Goal: Task Accomplishment & Management: Use online tool/utility

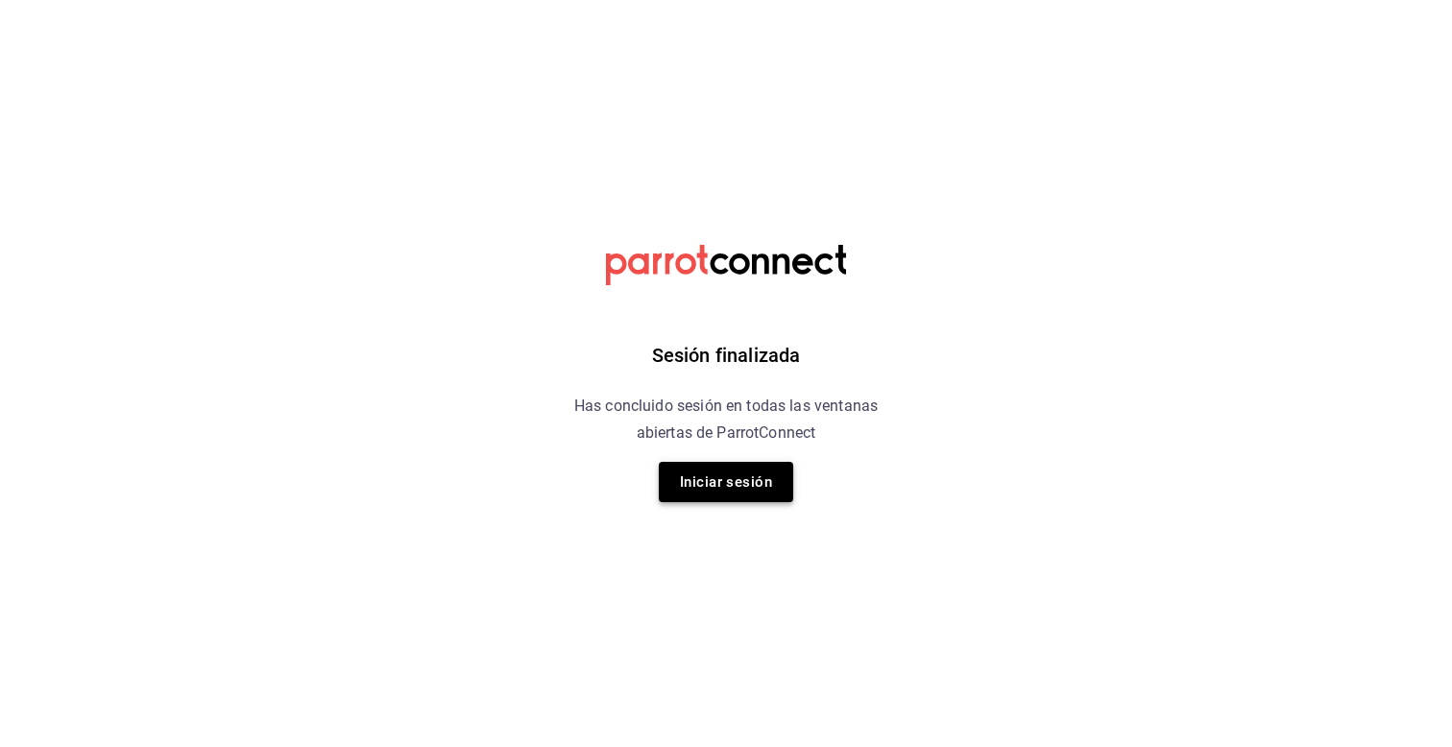
click at [730, 482] on button "Iniciar sesión" at bounding box center [726, 482] width 134 height 40
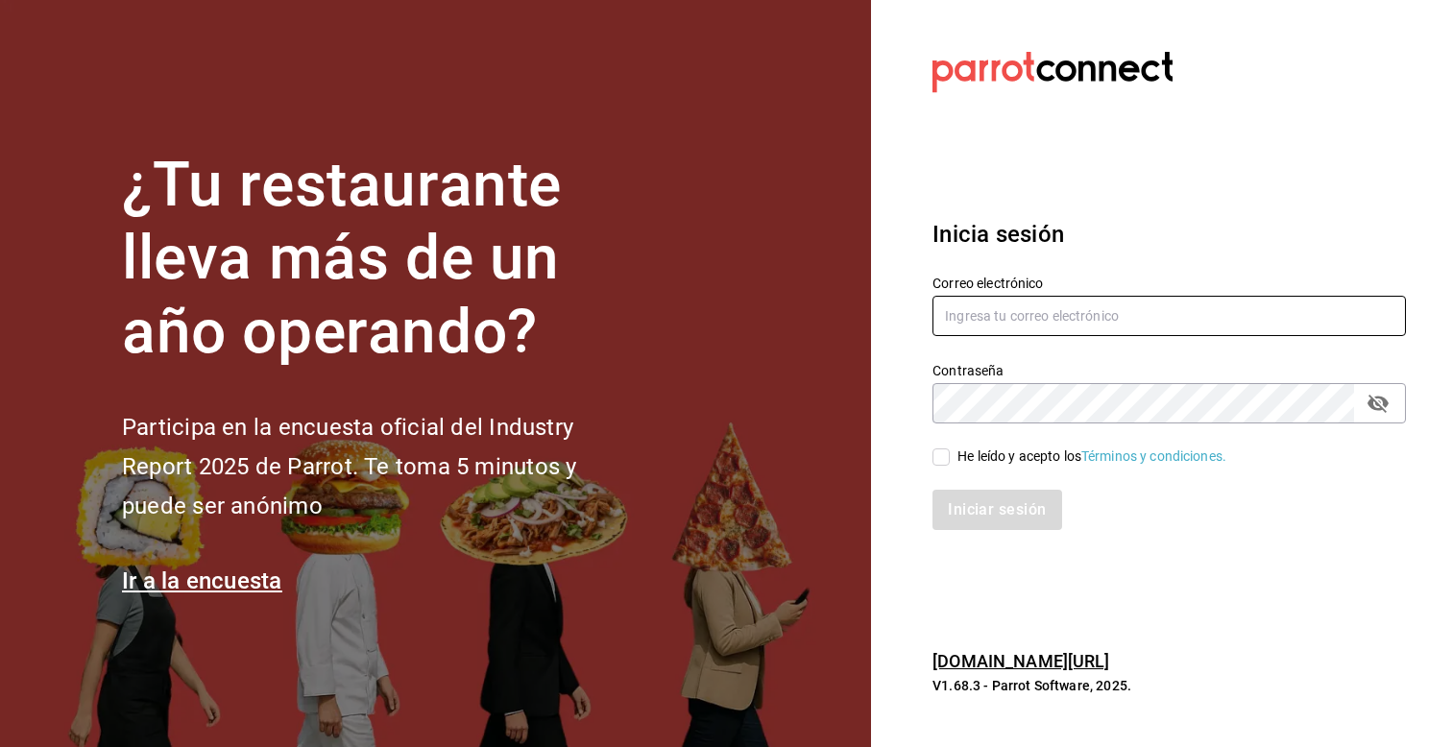
click at [982, 305] on input "text" at bounding box center [1169, 316] width 473 height 40
type input "[PERSON_NAME][EMAIL_ADDRESS][PERSON_NAME][DOMAIN_NAME]"
click at [938, 457] on input "He leído y acepto los Términos y condiciones." at bounding box center [941, 457] width 17 height 17
checkbox input "true"
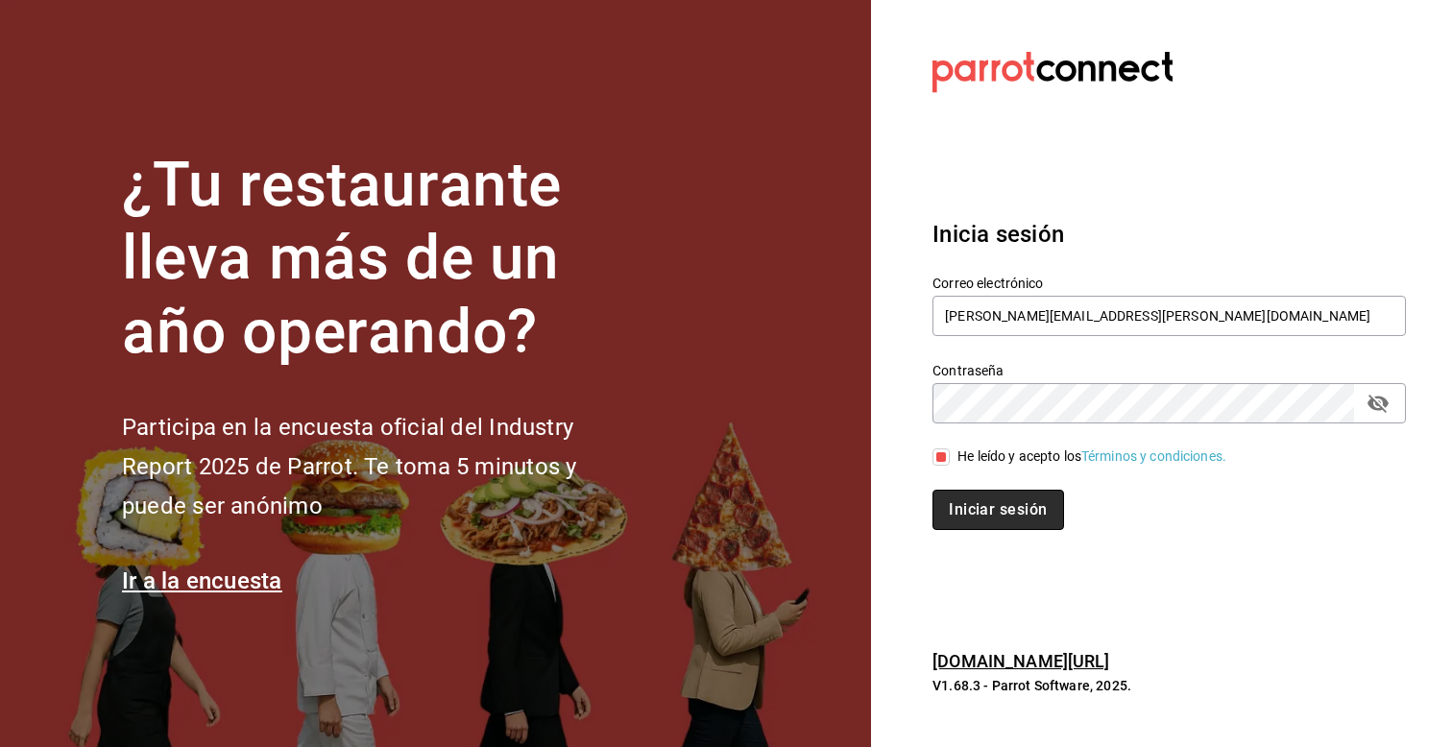
click at [983, 518] on button "Iniciar sesión" at bounding box center [998, 510] width 131 height 40
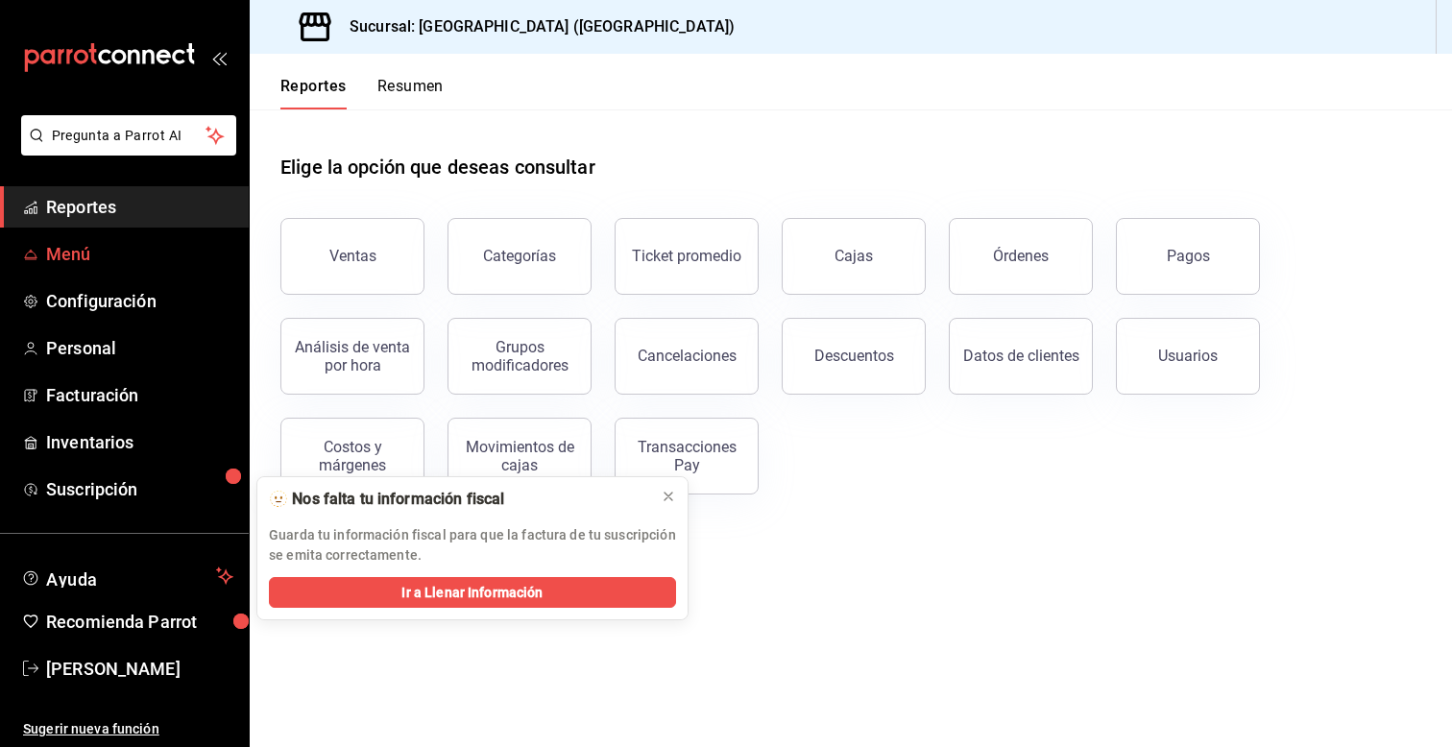
click at [39, 256] on link "Menú" at bounding box center [124, 253] width 249 height 41
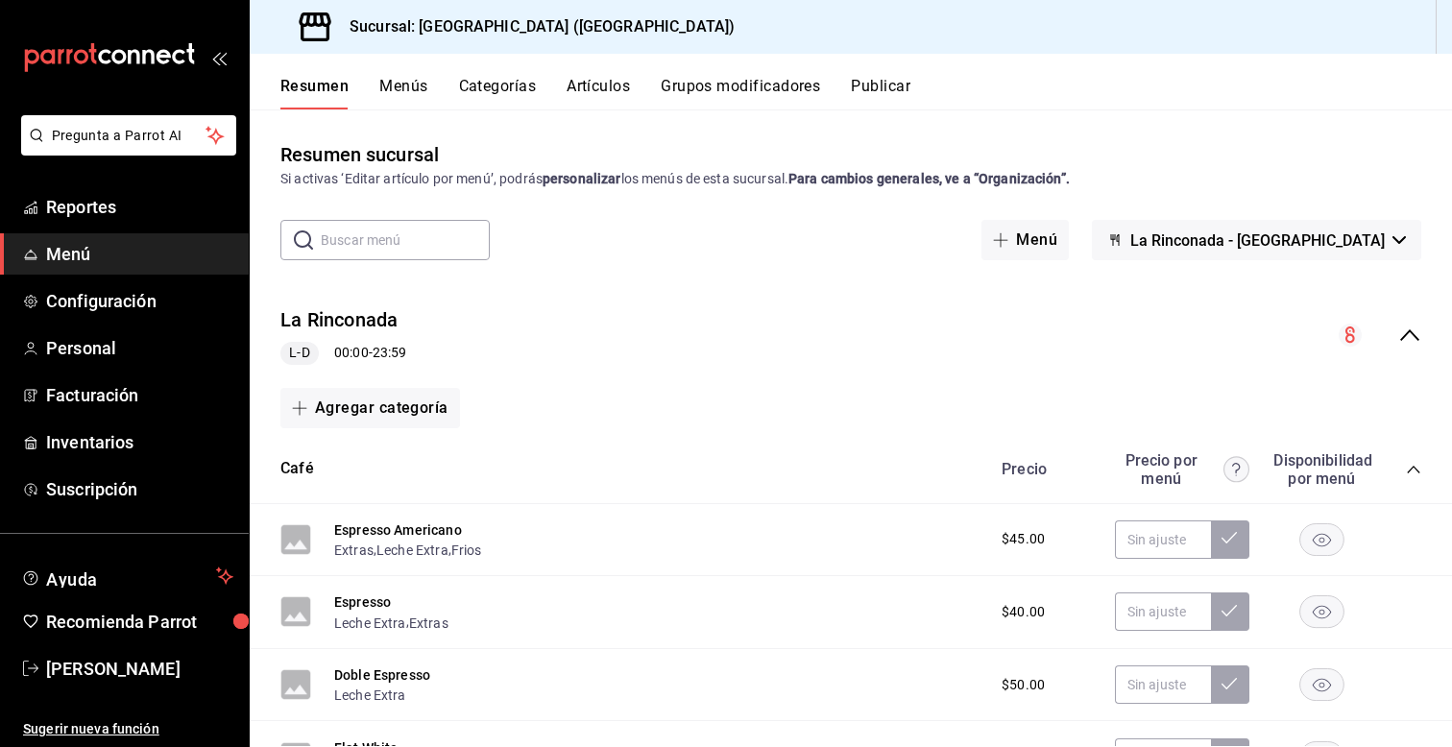
click at [409, 88] on button "Menús" at bounding box center [403, 93] width 48 height 33
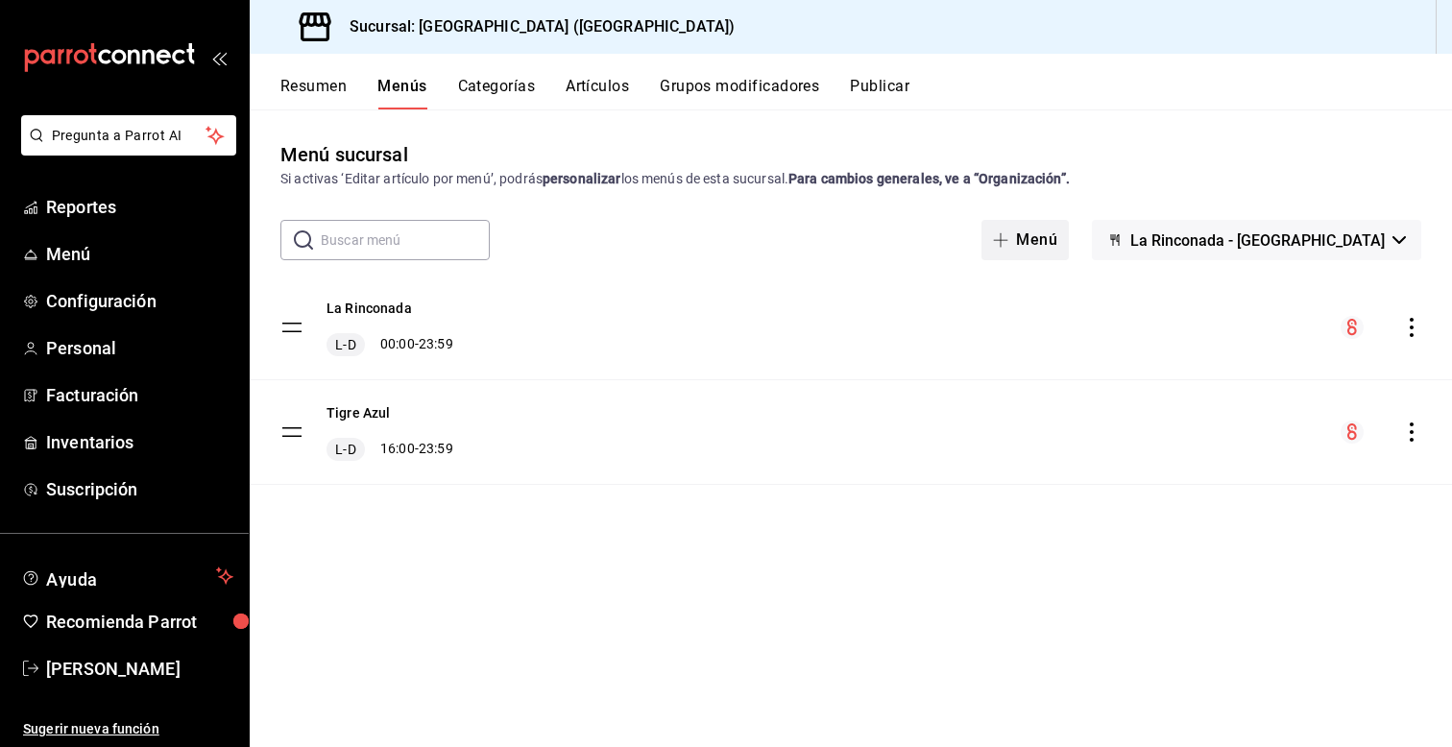
click at [1016, 239] on span "button" at bounding box center [1004, 239] width 23 height 15
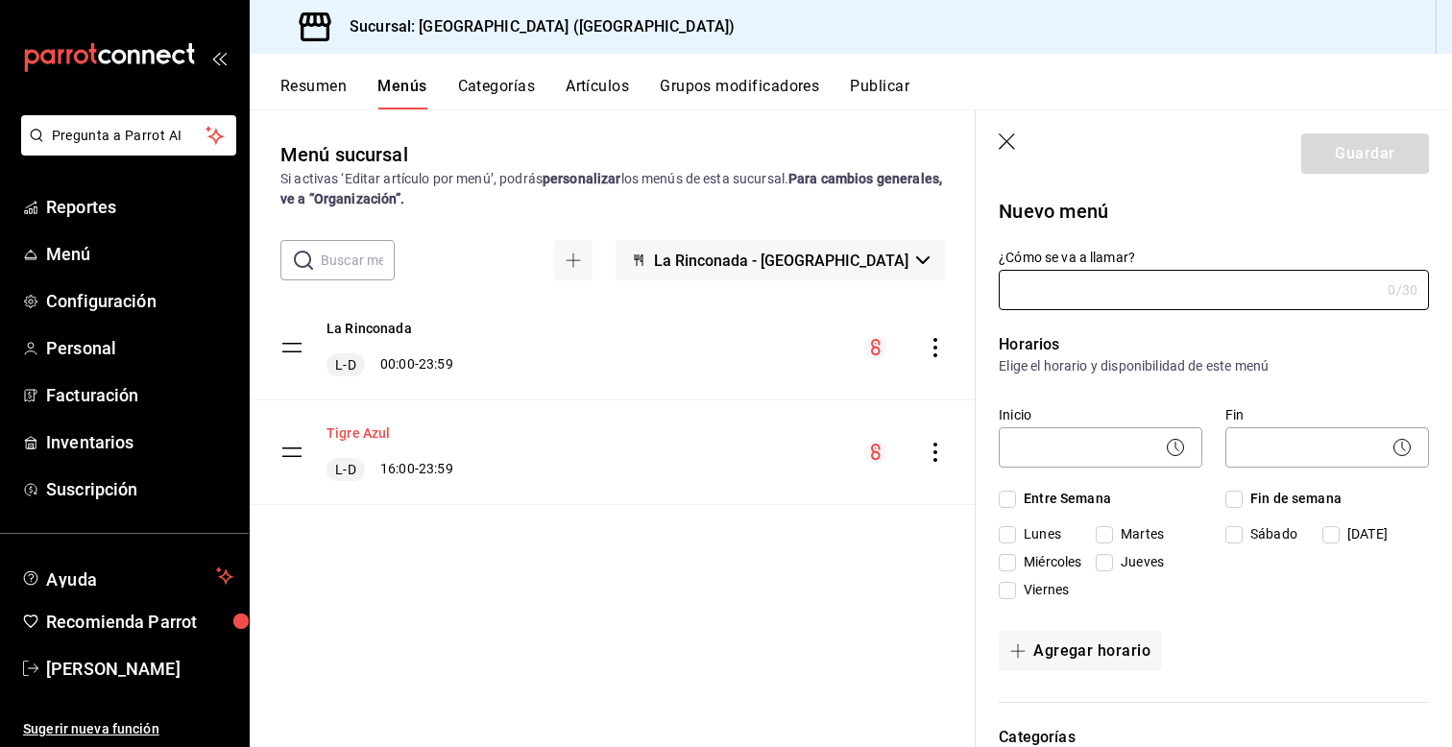
click at [365, 426] on button "Tigre Azul" at bounding box center [359, 433] width 64 height 19
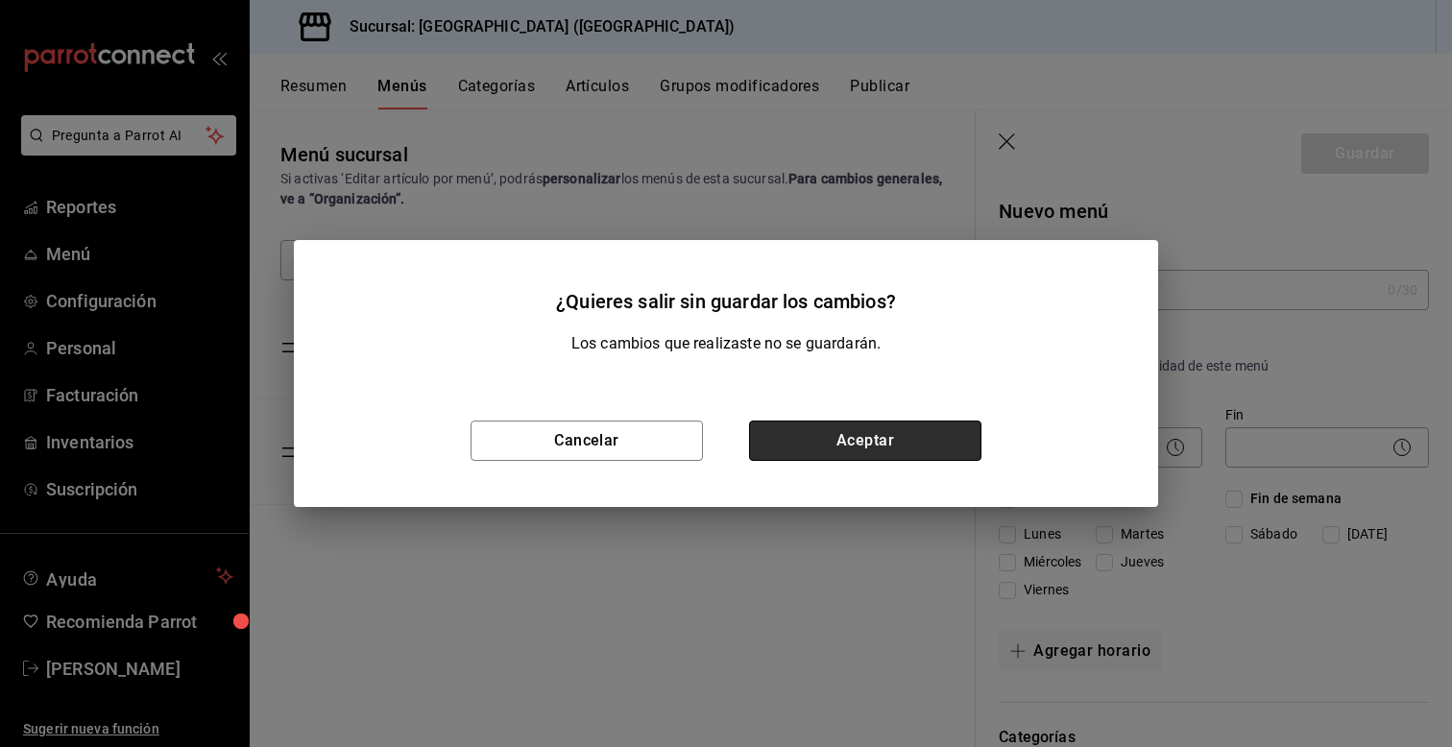
click at [811, 438] on button "Aceptar" at bounding box center [865, 441] width 232 height 40
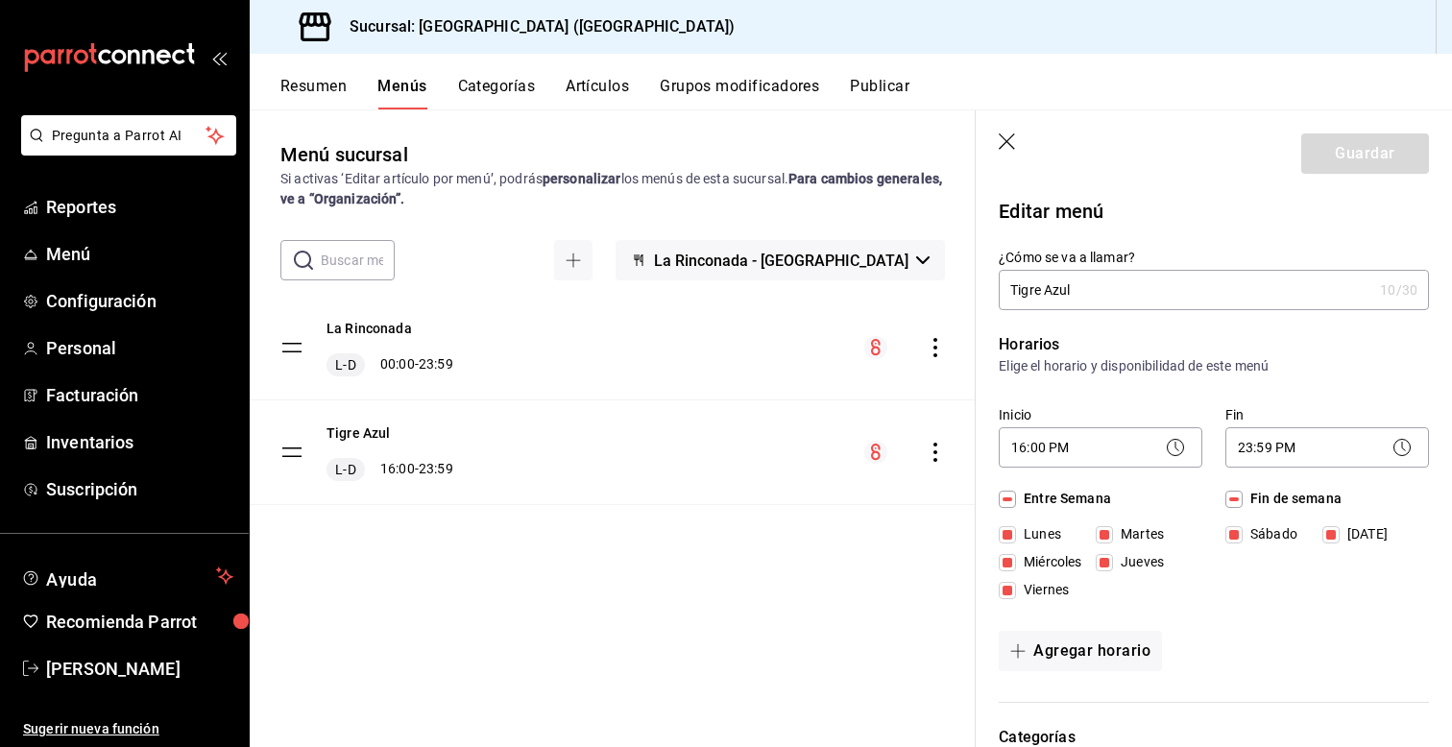
click at [1218, 237] on div "¿Cómo se va a llamar? Tigre Azul 10 /30 ¿Cómo se va a llamar?" at bounding box center [1202, 268] width 453 height 85
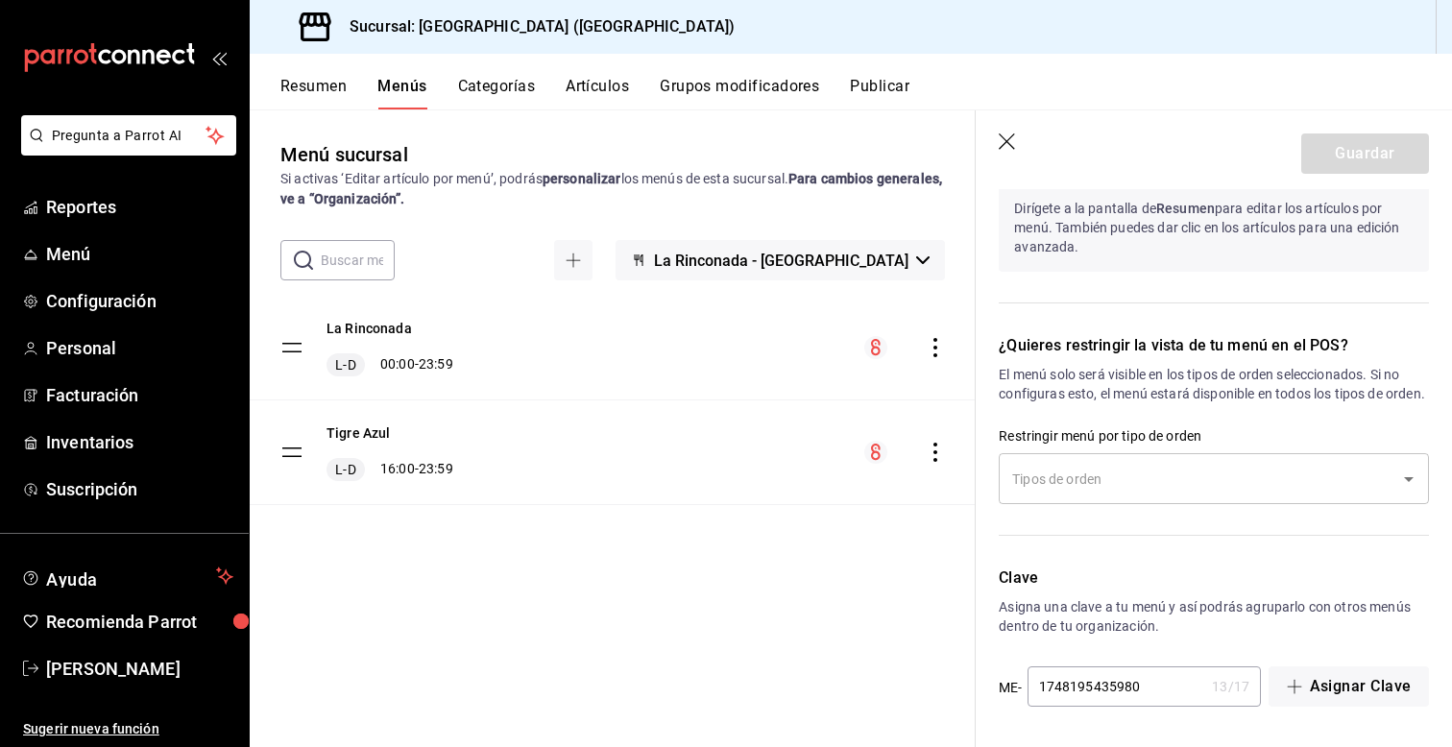
scroll to position [1273, 0]
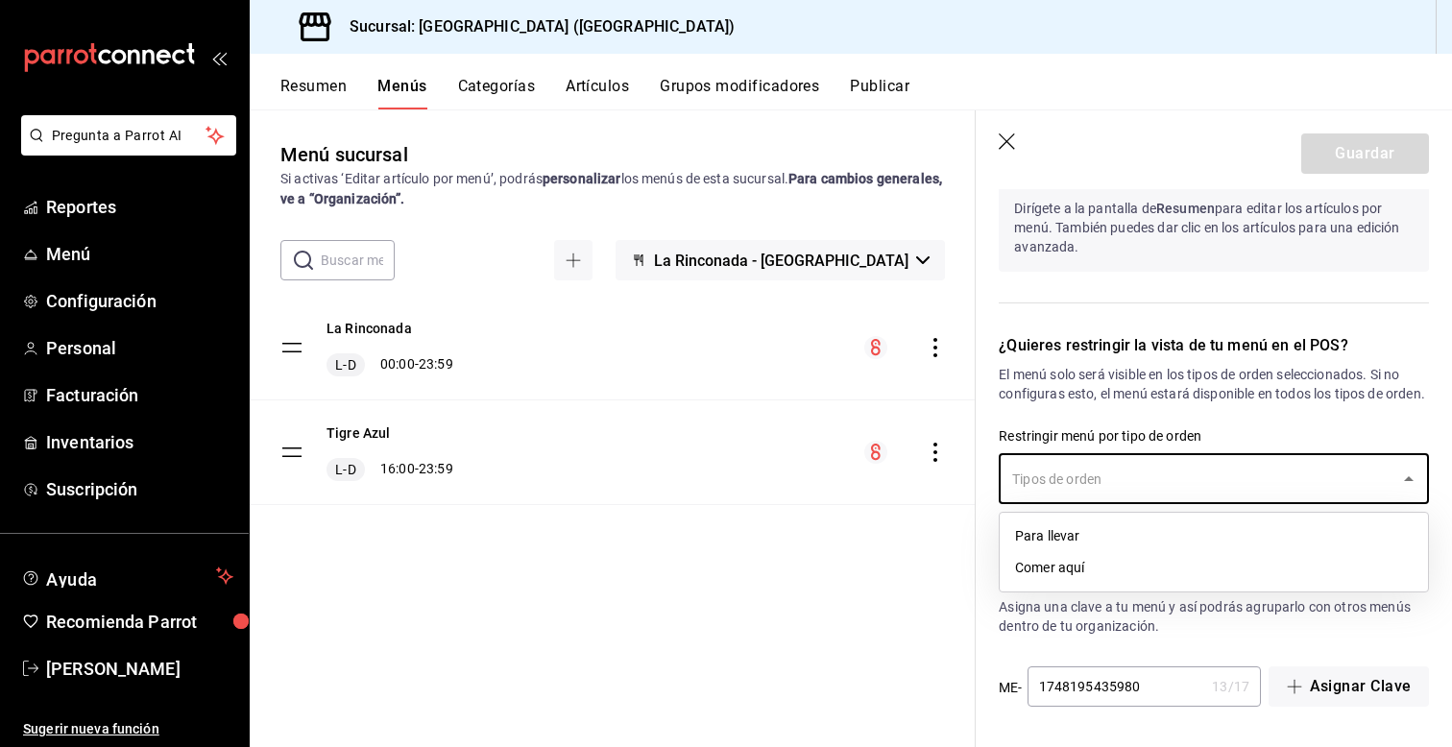
click at [1088, 488] on input "text" at bounding box center [1199, 479] width 384 height 34
click at [1345, 311] on div "¿Quieres restringir la vista de tu menú en el POS? El menú solo será visible en…" at bounding box center [1202, 427] width 453 height 232
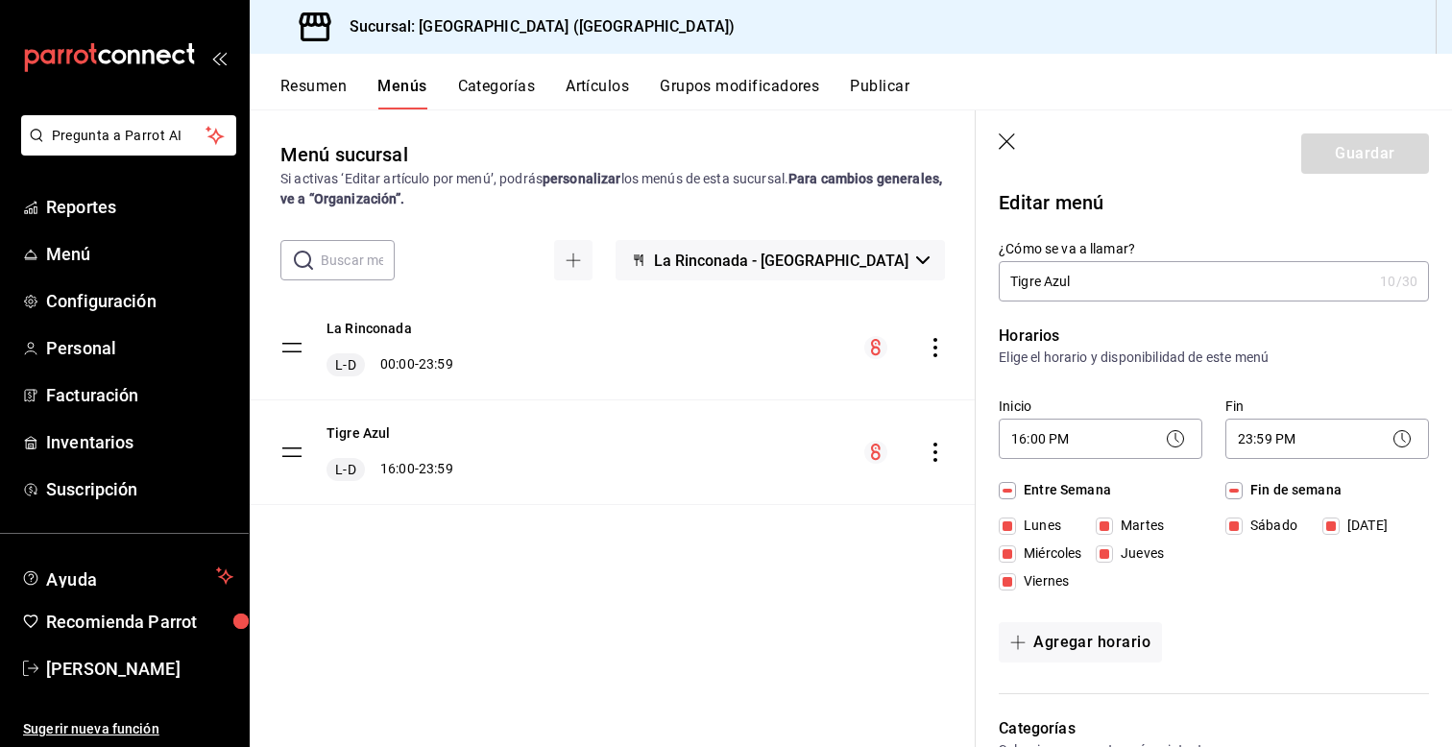
scroll to position [0, 0]
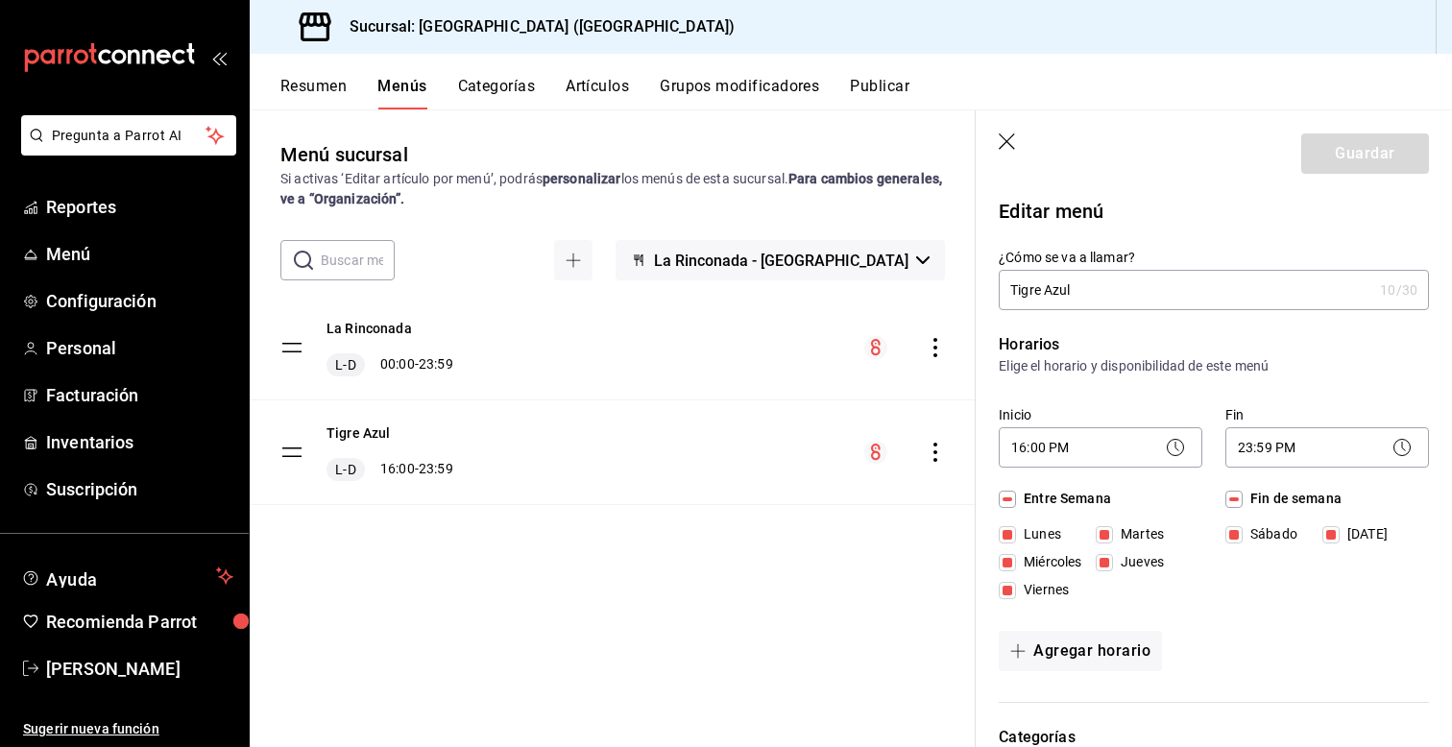
click at [1305, 293] on input "Tigre Azul" at bounding box center [1186, 290] width 374 height 38
click at [938, 455] on icon "actions" at bounding box center [935, 452] width 19 height 19
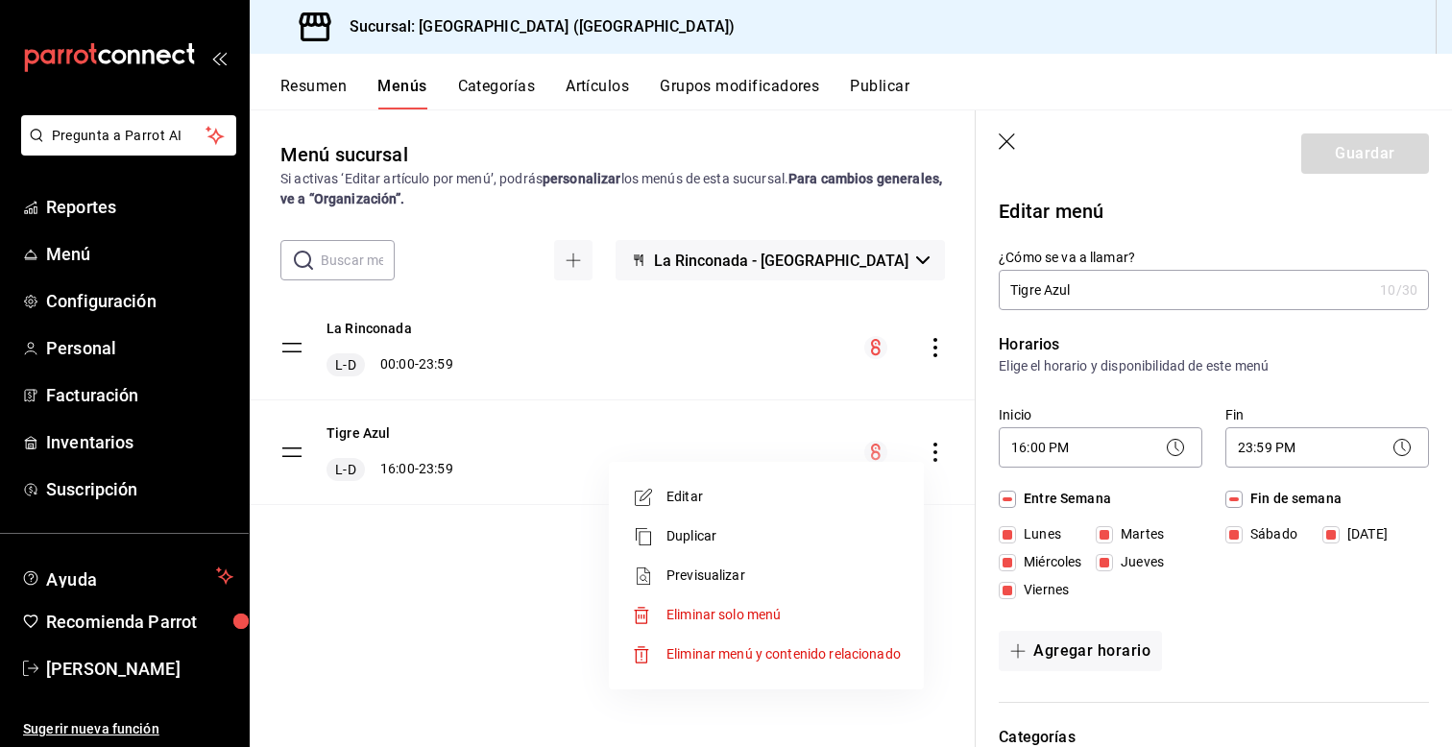
click at [294, 454] on div at bounding box center [726, 373] width 1452 height 747
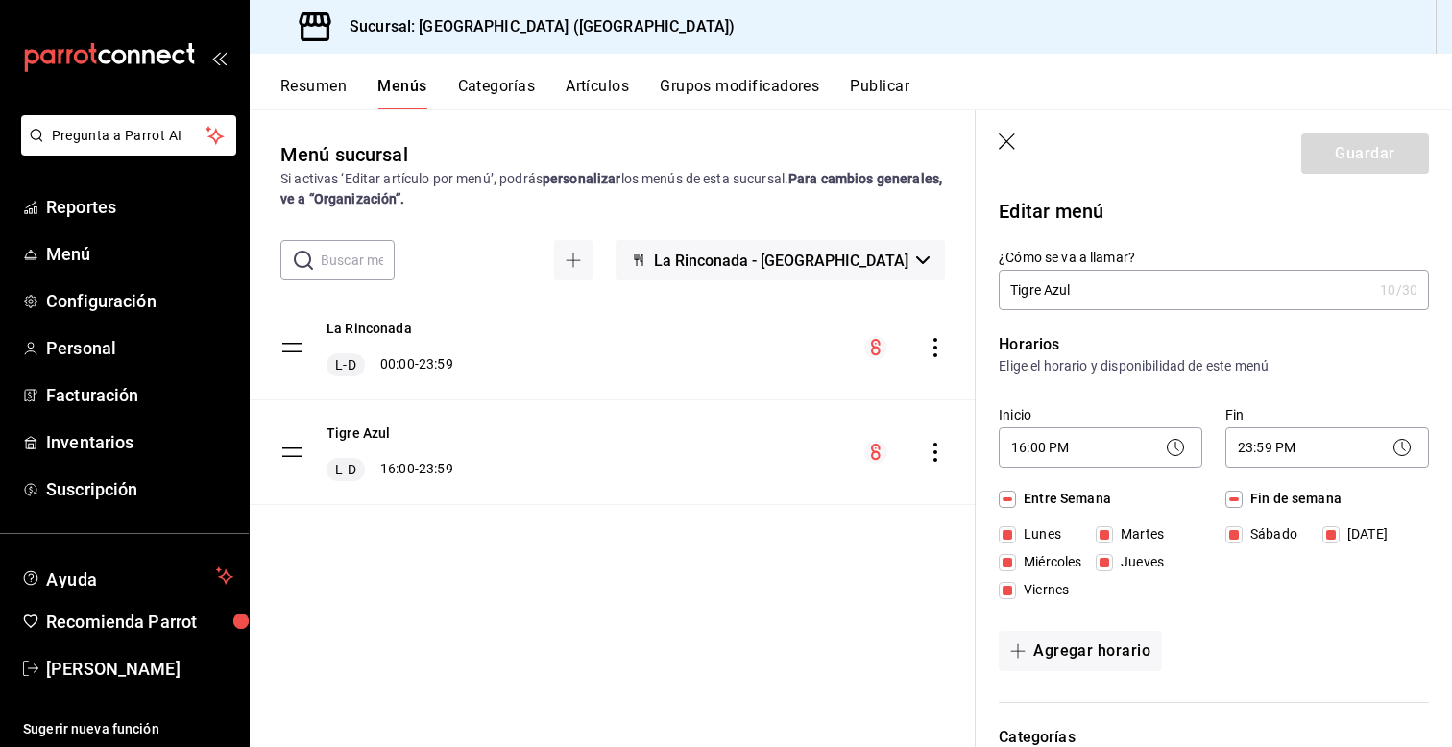
click at [294, 454] on tbody "La Rinconada L-D 00:00 - 23:59 Tigre Azul L-D 16:00 - 23:59" at bounding box center [613, 400] width 726 height 209
click at [834, 272] on button "La Rinconada - Puerto Escondido" at bounding box center [780, 260] width 329 height 40
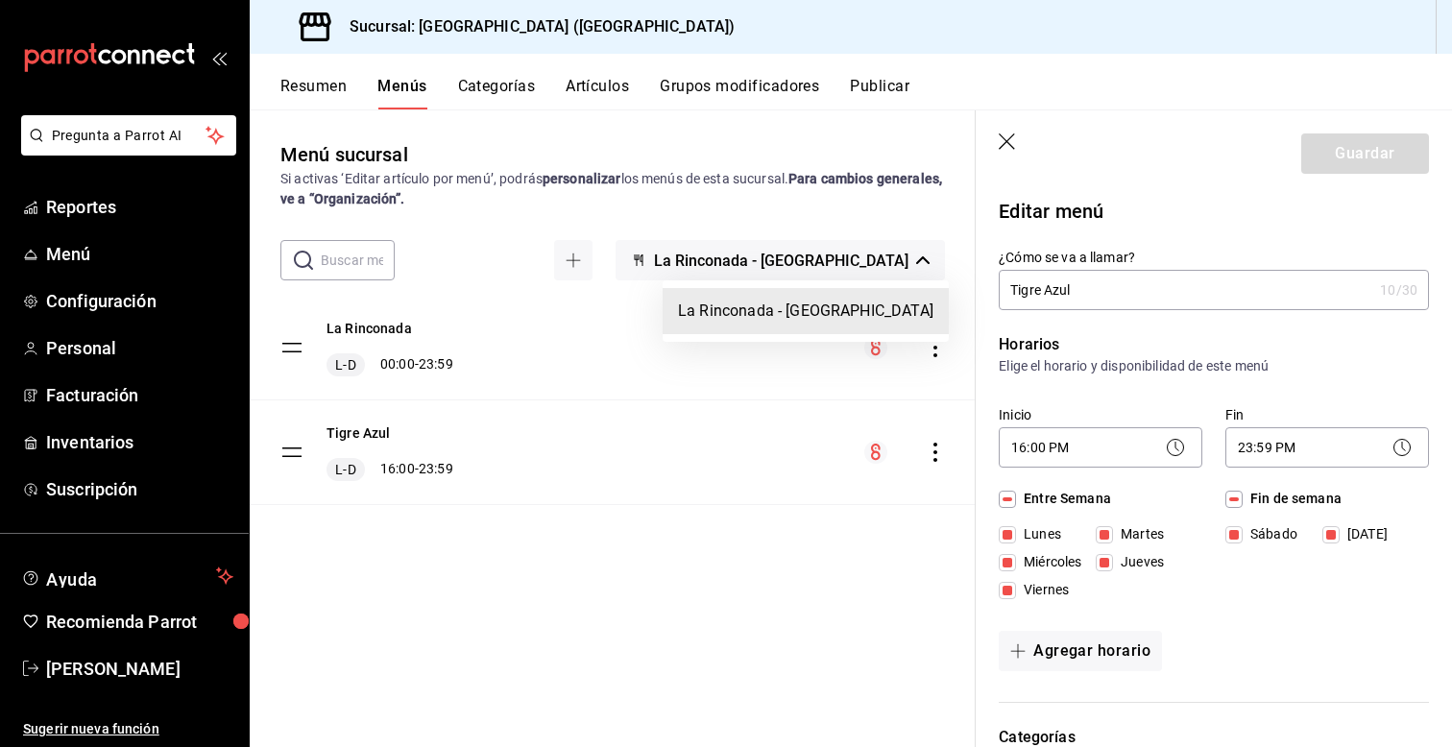
click at [591, 259] on div at bounding box center [726, 373] width 1452 height 747
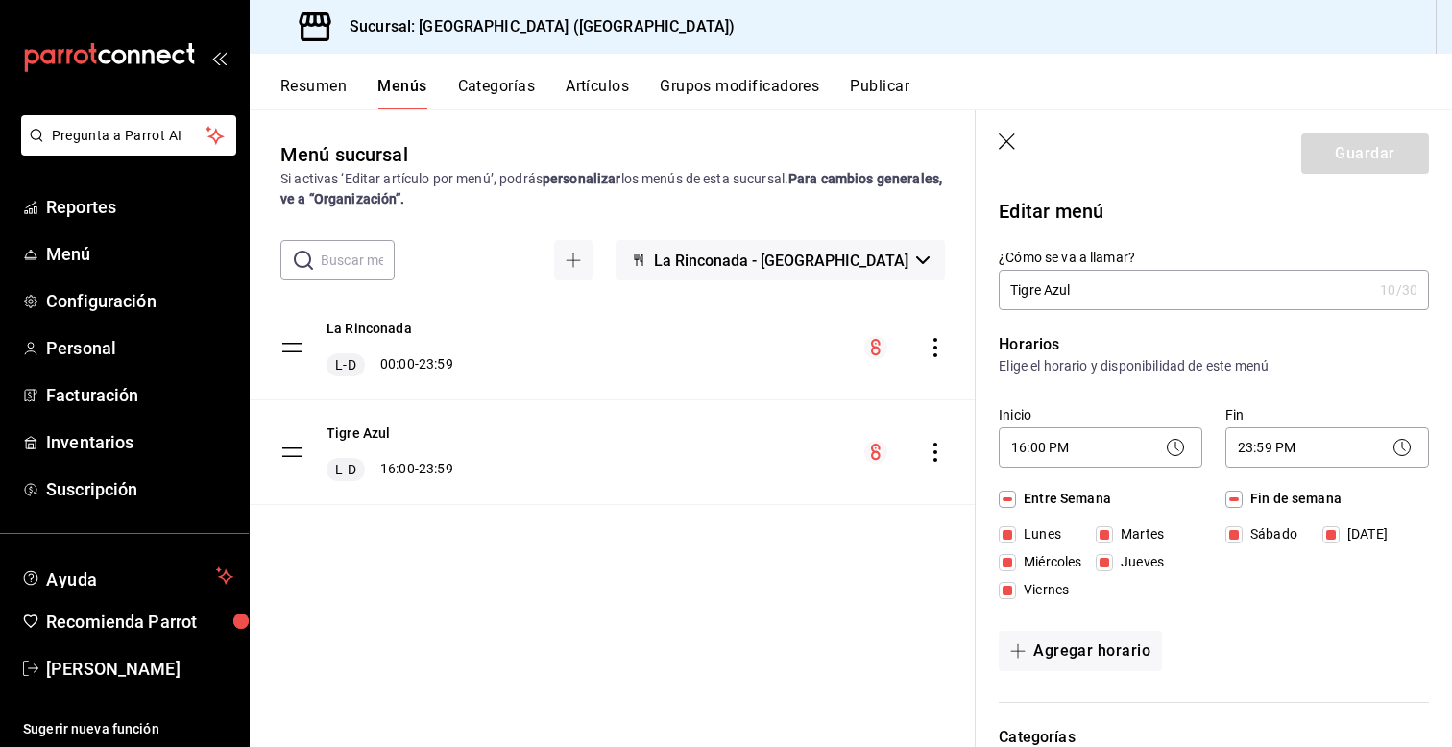
click at [623, 87] on button "Artículos" at bounding box center [597, 93] width 63 height 33
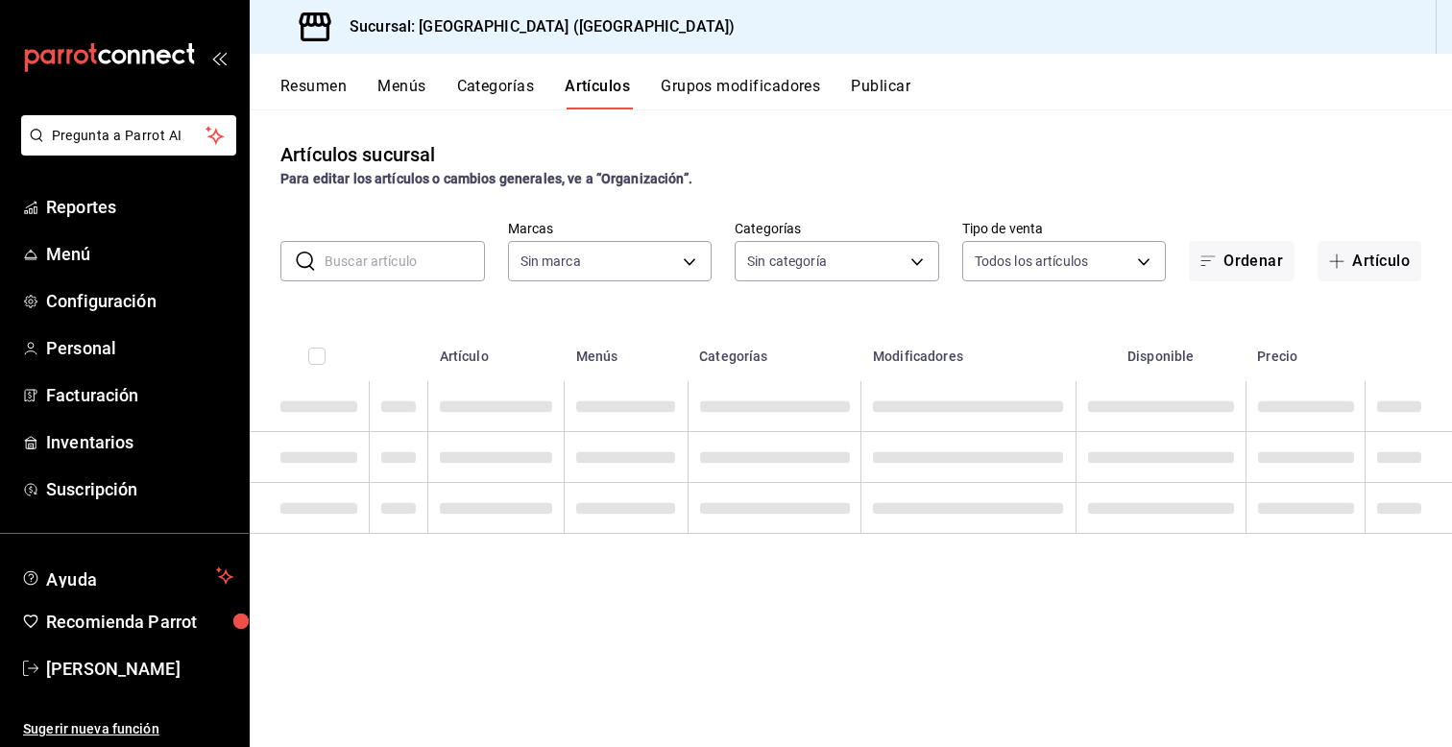
type input "d313fb58-d877-4286-9788-27e9f42d40b2"
type input "68b21464-c905-4d68-95d5-03c0a7900b42,ac4d7f68-47f9-4a6a-b3e0-b9b00930cc3e,c4c65…"
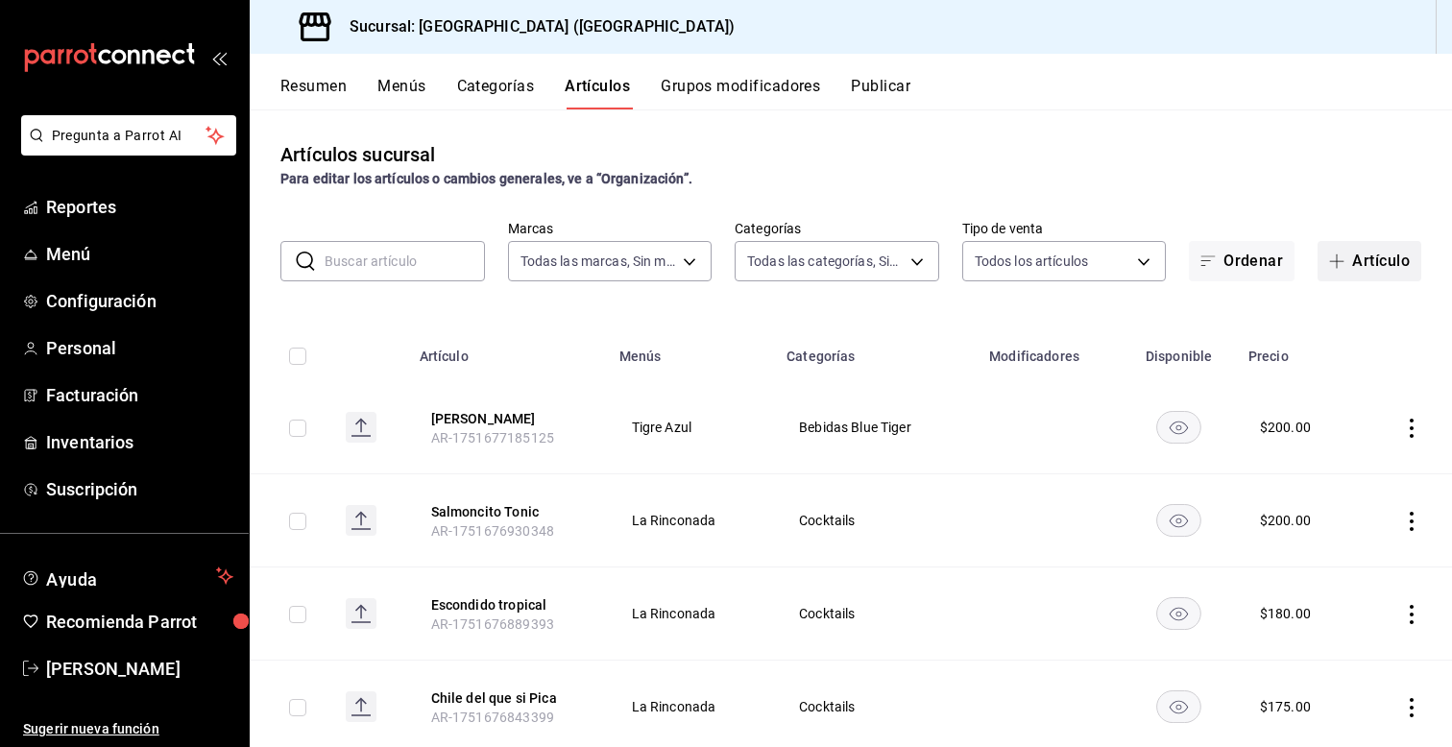
click at [1362, 261] on button "Artículo" at bounding box center [1370, 261] width 104 height 40
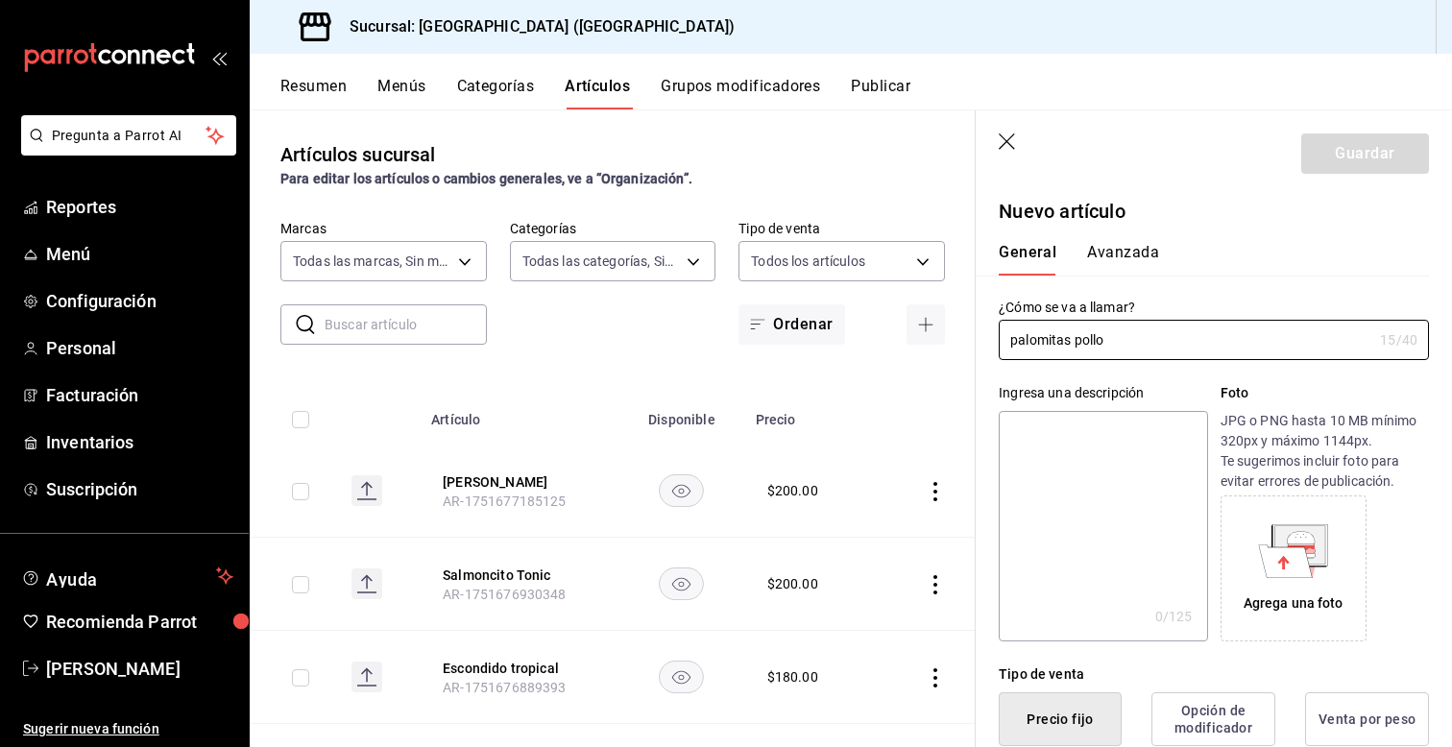
type input "palomitas pollo"
click at [1215, 292] on div "¿Cómo se va a llamar? palomitas pollo 15 /40 ¿Cómo se va a llamar?" at bounding box center [1202, 318] width 453 height 85
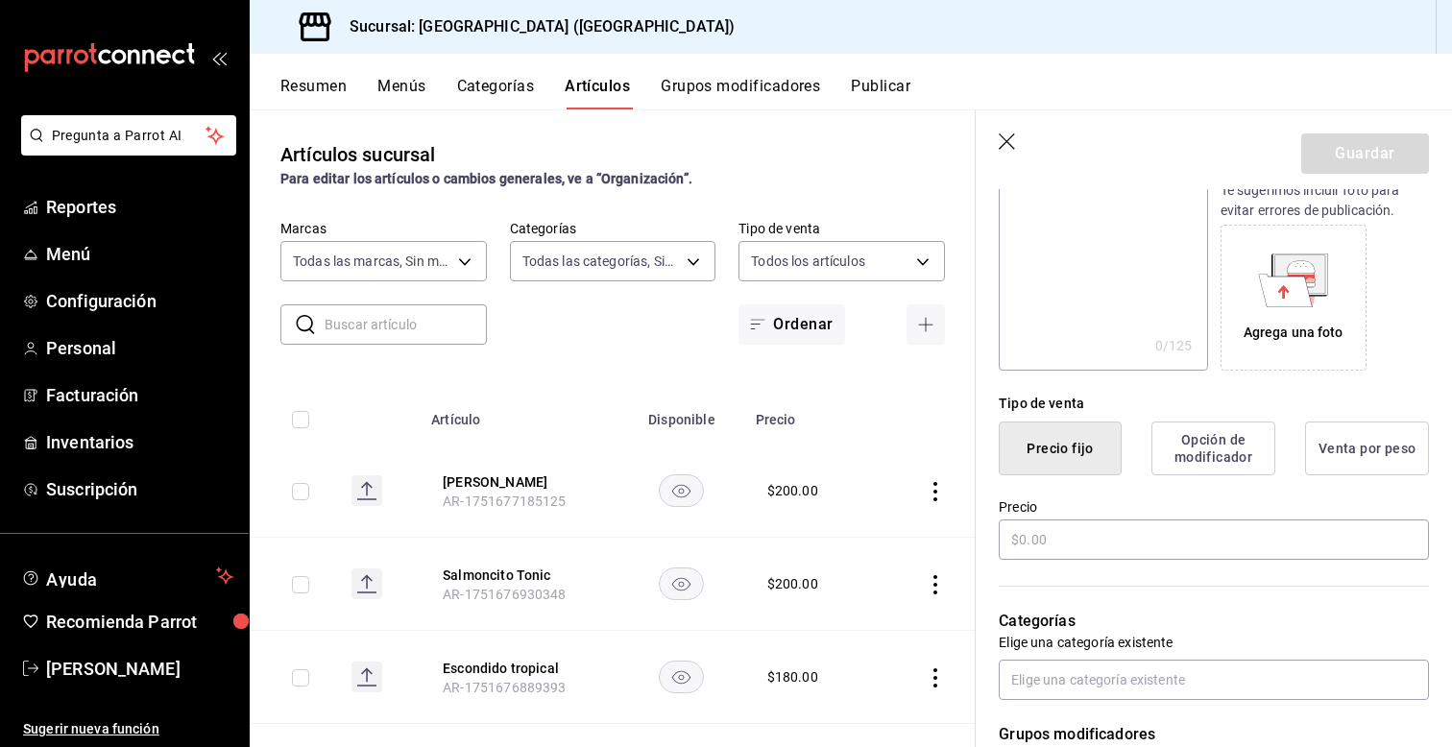
scroll to position [307, 0]
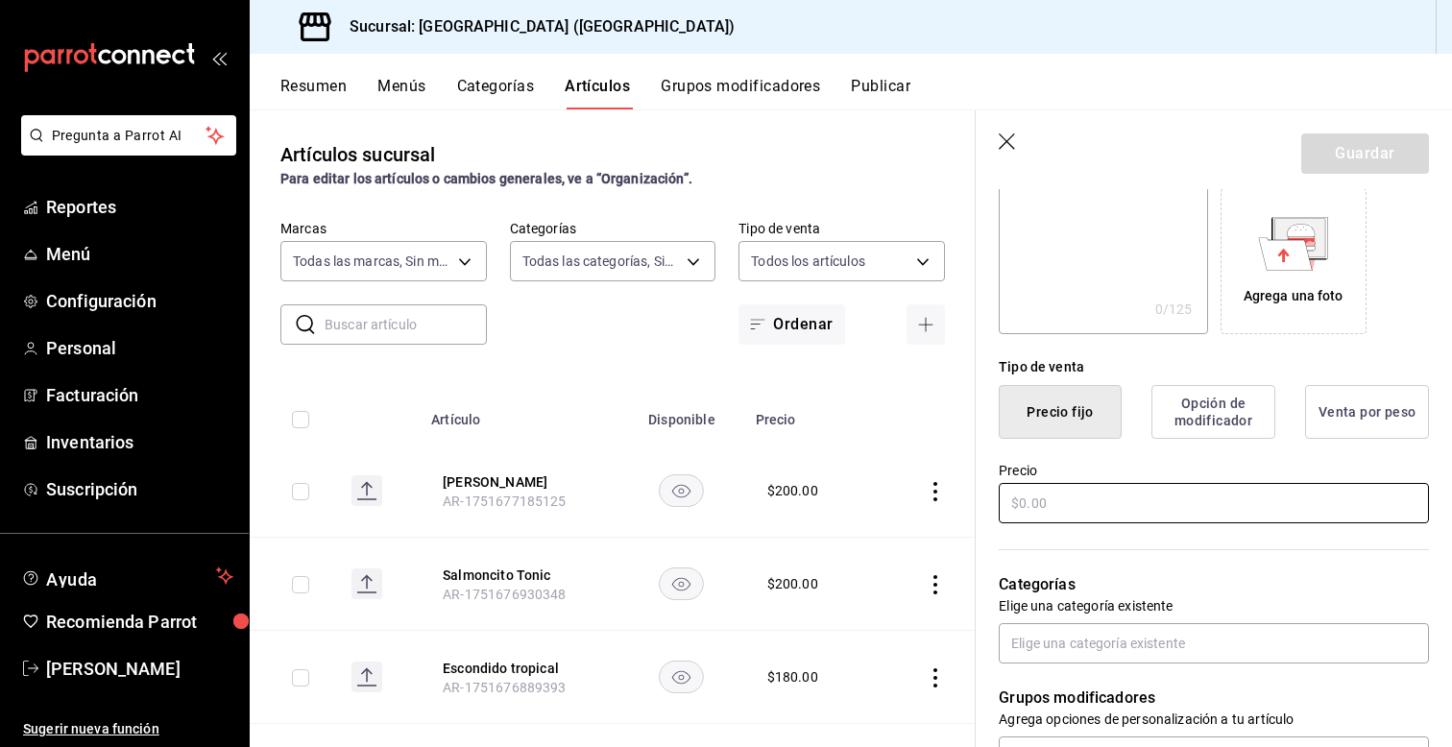
click at [1078, 498] on input "text" at bounding box center [1214, 503] width 430 height 40
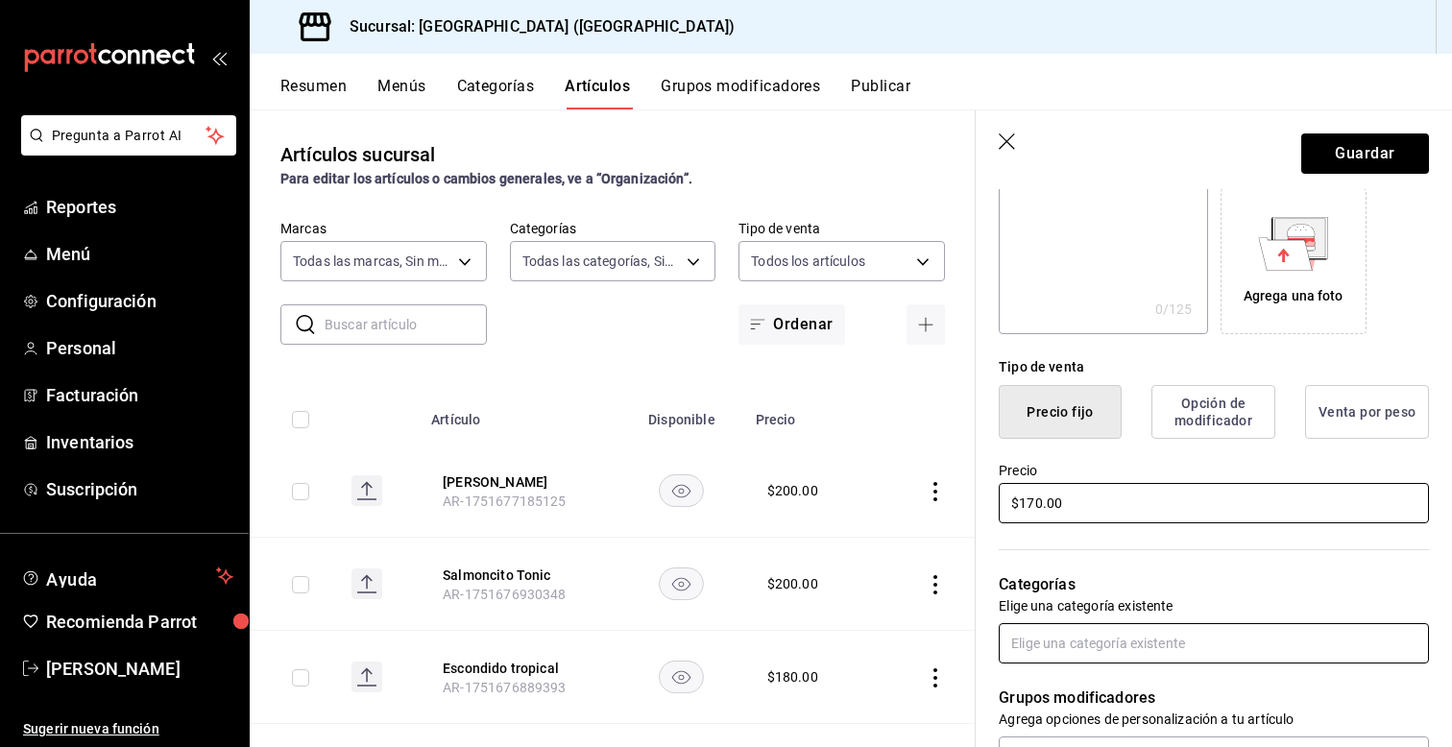
type input "$170.00"
click at [1178, 634] on input "text" at bounding box center [1214, 643] width 430 height 40
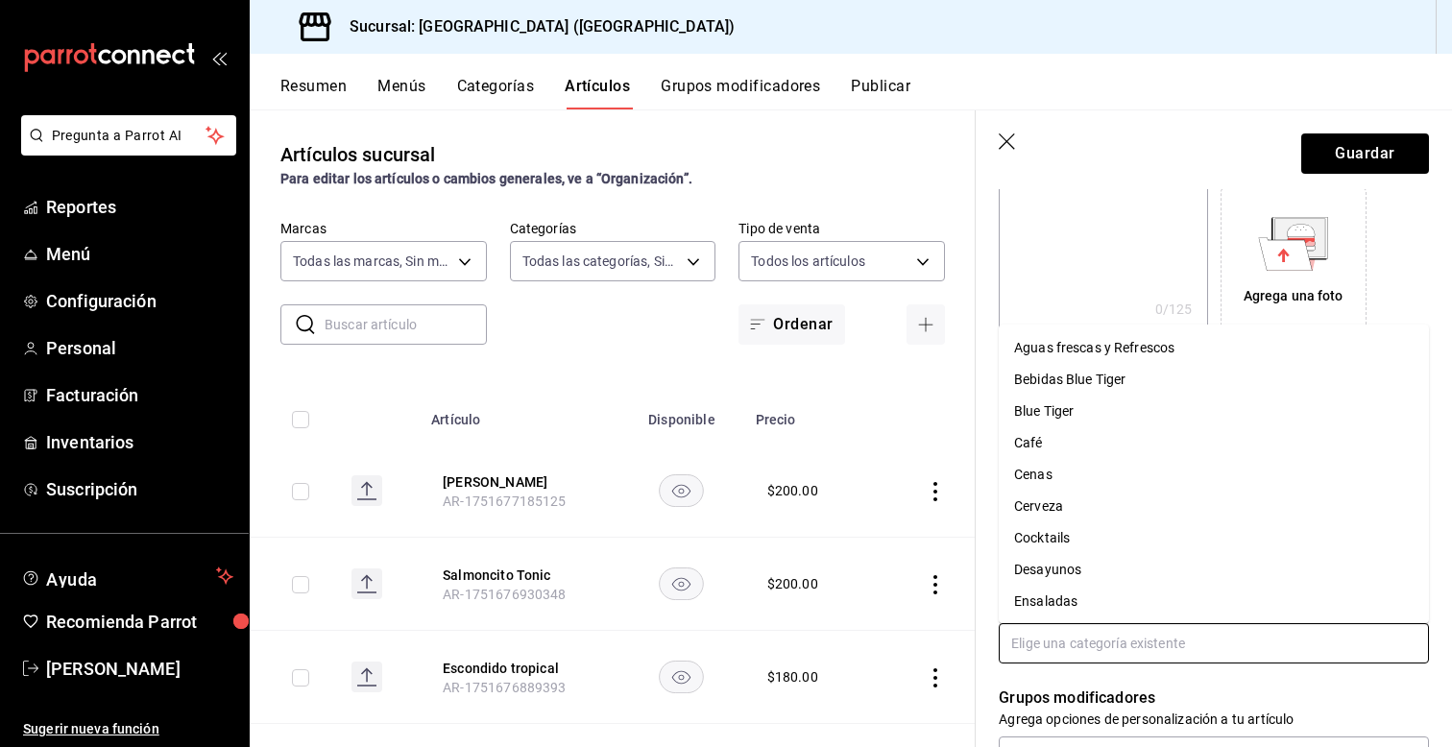
click at [1068, 409] on li "Blue Tiger" at bounding box center [1214, 412] width 430 height 32
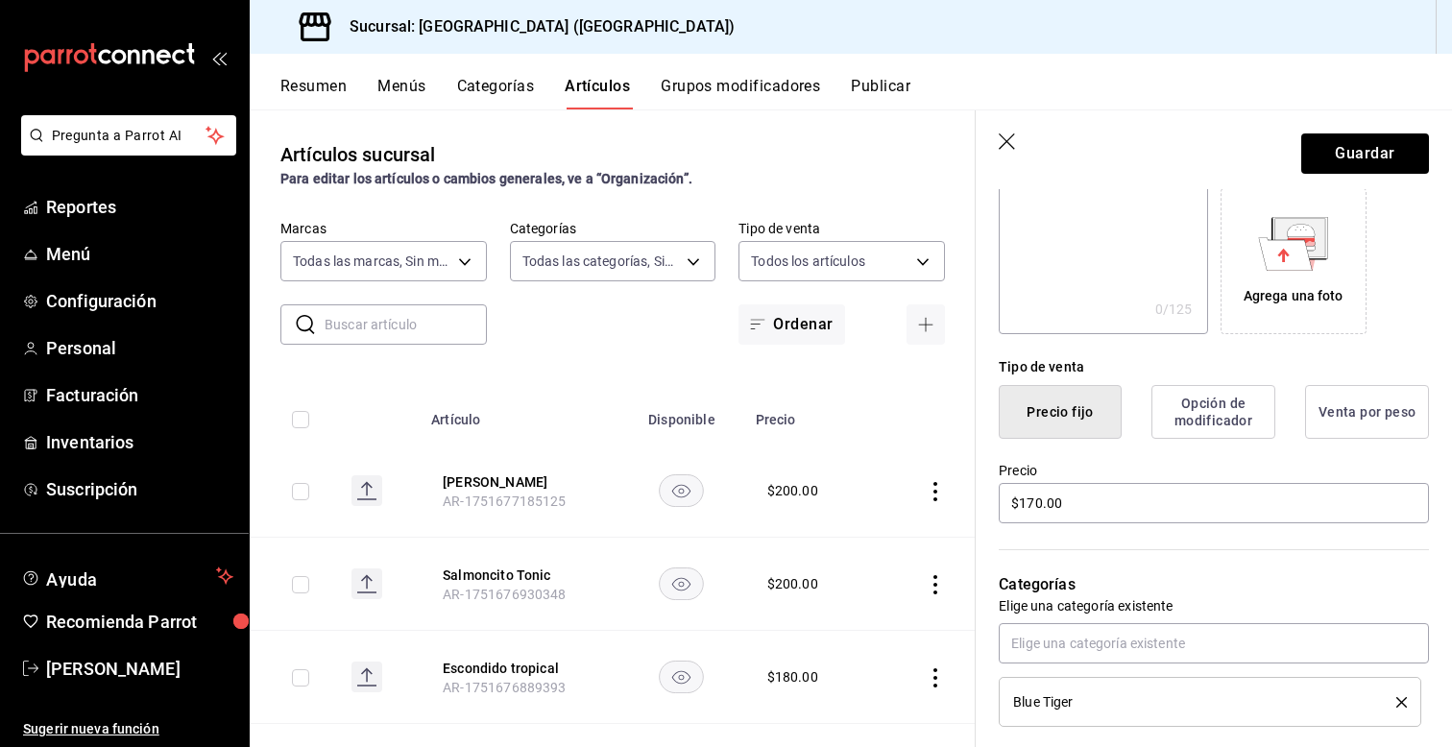
click at [1317, 568] on div "Categorías Elige una categoría existente Blue Tiger" at bounding box center [1202, 626] width 453 height 201
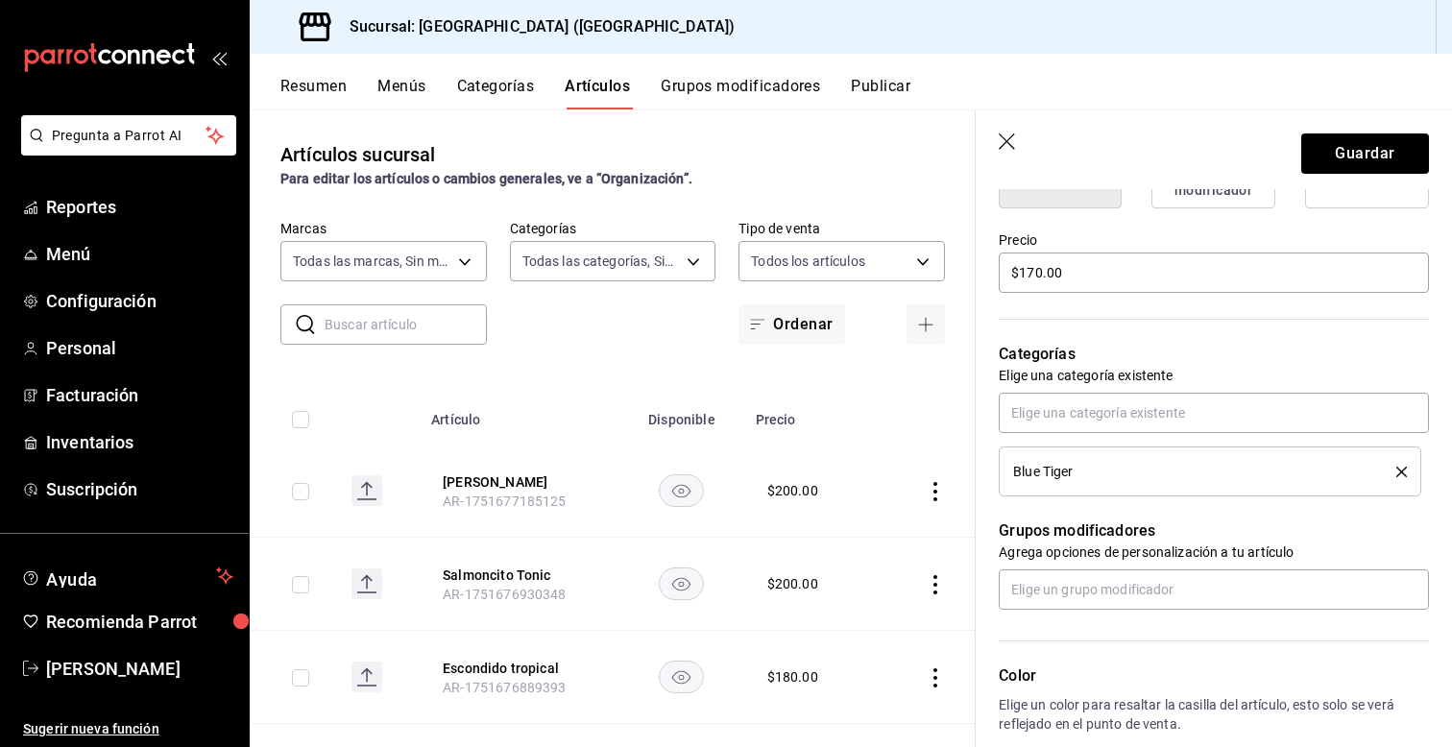
scroll to position [576, 0]
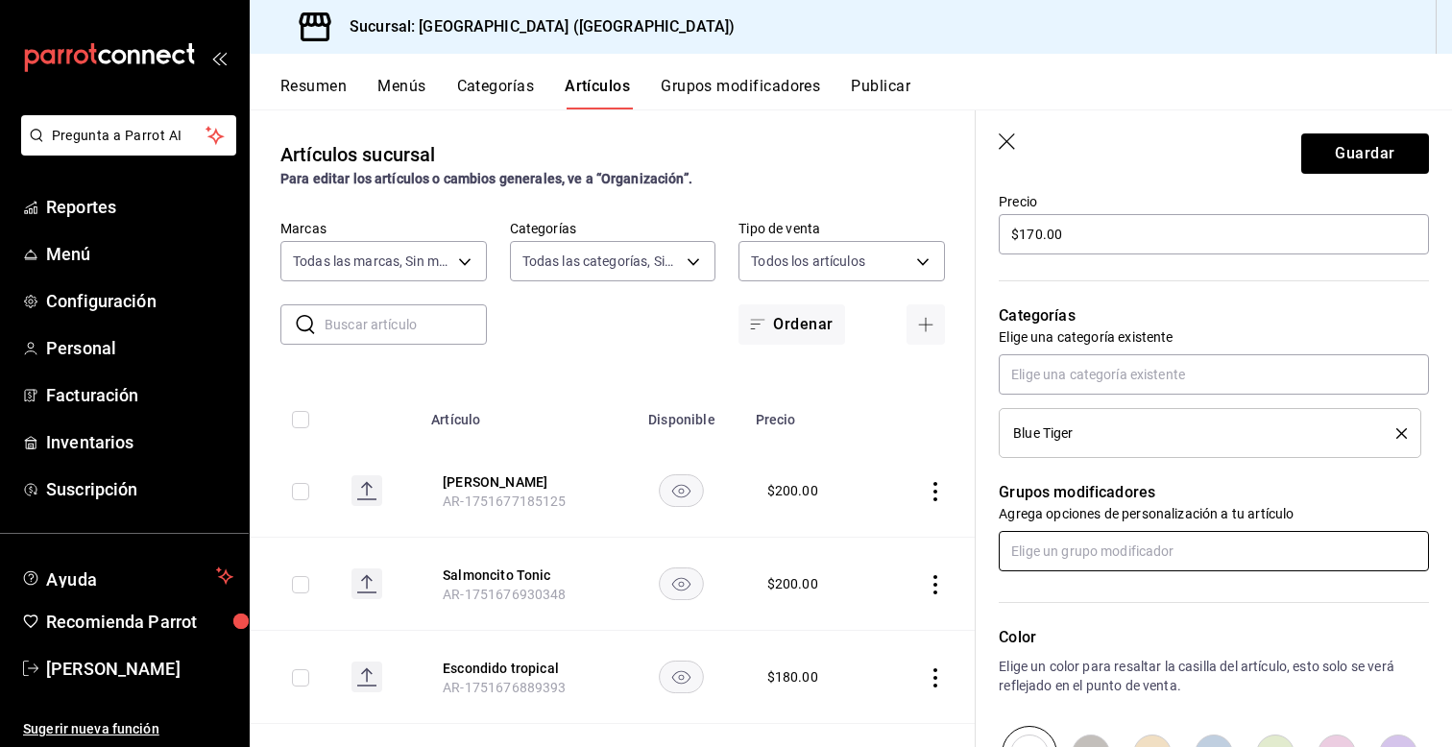
click at [1062, 546] on input "text" at bounding box center [1214, 551] width 430 height 40
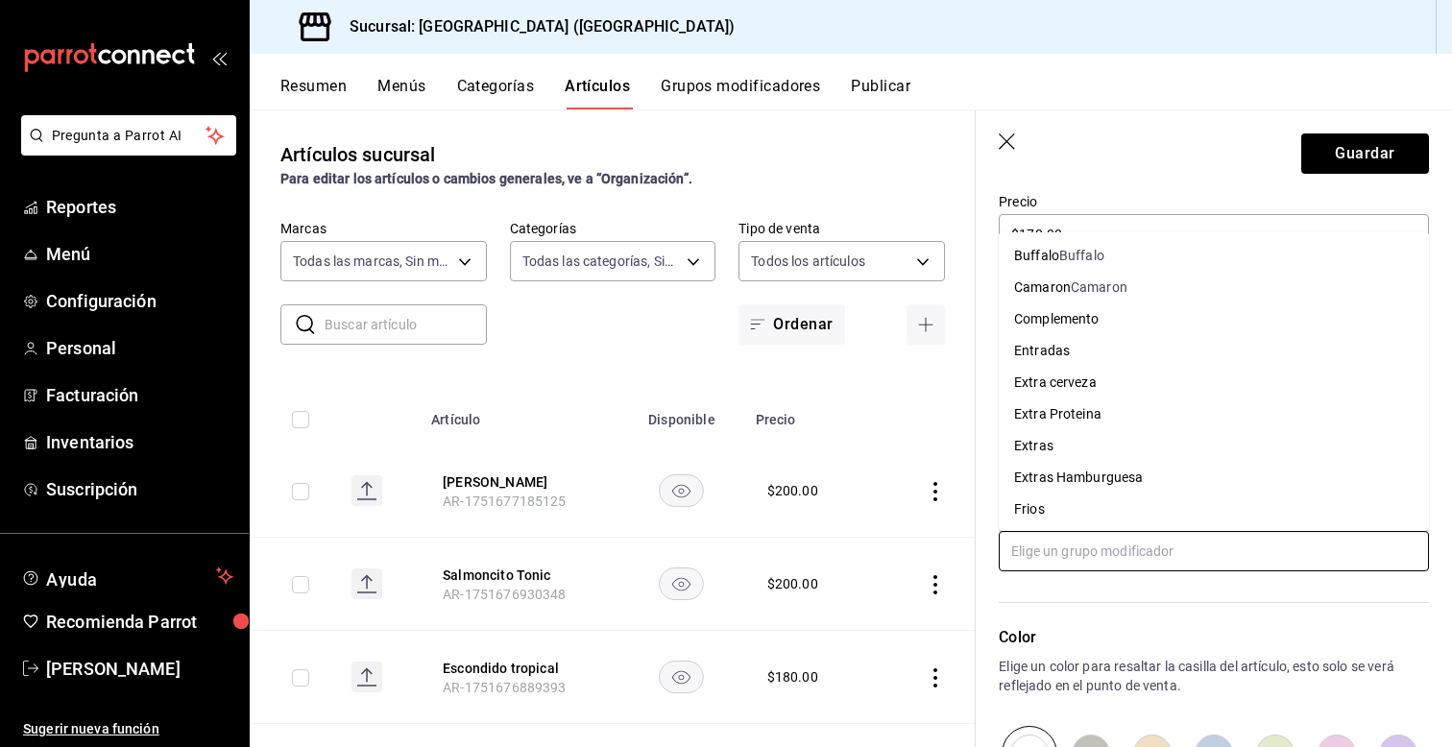
click at [1022, 360] on div "Entradas" at bounding box center [1042, 351] width 56 height 20
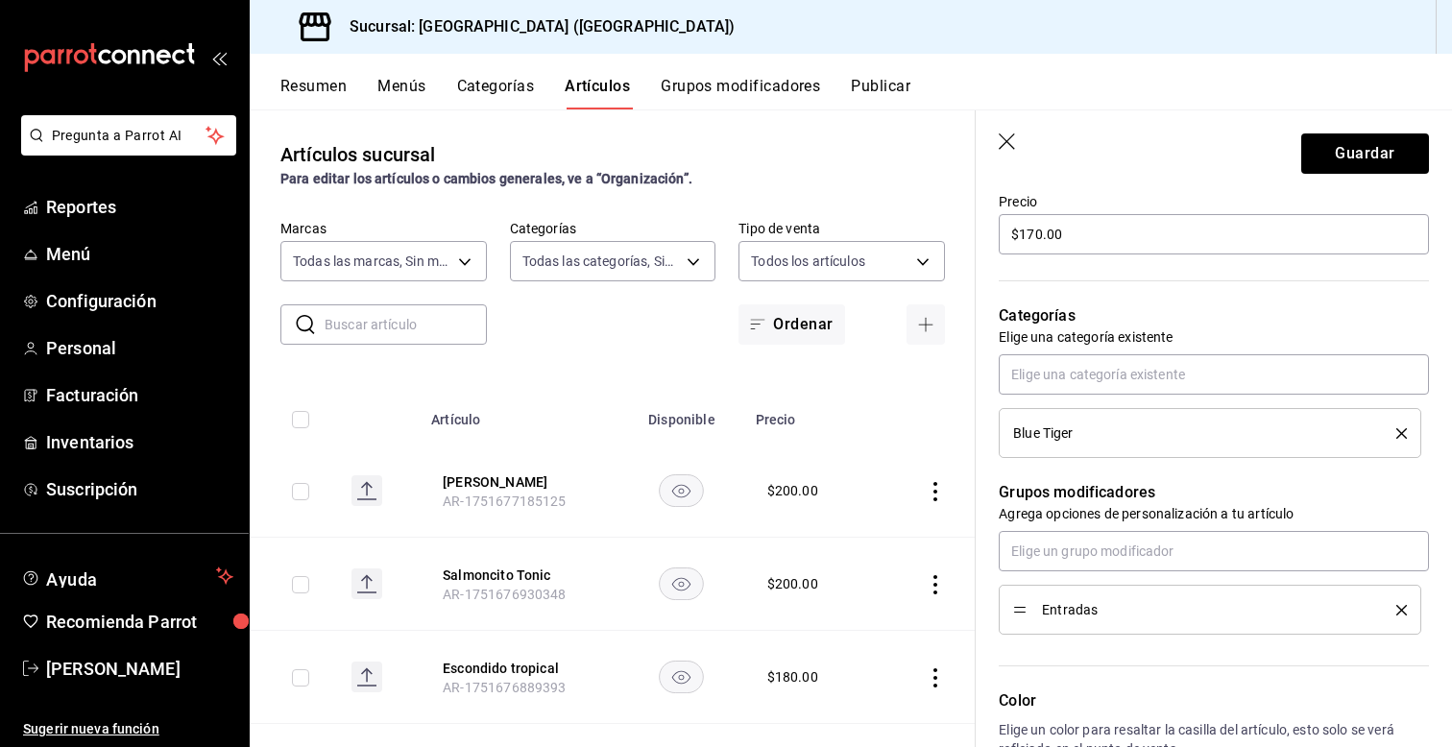
click at [1011, 639] on div "Color Elige un color para resaltar la casilla del artículo, esto solo se verá r…" at bounding box center [1202, 740] width 453 height 210
click at [1018, 659] on div "Color Elige un color para resaltar la casilla del artículo, esto solo se verá r…" at bounding box center [1202, 740] width 453 height 210
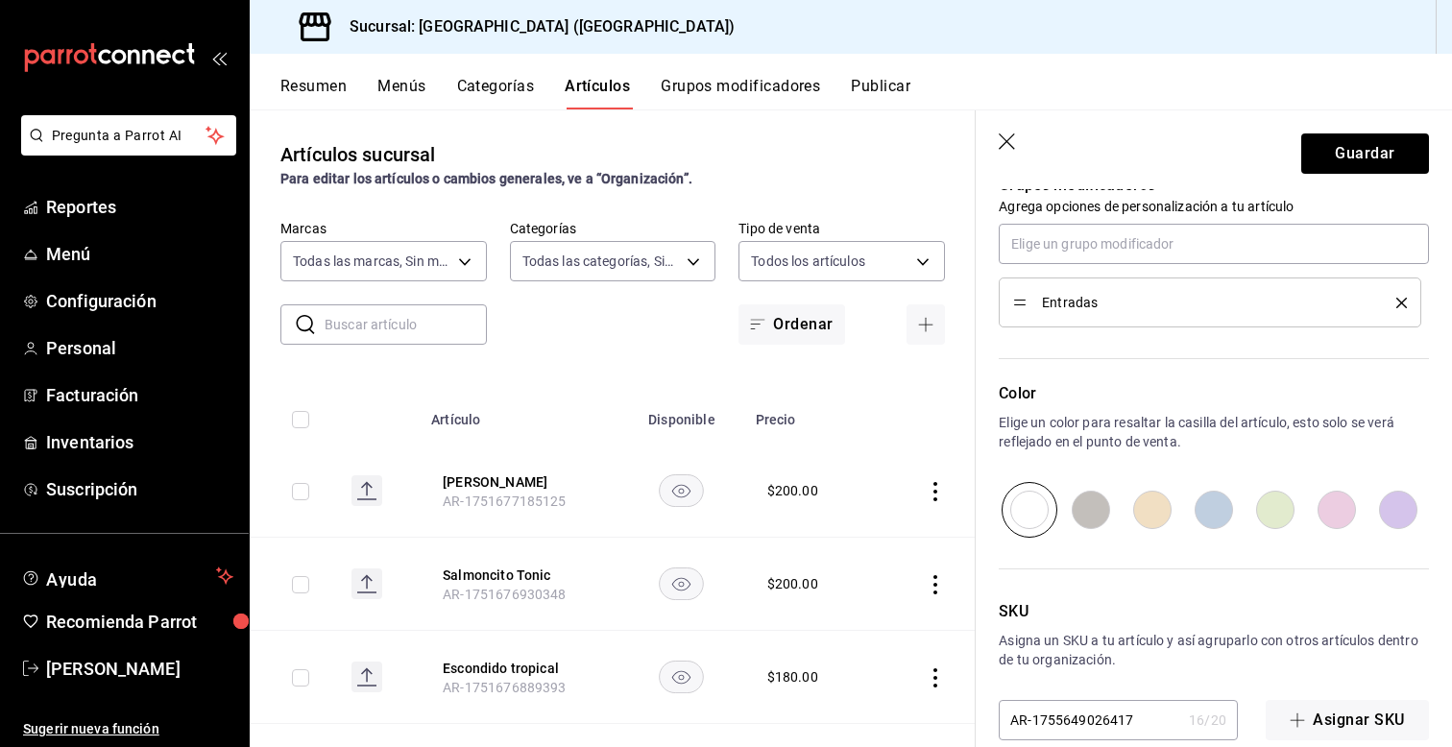
scroll to position [915, 0]
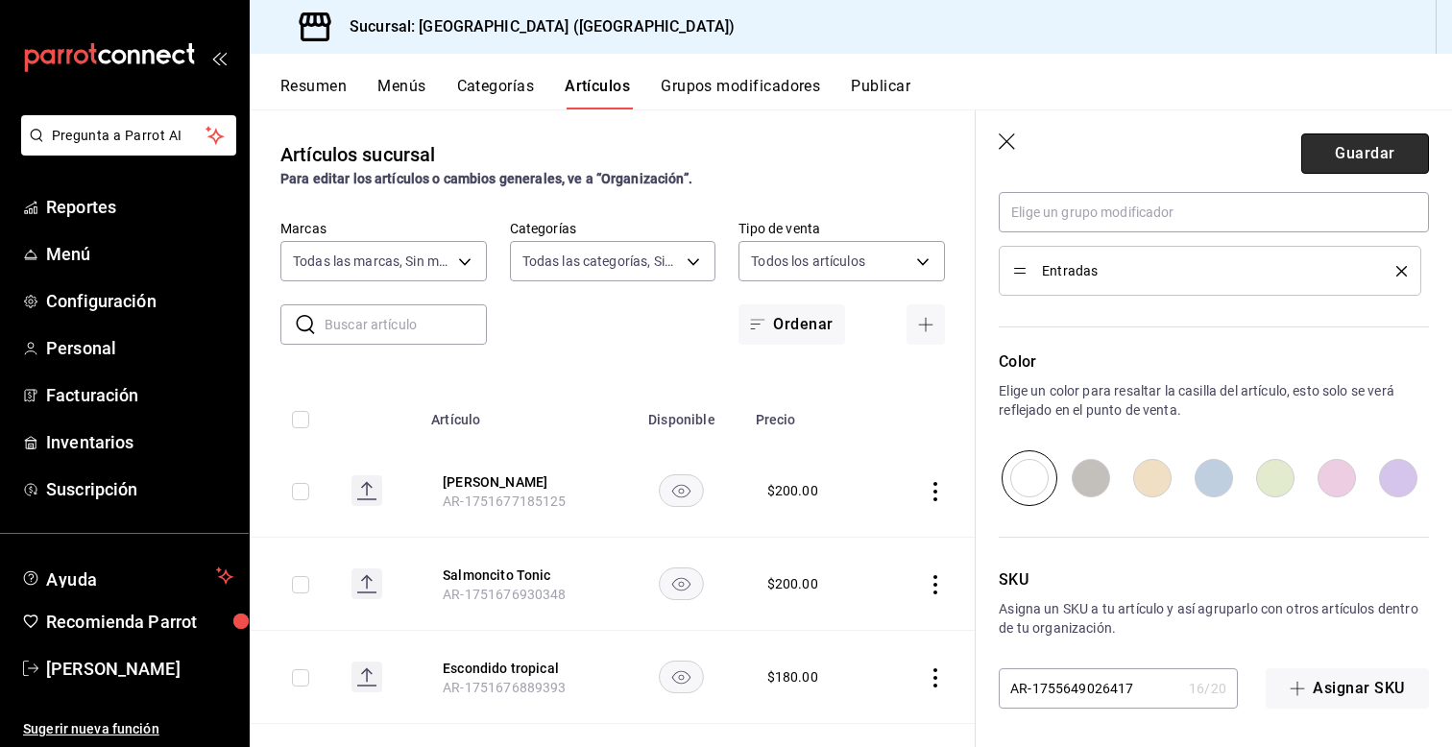
click at [1331, 143] on button "Guardar" at bounding box center [1365, 154] width 128 height 40
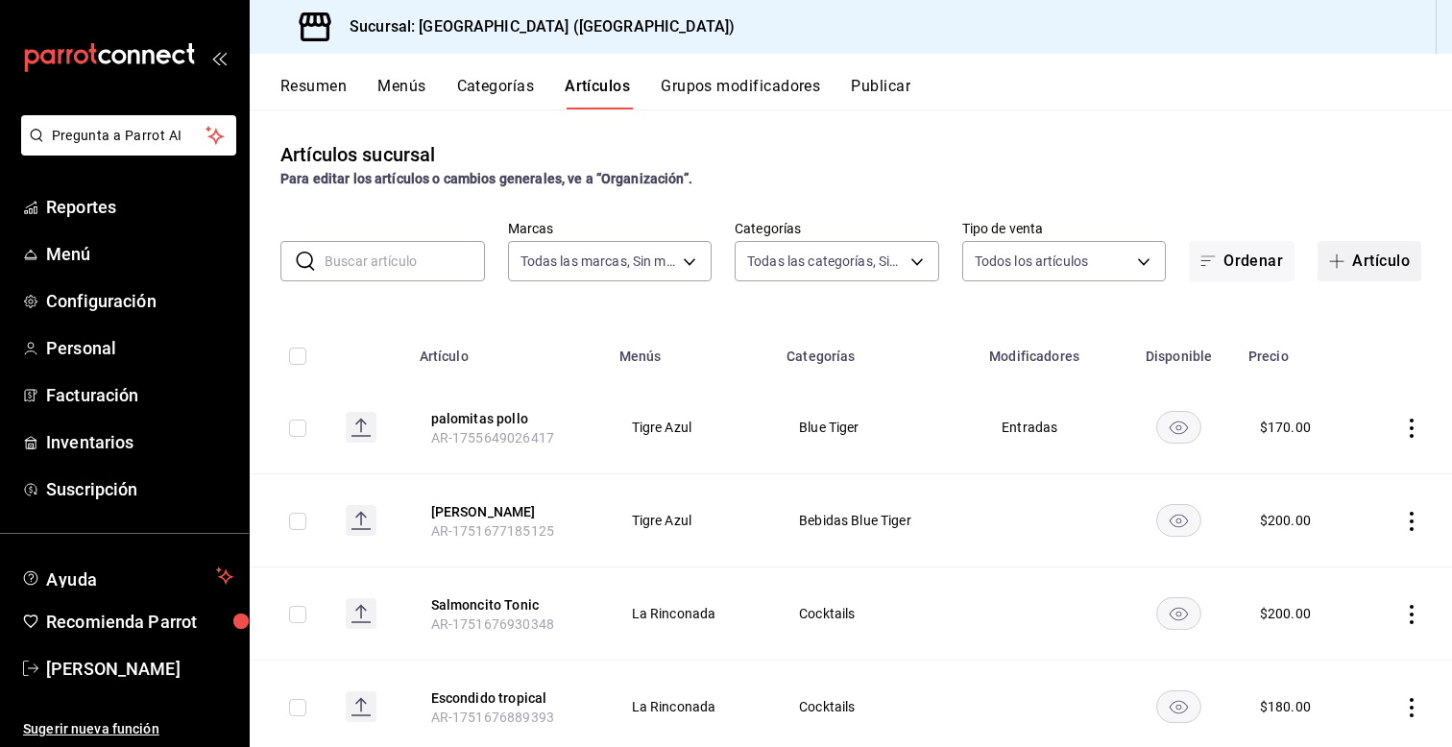
click at [1368, 260] on button "Artículo" at bounding box center [1370, 261] width 104 height 40
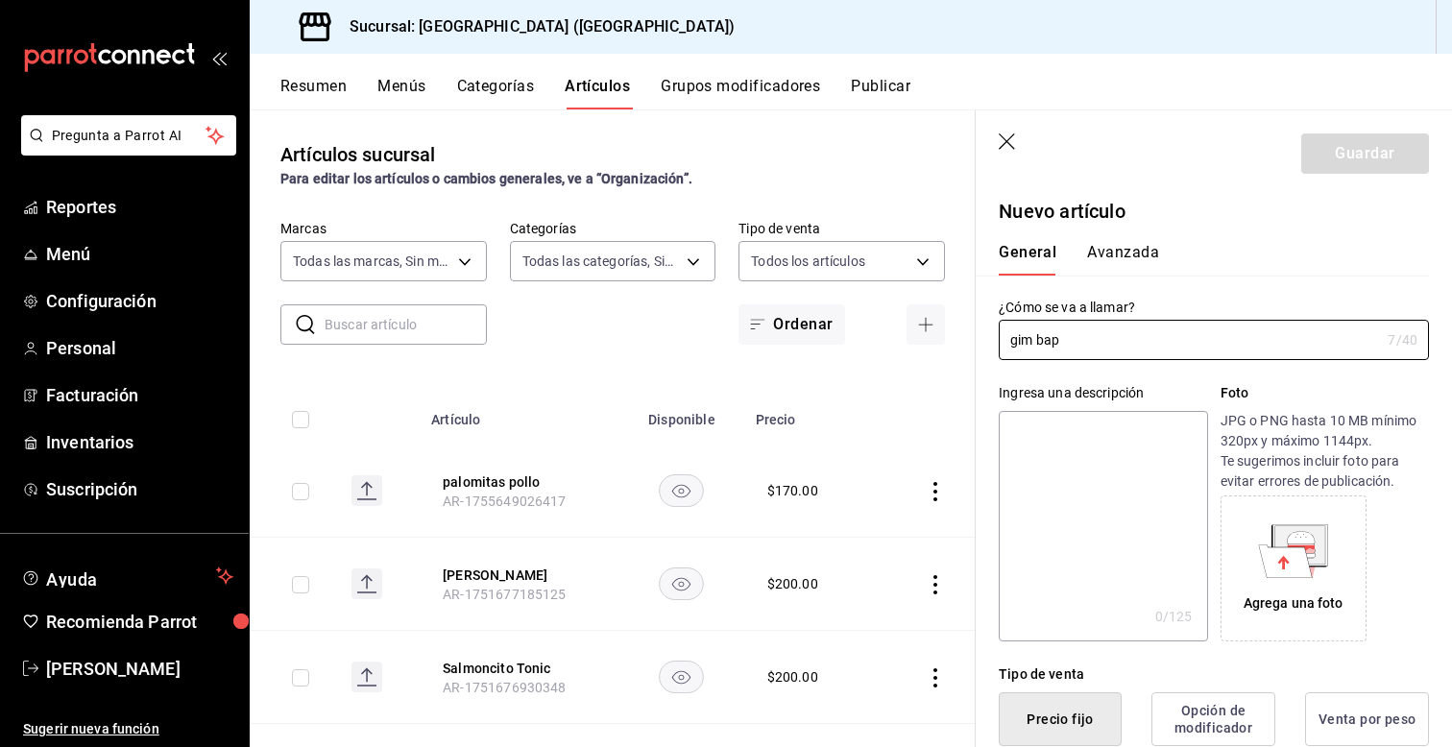
type input "gim bap"
click at [996, 373] on div "Ingresa una descripción x 0 /125 ​ Foto JPG o PNG hasta 10 MB mínimo 320px y má…" at bounding box center [1202, 500] width 453 height 281
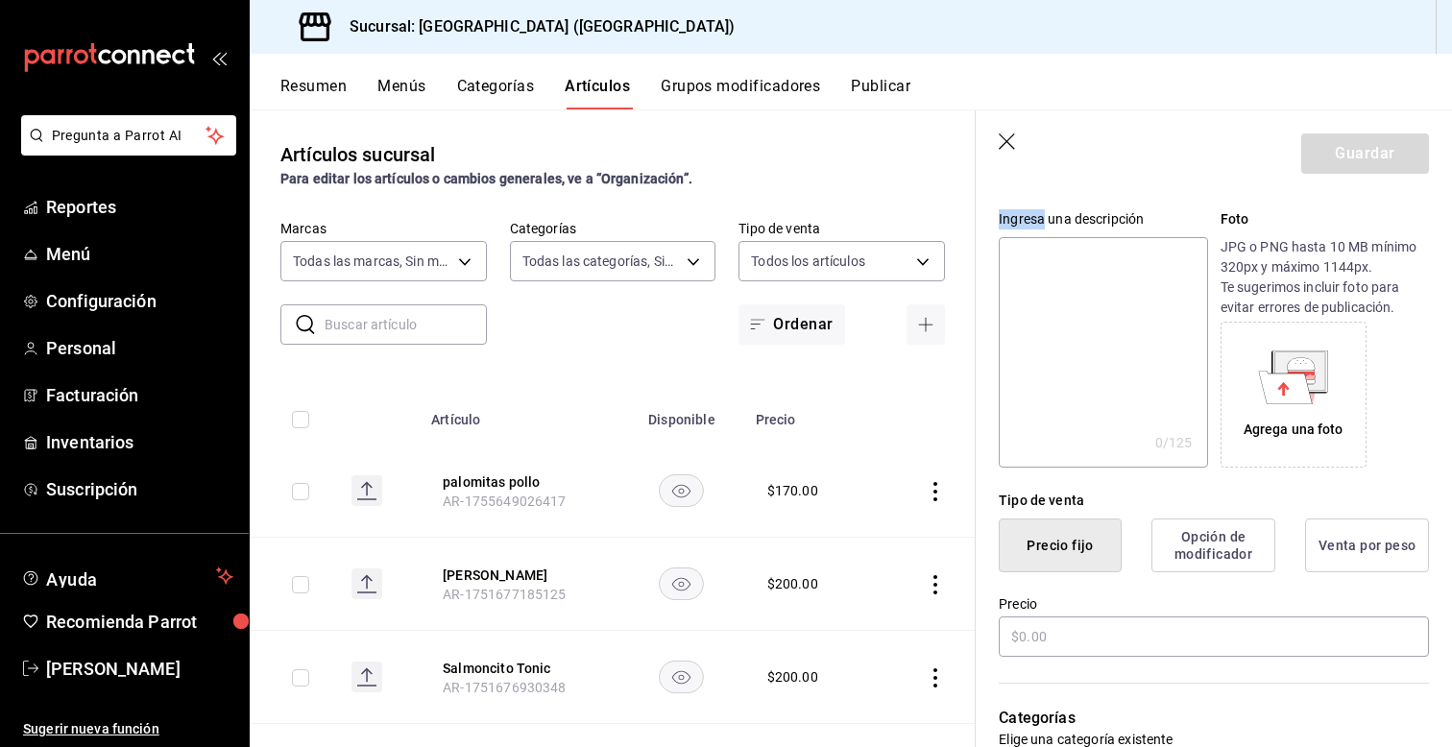
scroll to position [192, 0]
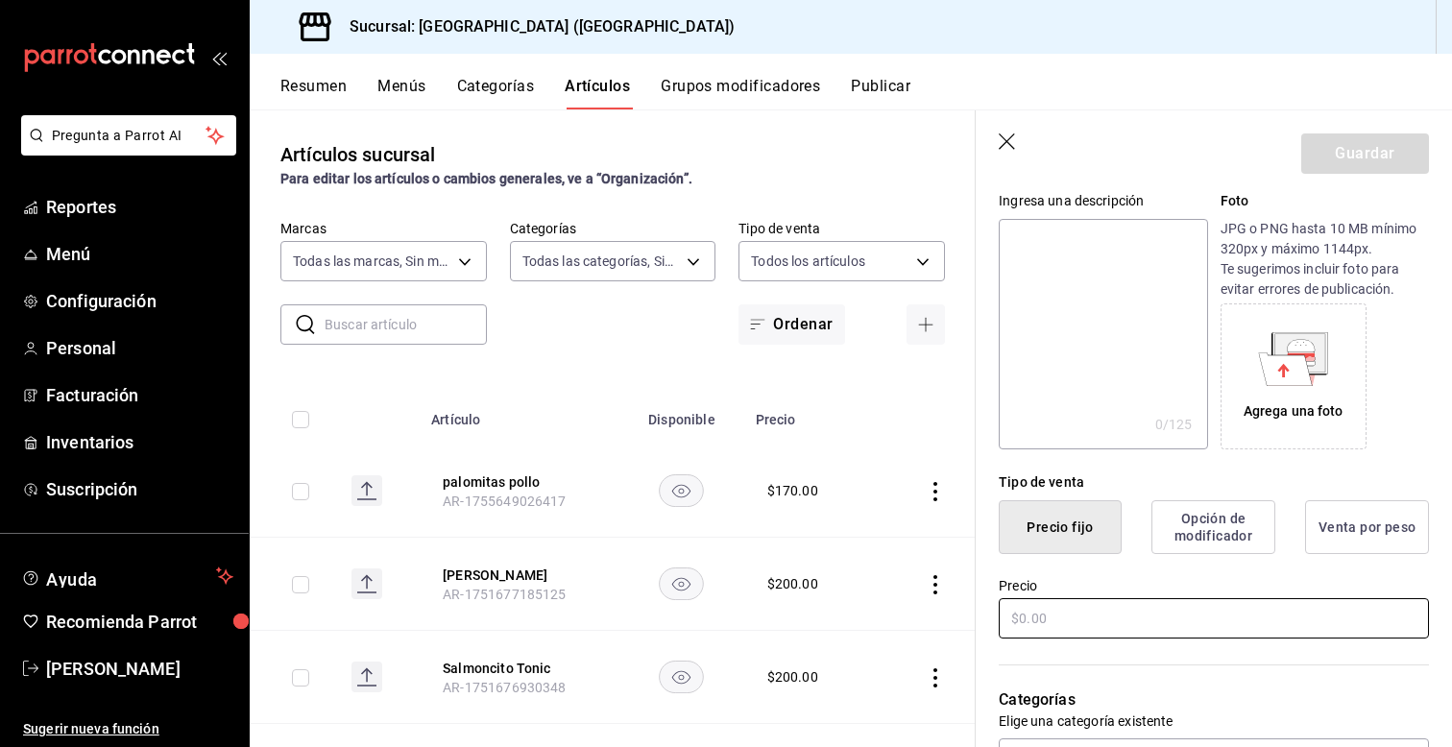
click at [1039, 622] on input "text" at bounding box center [1214, 618] width 430 height 40
type input "$160.00"
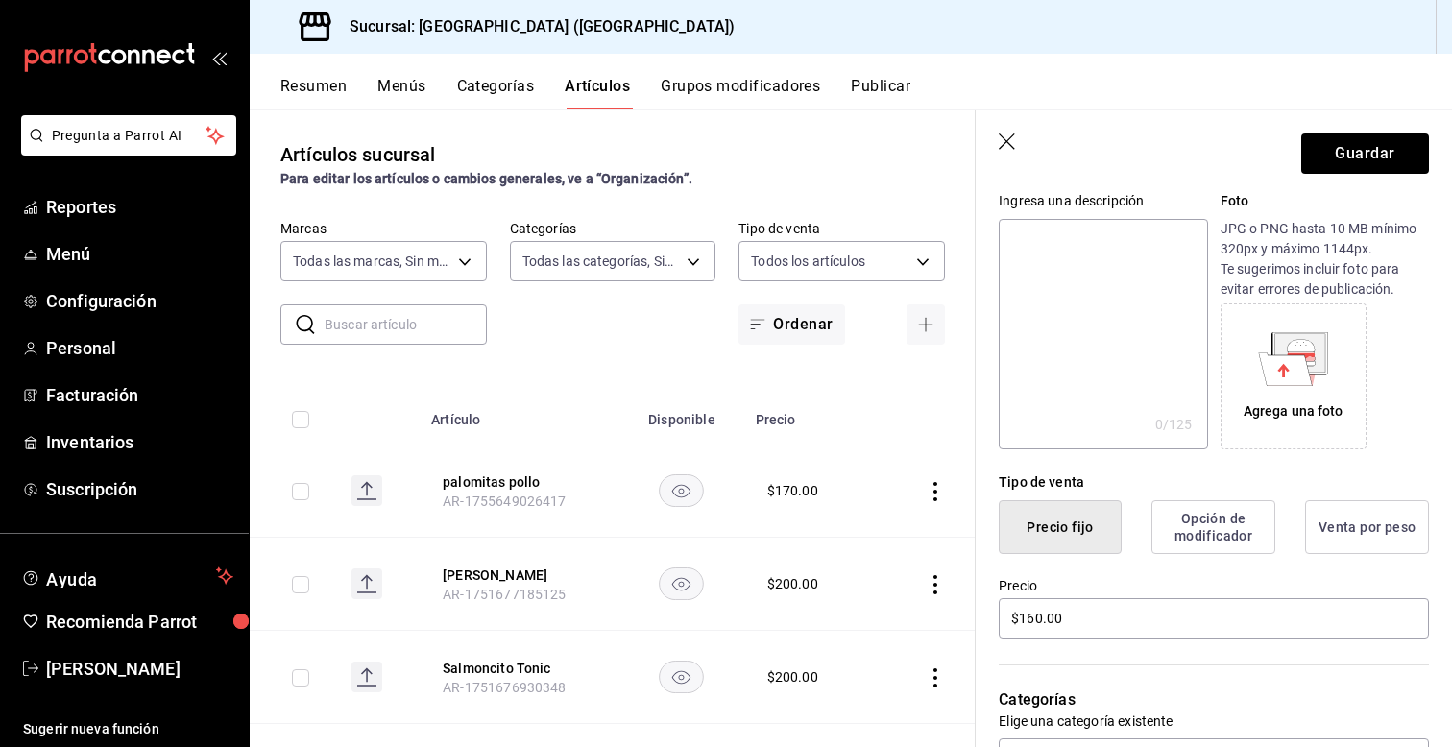
click at [1244, 483] on div "Tipo de venta" at bounding box center [1214, 483] width 430 height 20
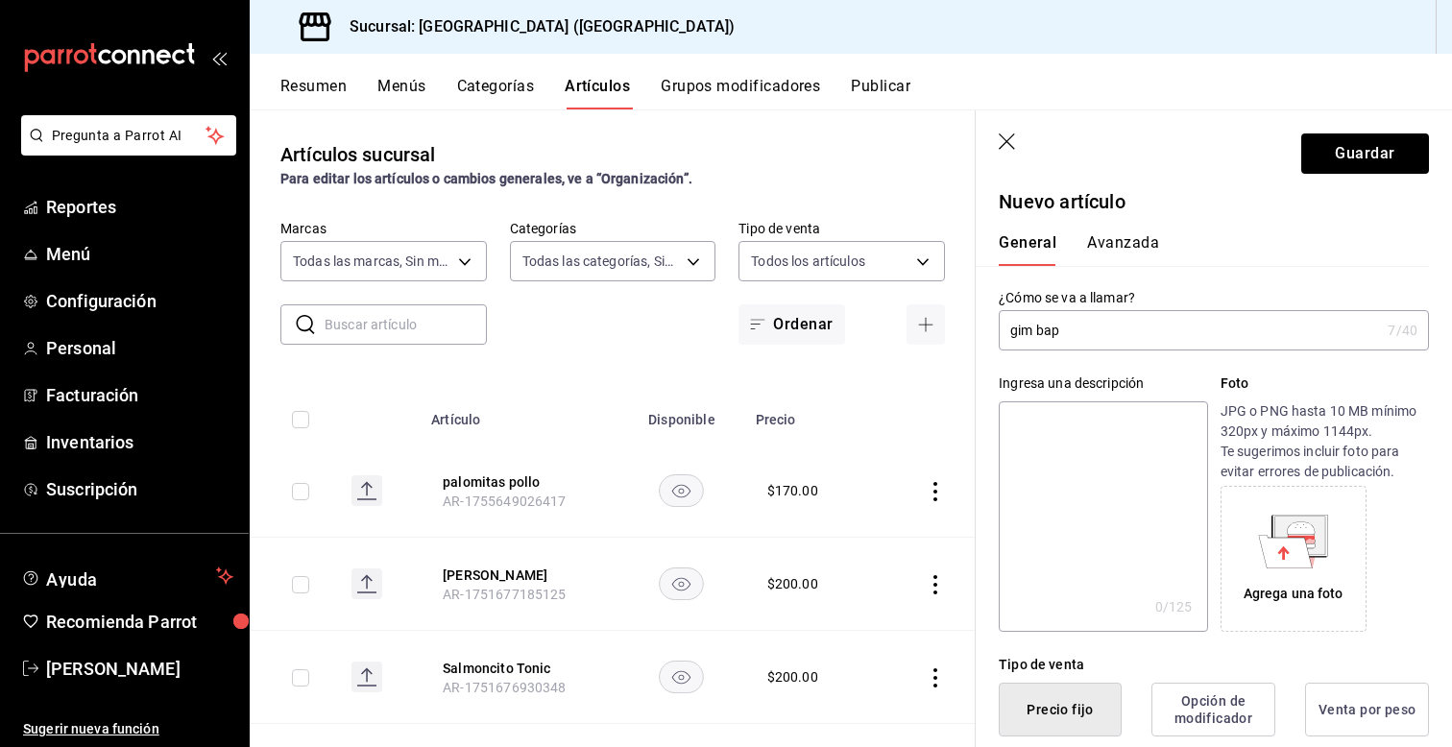
scroll to position [0, 0]
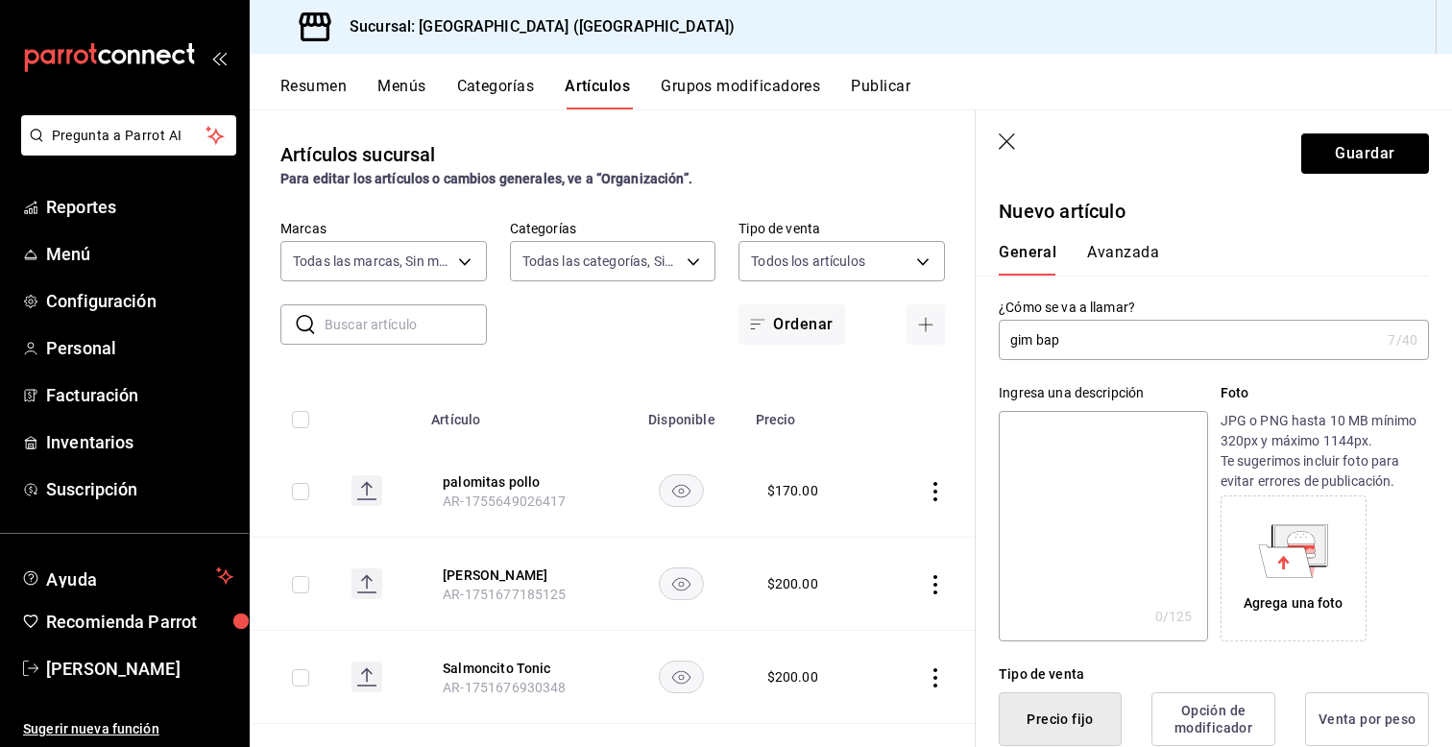
click at [1104, 254] on button "Avanzada" at bounding box center [1123, 259] width 72 height 33
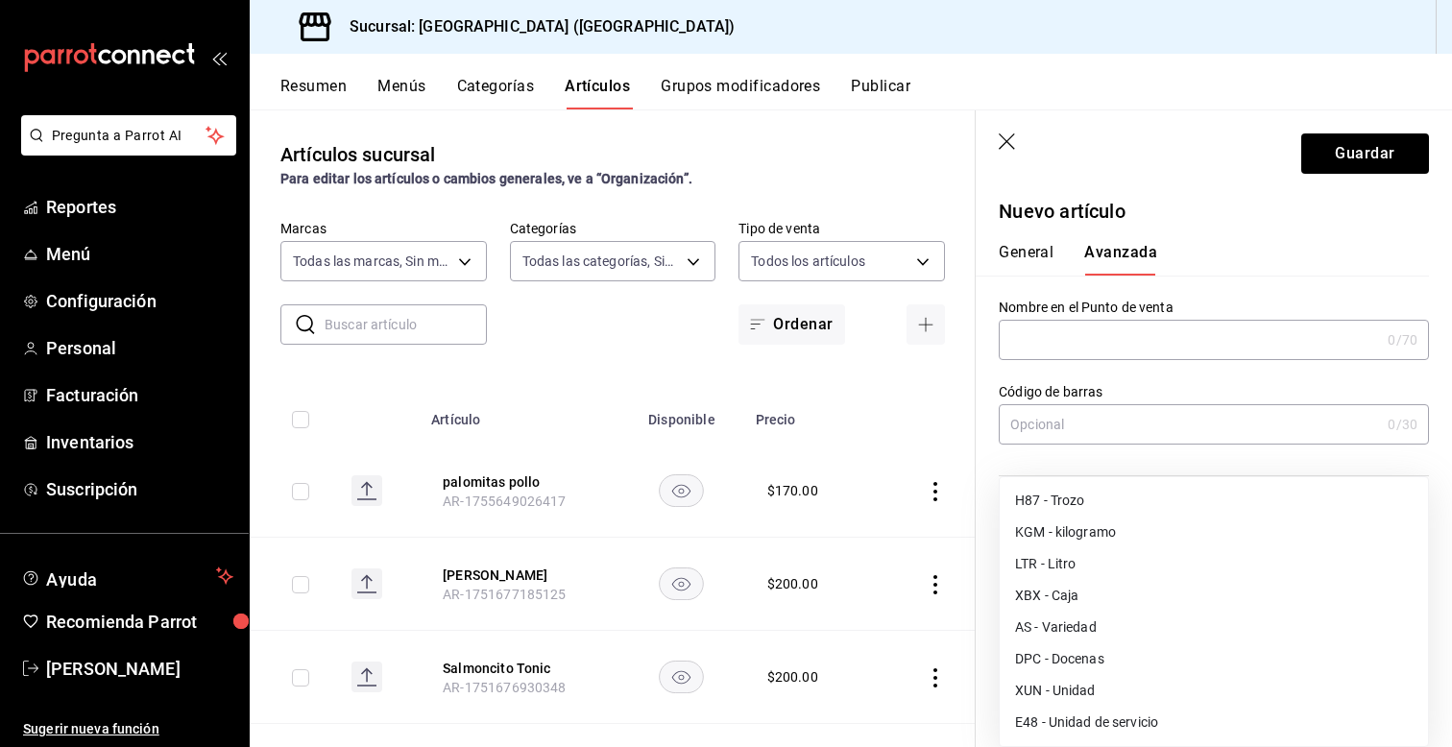
click at [1083, 591] on body "Pregunta a Parrot AI Reportes Menú Configuración Personal Facturación Inventari…" at bounding box center [726, 373] width 1452 height 747
click at [996, 459] on div at bounding box center [726, 373] width 1452 height 747
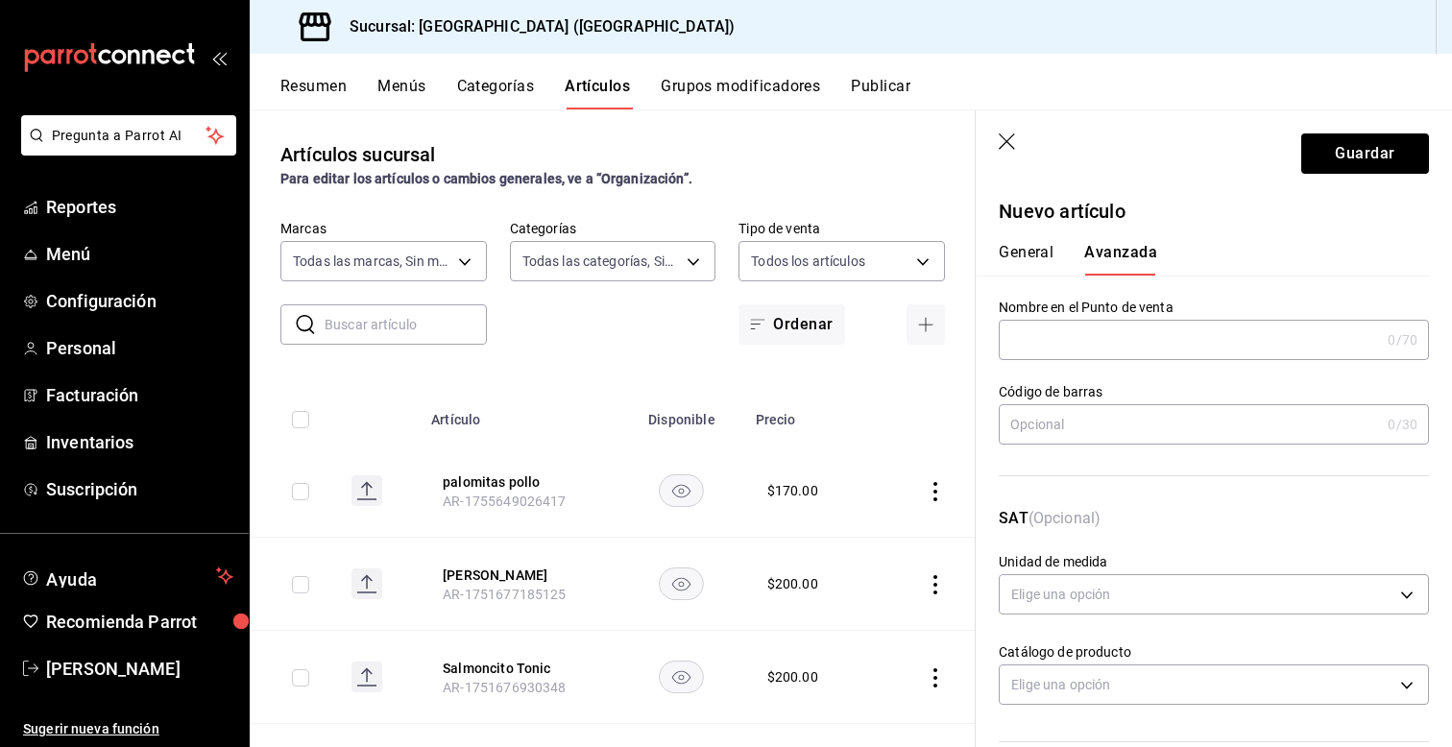
click at [1283, 232] on div "General Avanzada" at bounding box center [1202, 251] width 453 height 50
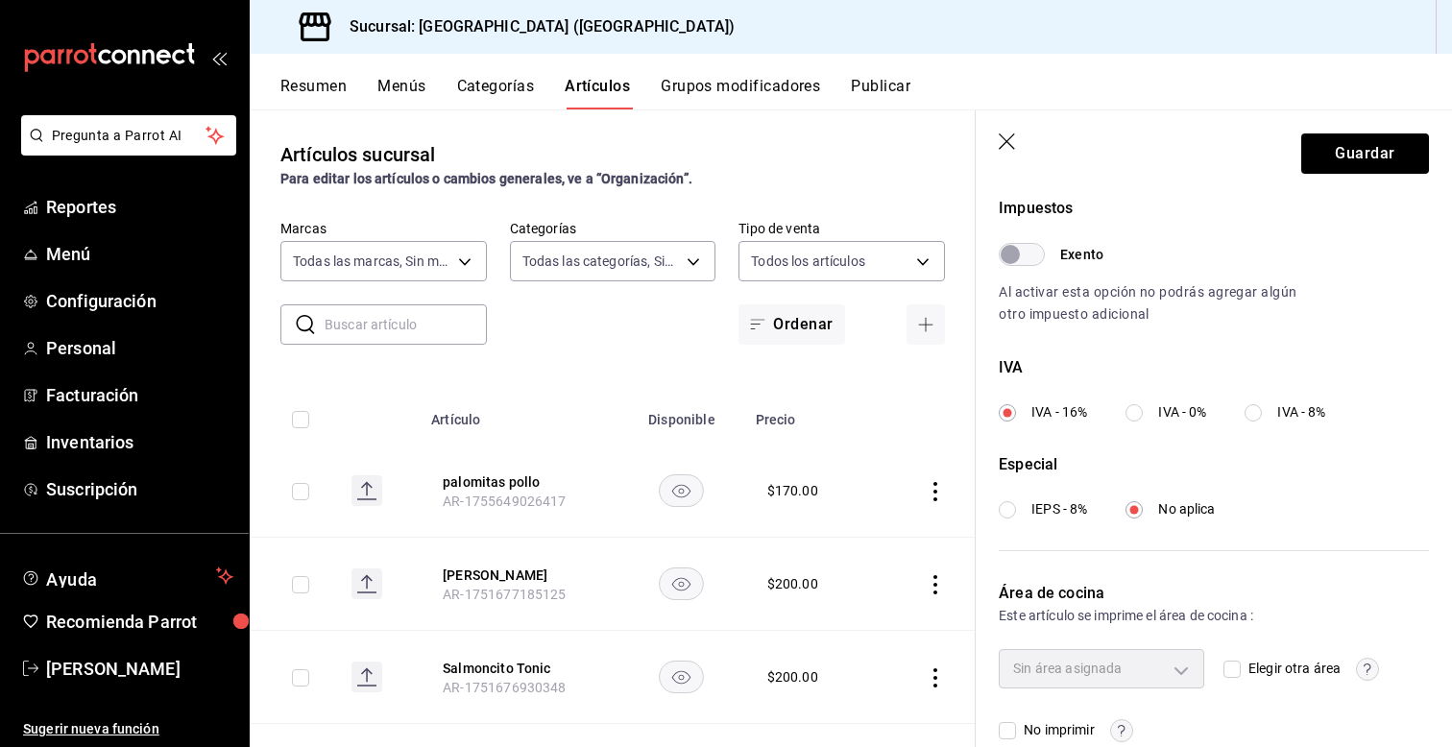
scroll to position [609, 0]
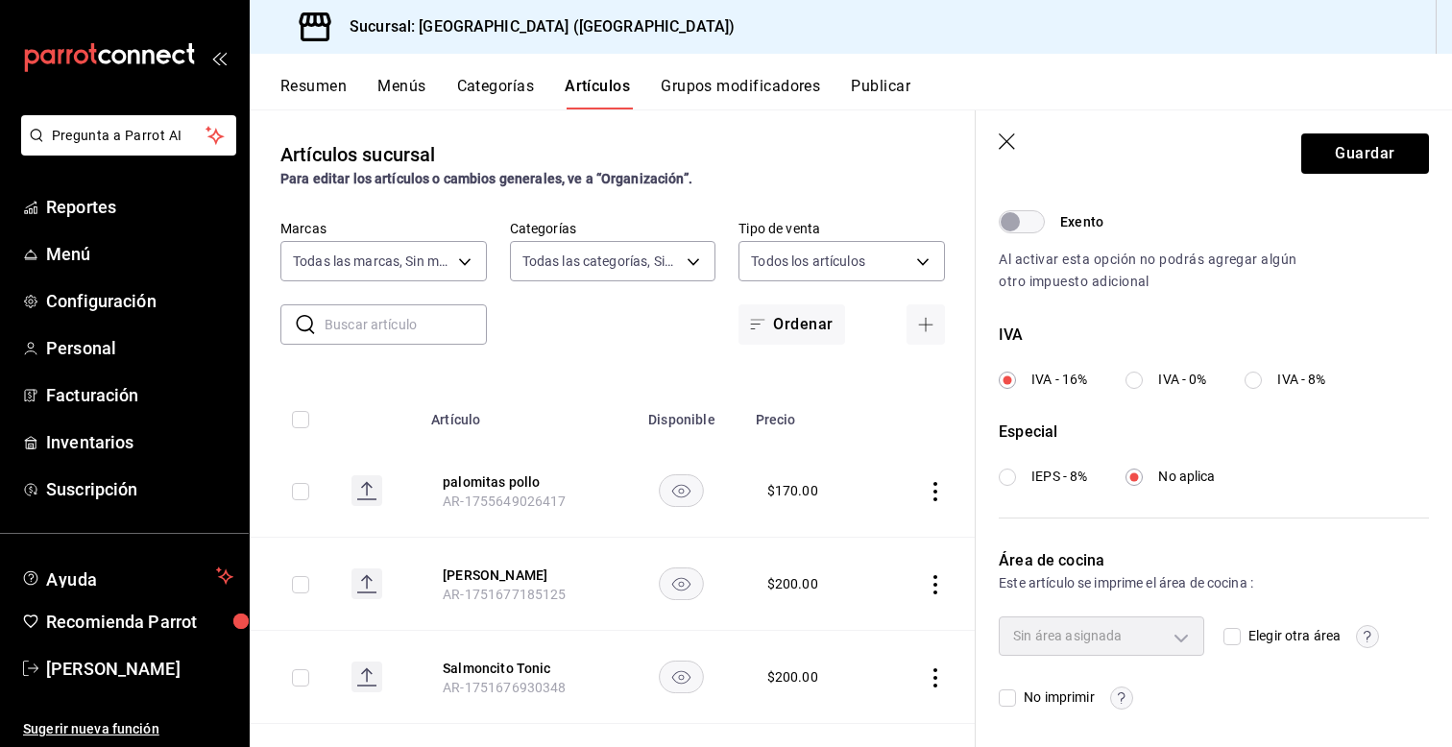
click at [1005, 139] on icon "button" at bounding box center [1007, 142] width 16 height 16
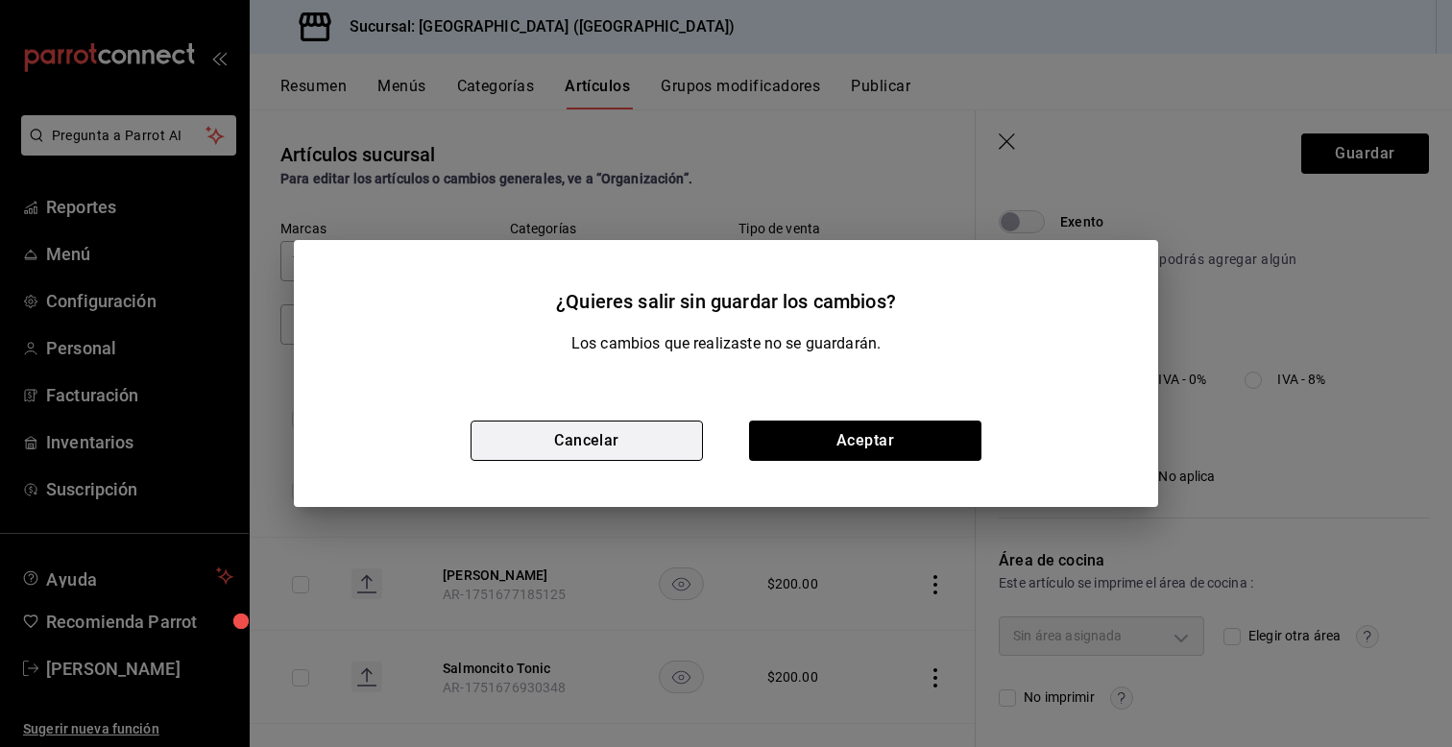
click at [591, 433] on button "Cancelar" at bounding box center [587, 441] width 232 height 40
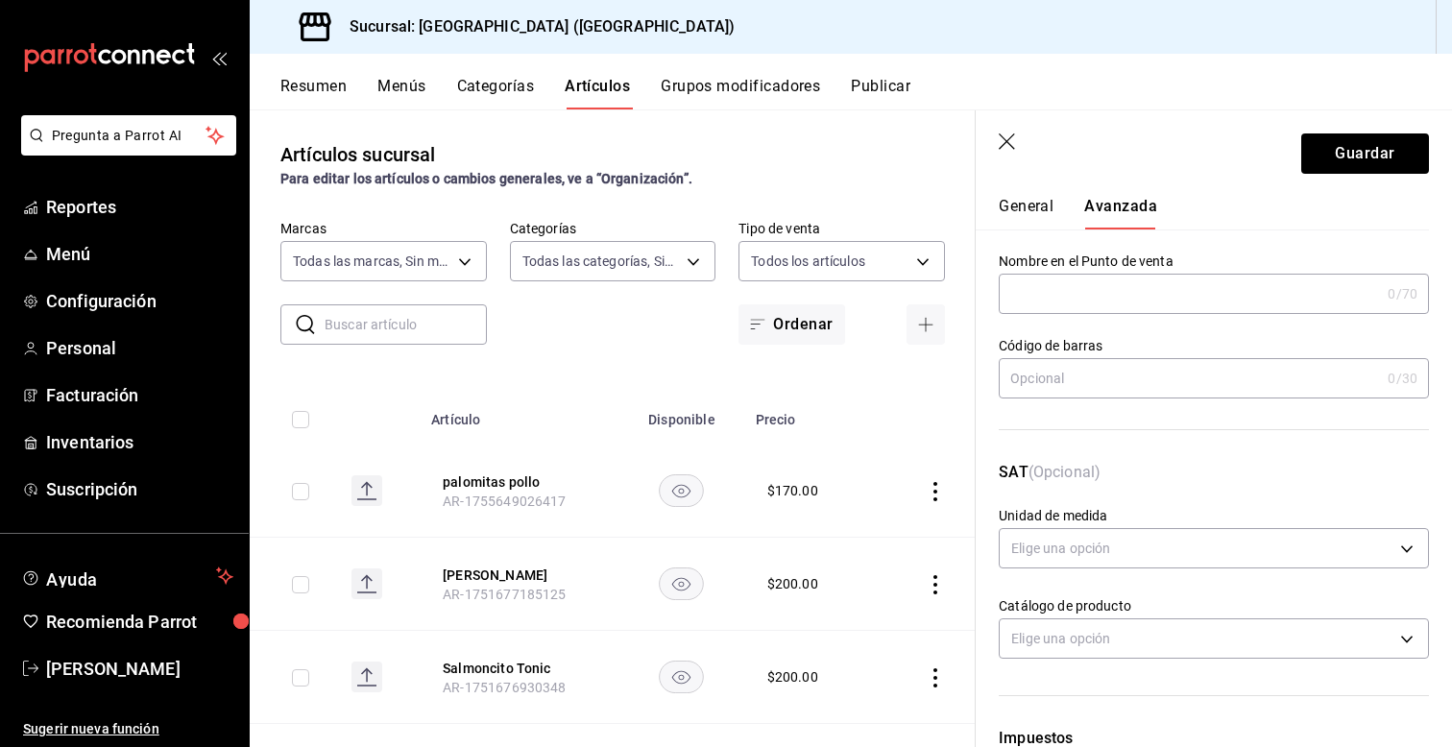
scroll to position [0, 0]
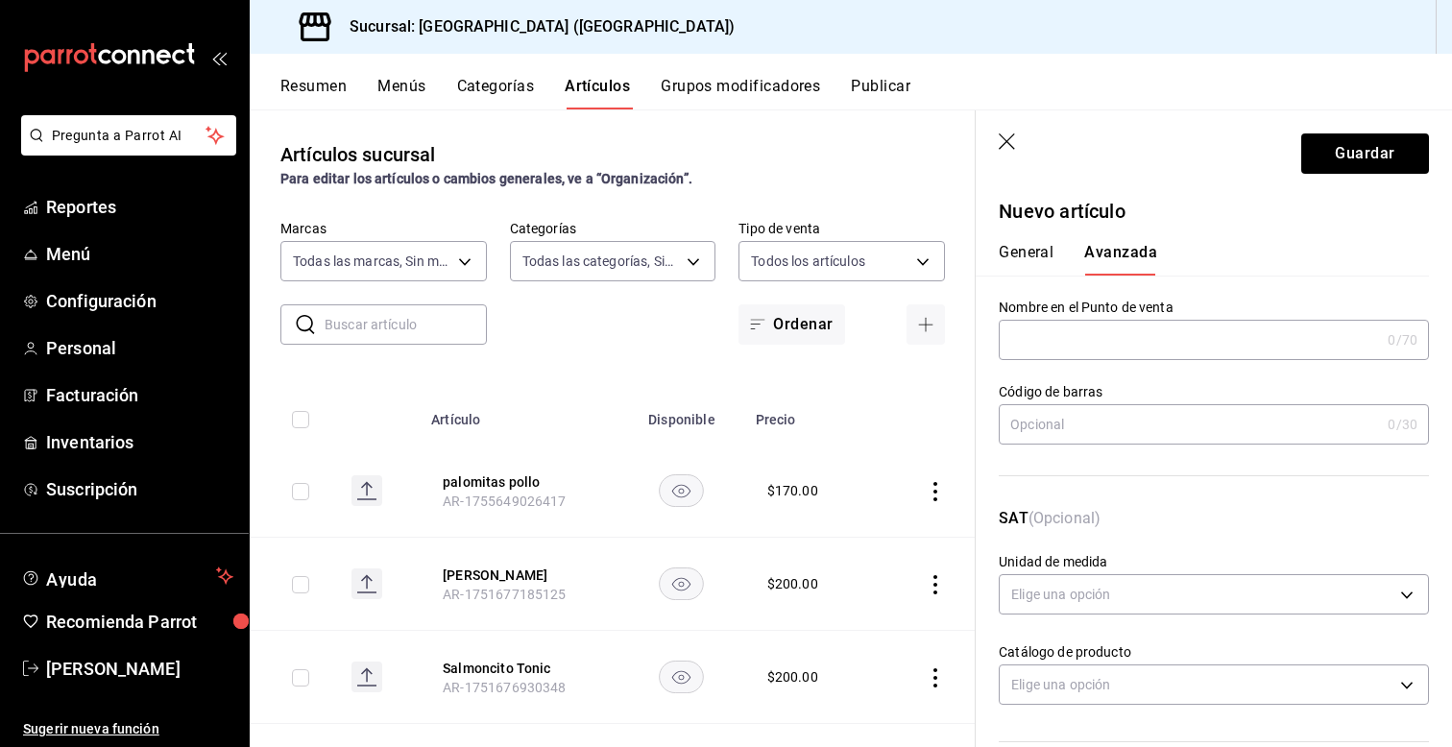
click at [1022, 255] on button "General" at bounding box center [1026, 259] width 55 height 33
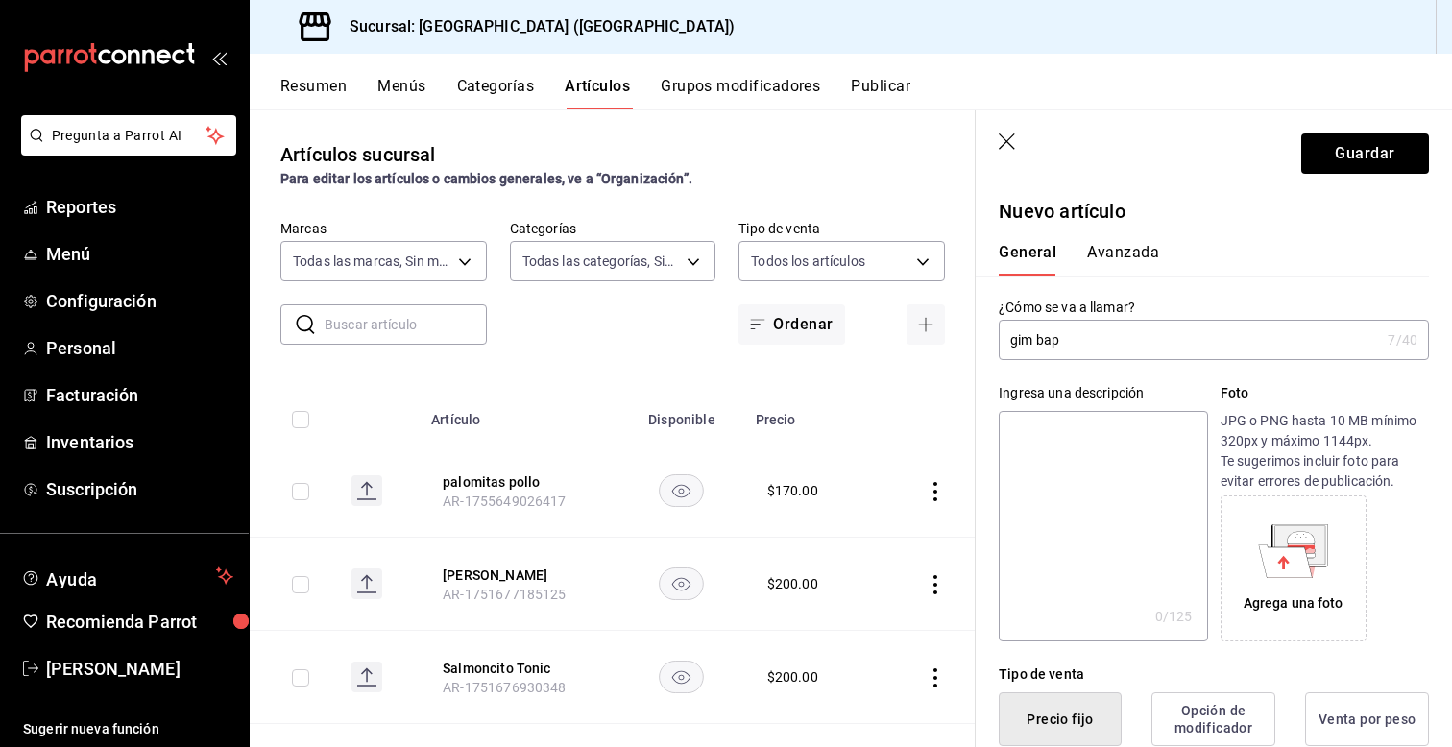
click at [990, 340] on div "¿Cómo se va a llamar? gim bap 7 /40 ¿Cómo se va a llamar?" at bounding box center [1202, 318] width 453 height 85
click at [987, 364] on div "Ingresa una descripción x 0 /125 ​ Foto JPG o PNG hasta 10 MB mínimo 320px y má…" at bounding box center [1202, 500] width 453 height 281
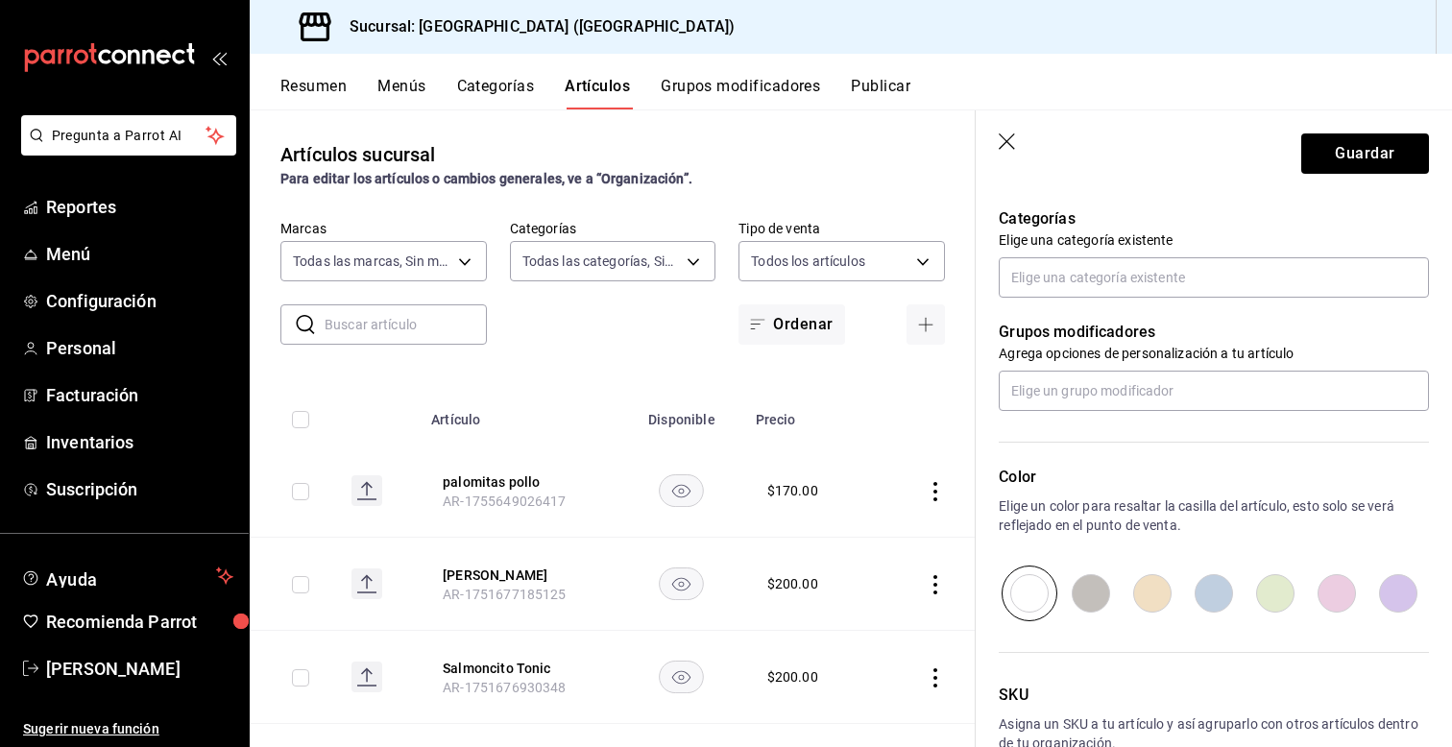
scroll to position [635, 0]
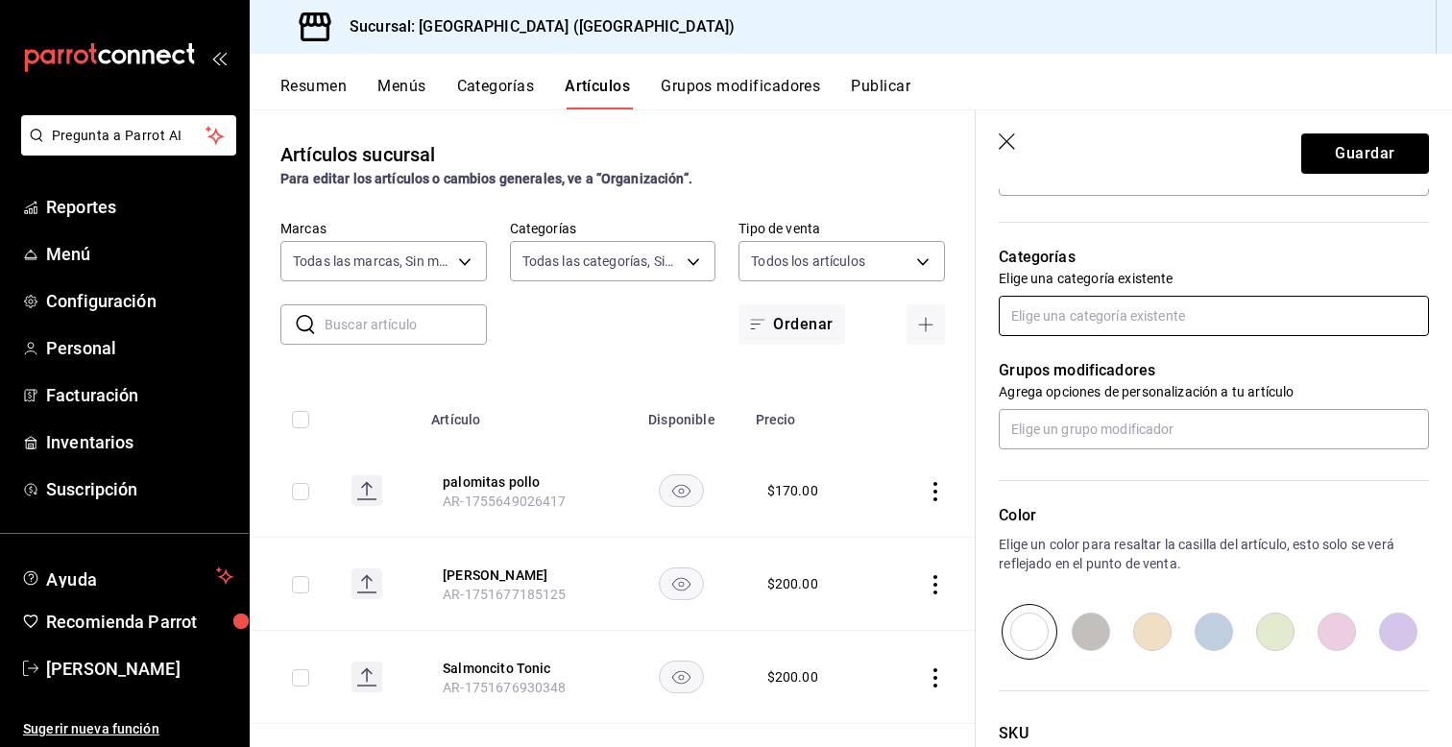
click at [1041, 310] on input "text" at bounding box center [1214, 316] width 430 height 40
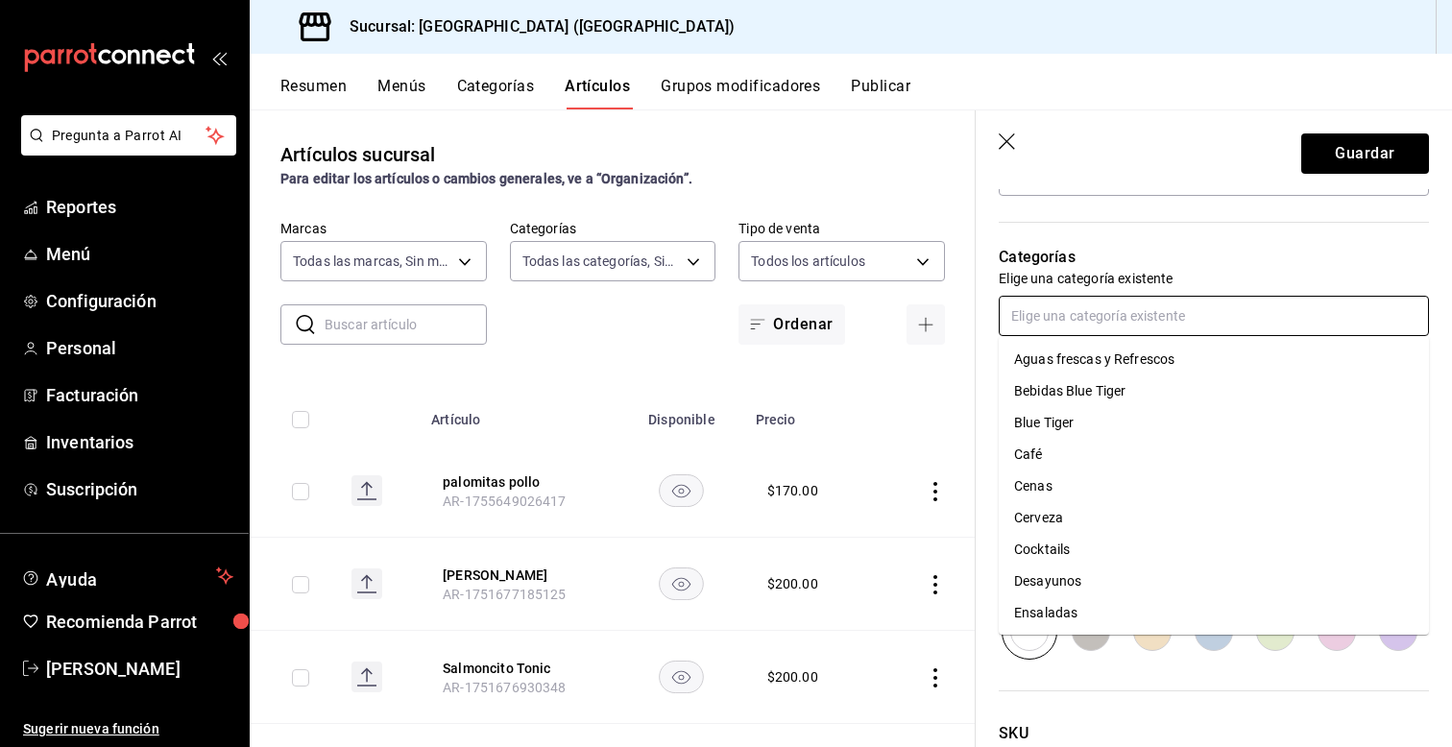
click at [1067, 424] on li "Blue Tiger" at bounding box center [1214, 423] width 430 height 32
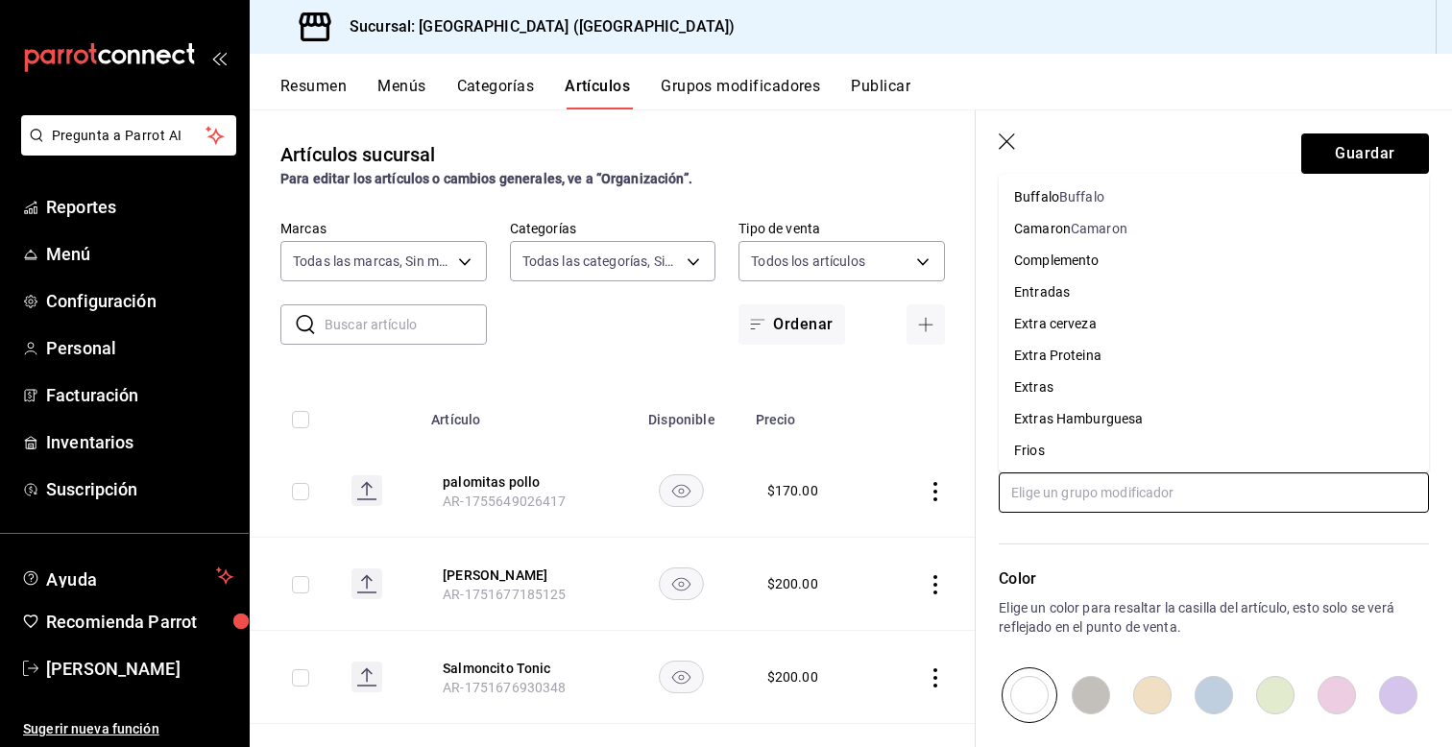
click at [1111, 493] on input "text" at bounding box center [1214, 493] width 430 height 40
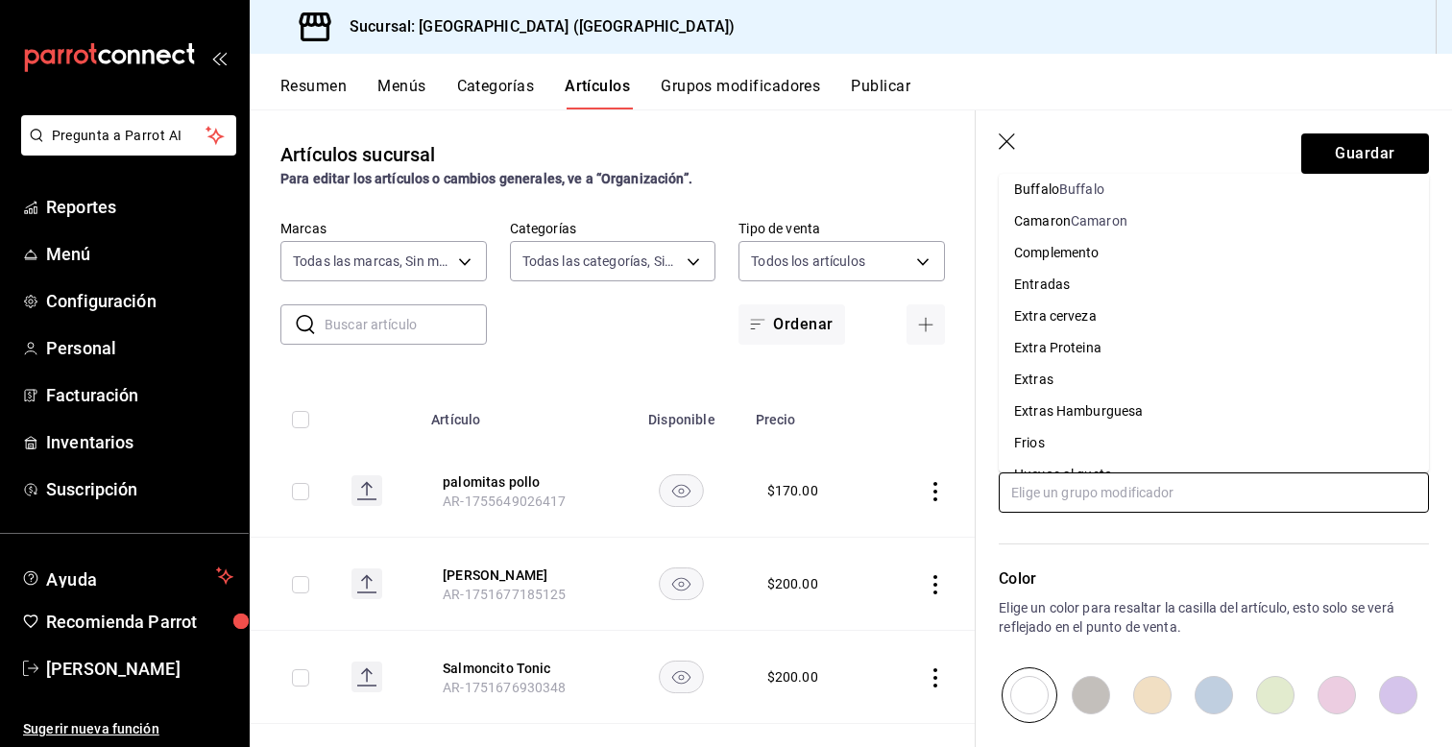
scroll to position [375, 0]
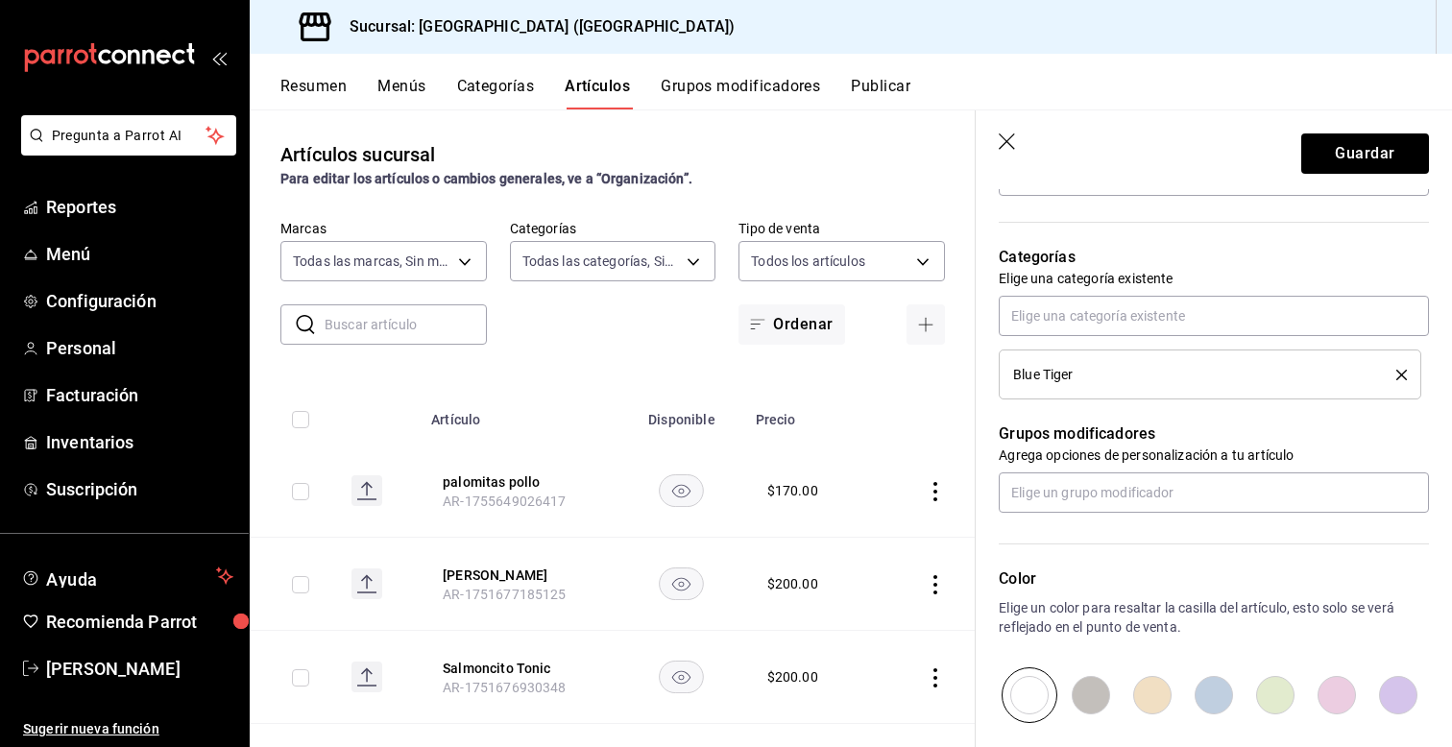
click at [1093, 135] on header "Guardar" at bounding box center [1214, 149] width 476 height 79
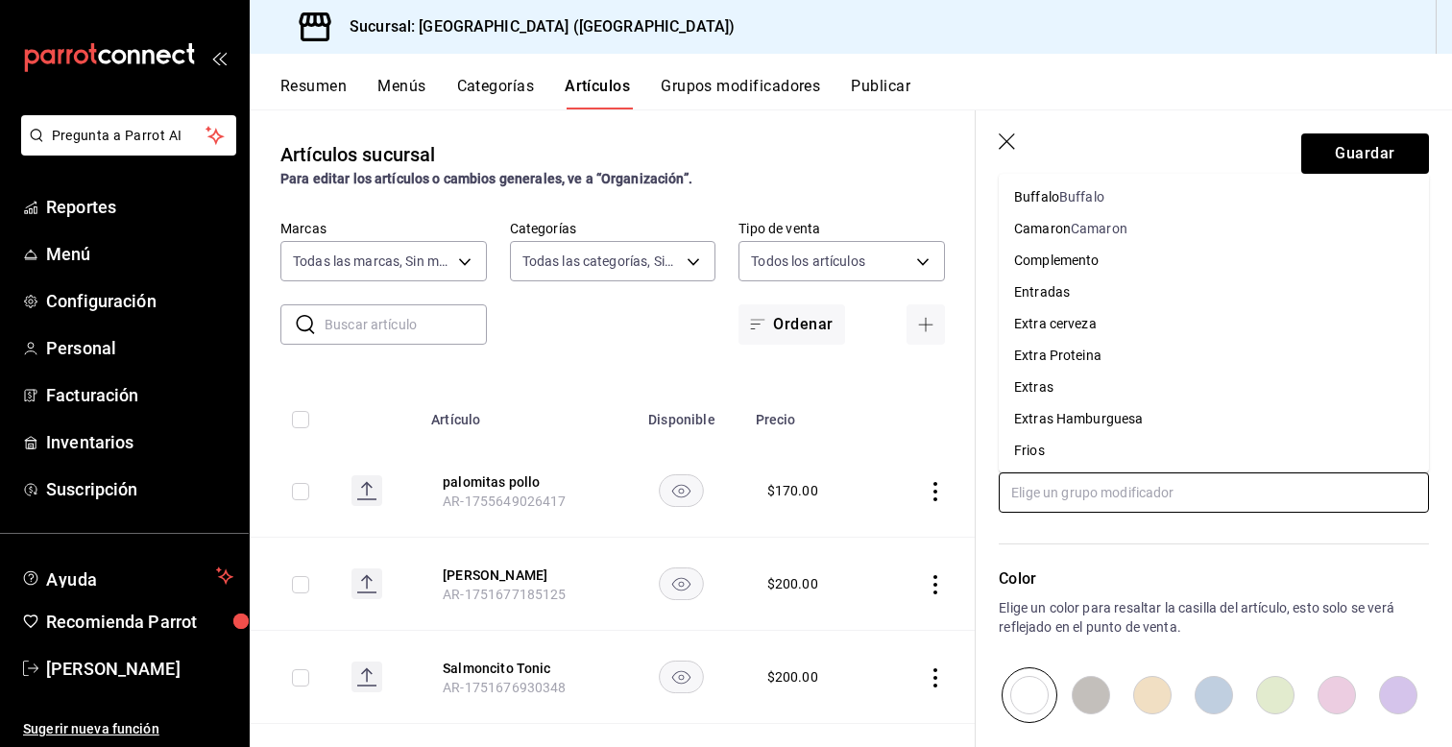
click at [1123, 509] on input "text" at bounding box center [1214, 493] width 430 height 40
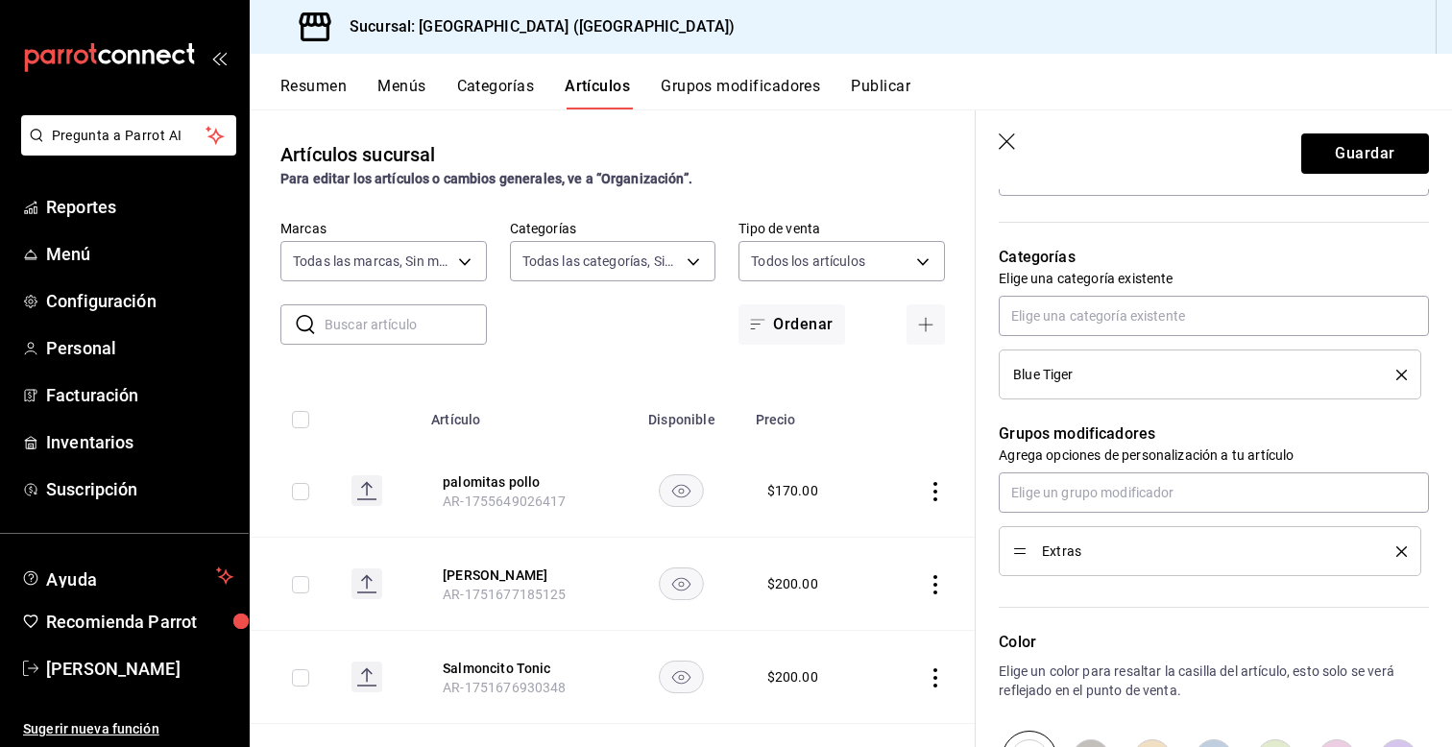
click at [1120, 555] on span "Extras" at bounding box center [1205, 551] width 326 height 13
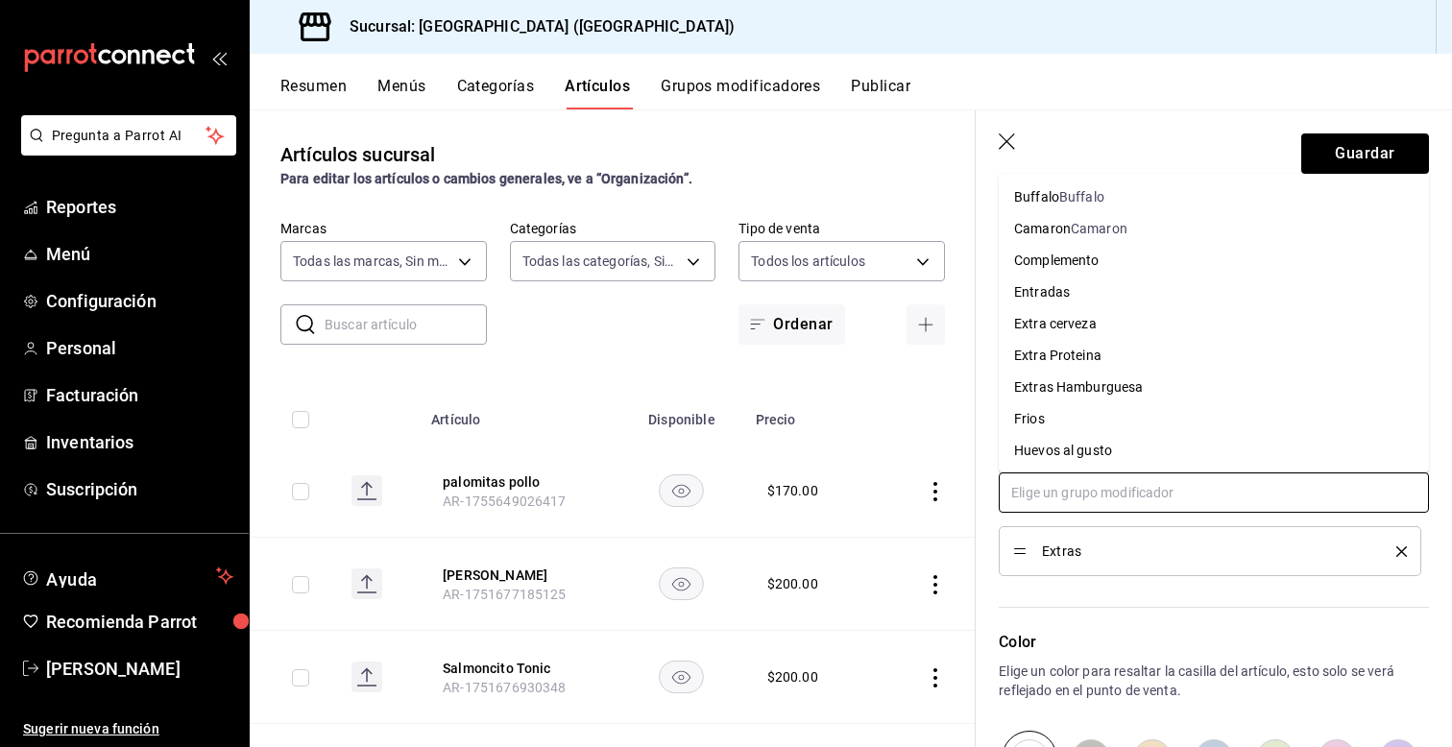
click at [1077, 491] on input "text" at bounding box center [1214, 493] width 430 height 40
click at [993, 366] on div "Categorías Elige una categoría existente Blue Tiger" at bounding box center [1202, 299] width 453 height 201
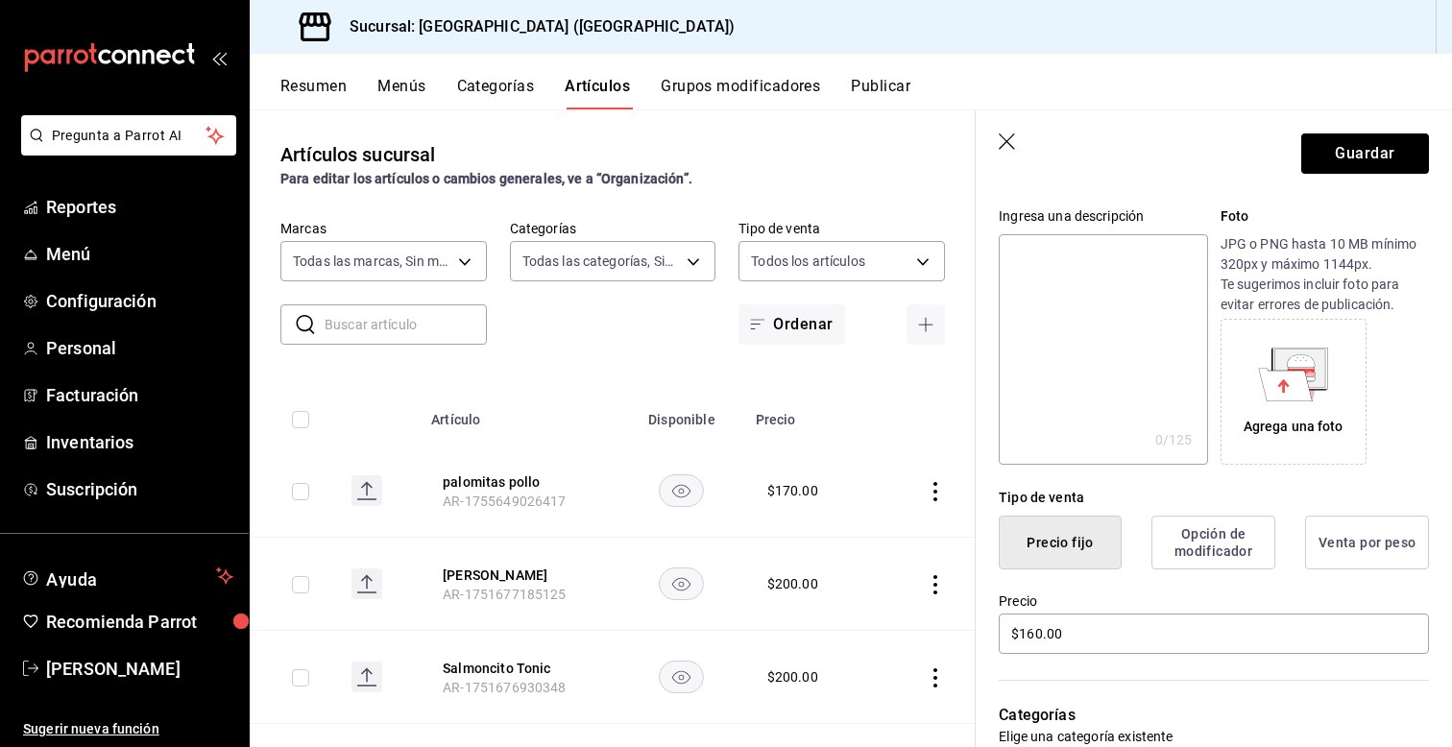
scroll to position [192, 0]
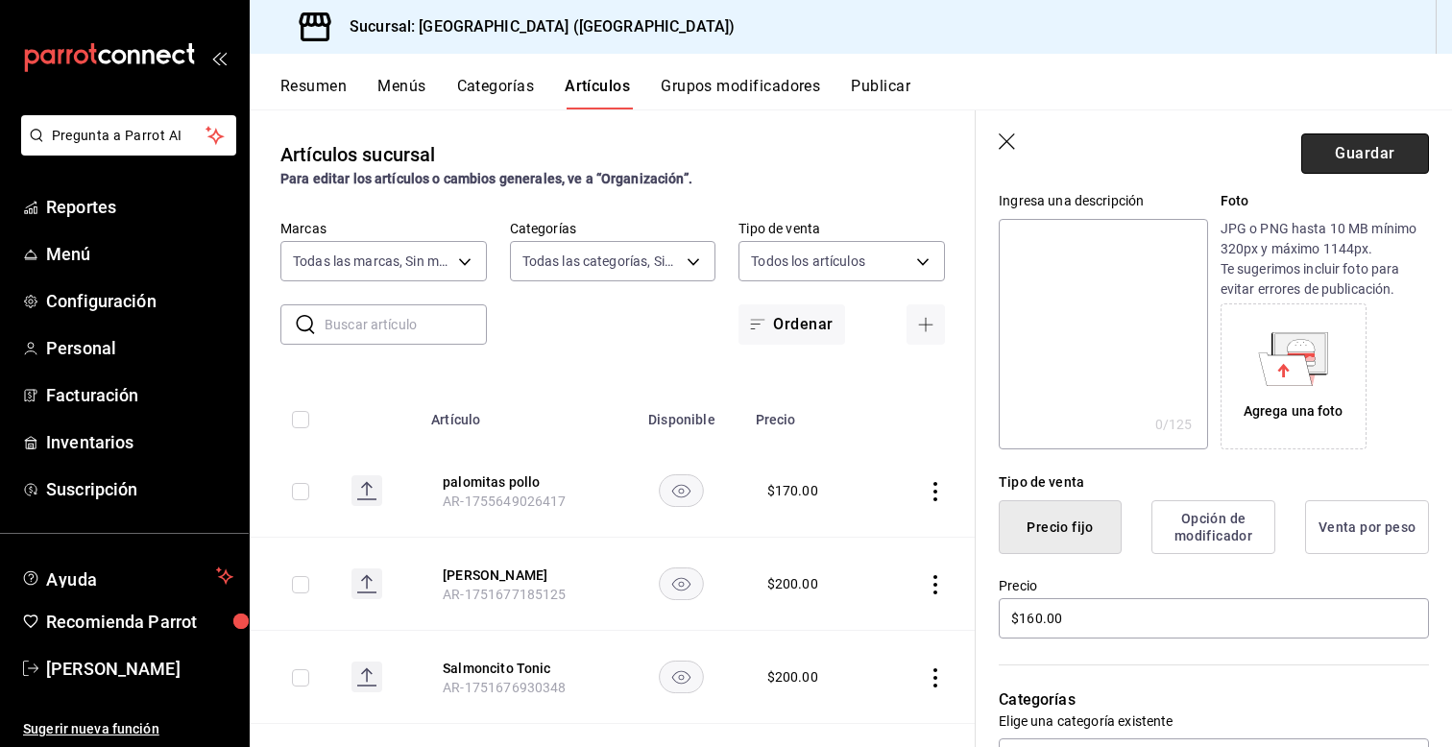
click at [1375, 149] on button "Guardar" at bounding box center [1365, 154] width 128 height 40
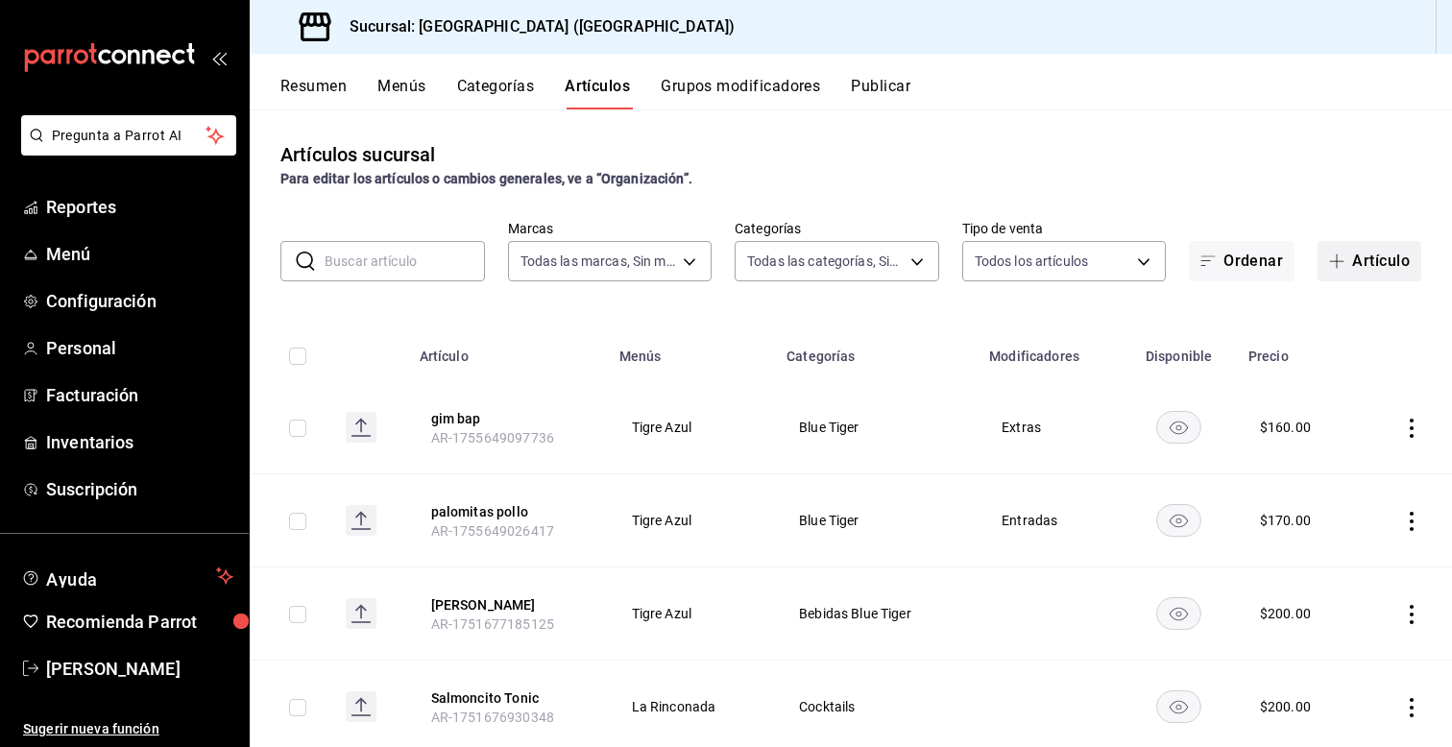
click at [1366, 262] on button "Artículo" at bounding box center [1370, 261] width 104 height 40
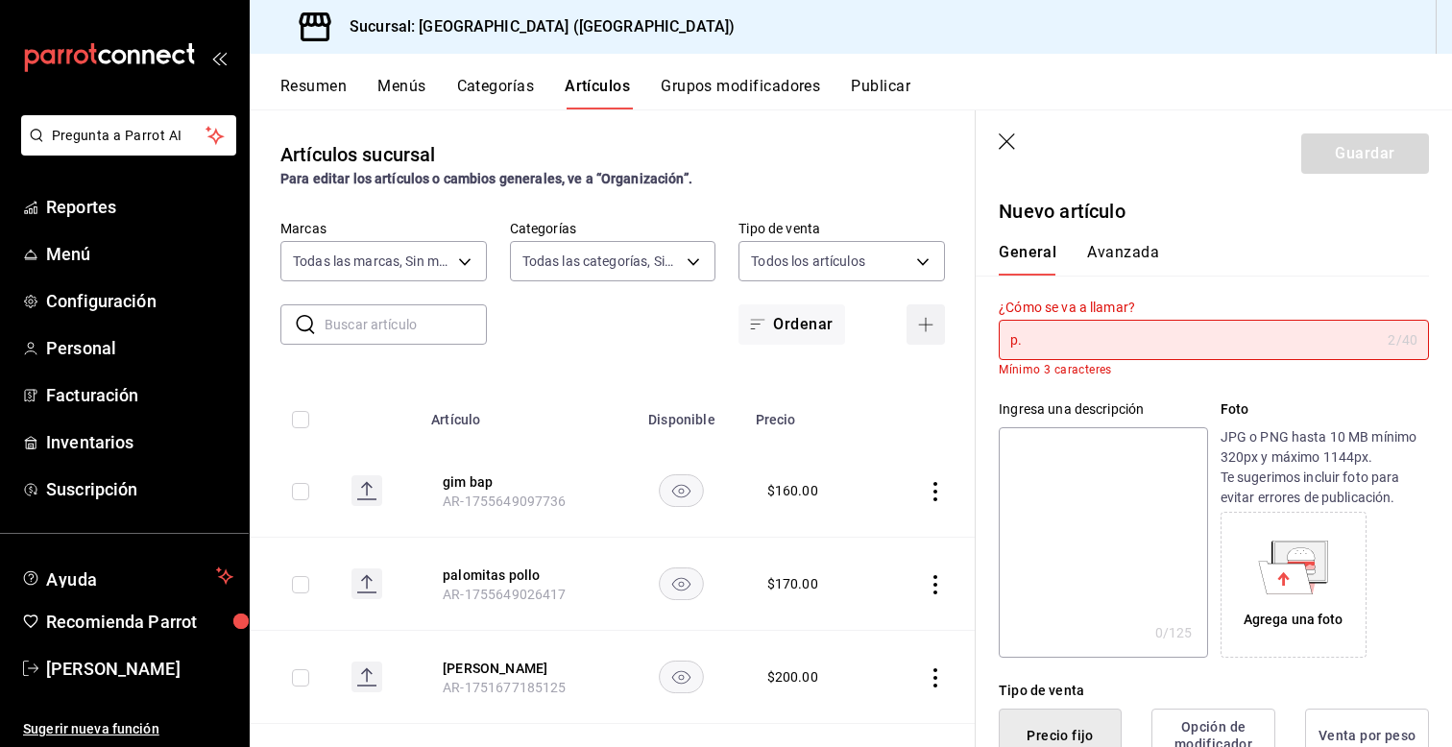
type input "p"
type input "P"
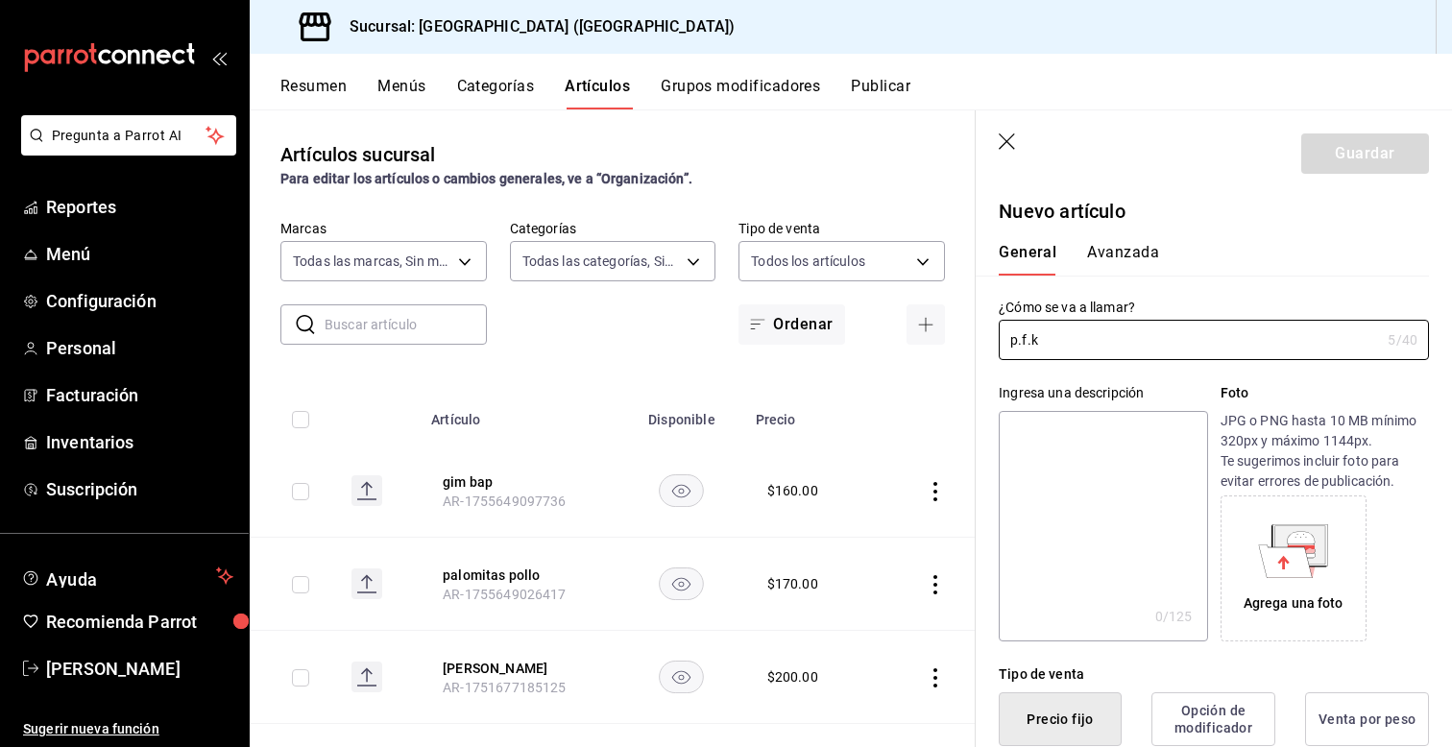
type input "p.f.k"
click at [989, 376] on div "Ingresa una descripción x 0 /125 ​ Foto JPG o PNG hasta 10 MB mínimo 320px y má…" at bounding box center [1202, 500] width 453 height 281
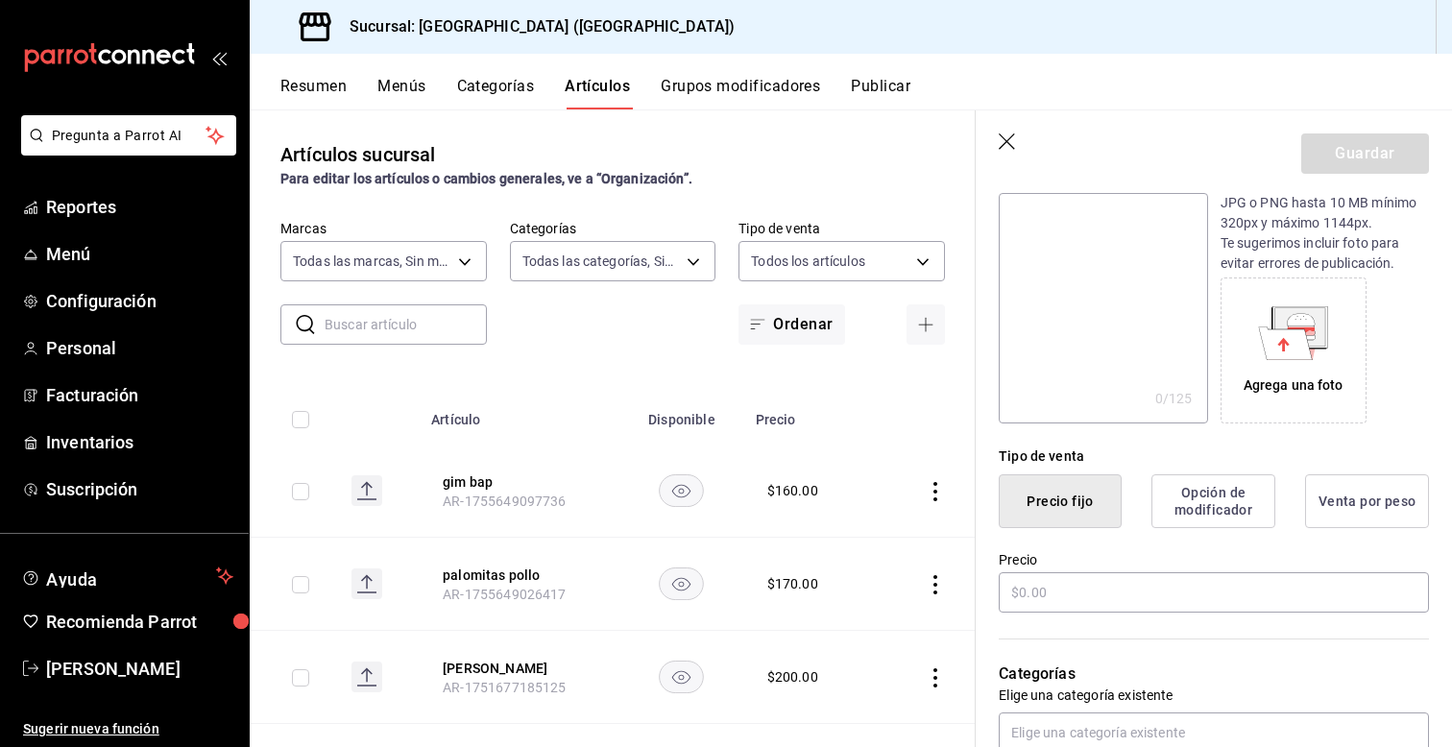
scroll to position [269, 0]
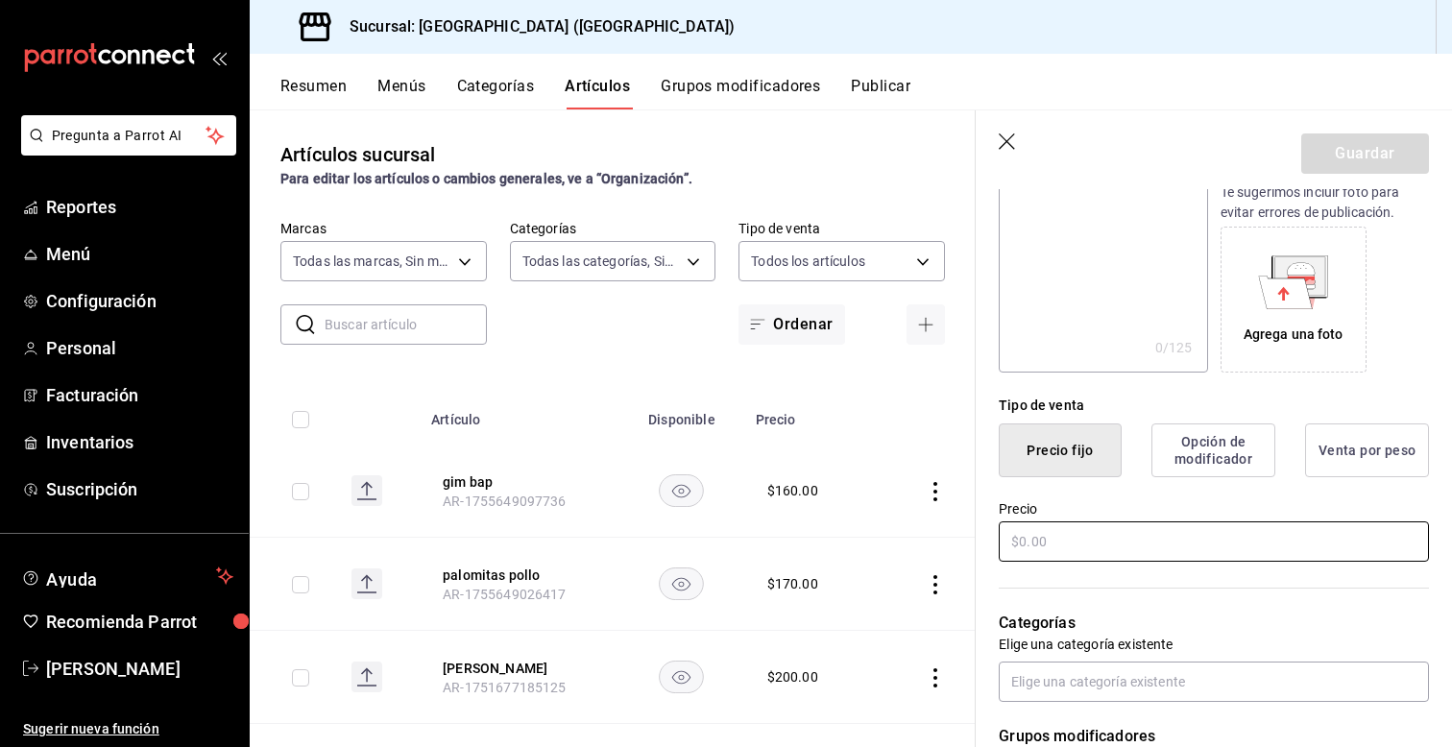
click at [1105, 537] on input "text" at bounding box center [1214, 542] width 430 height 40
type input "$190.00"
click at [1367, 155] on button "Guardar" at bounding box center [1365, 154] width 128 height 40
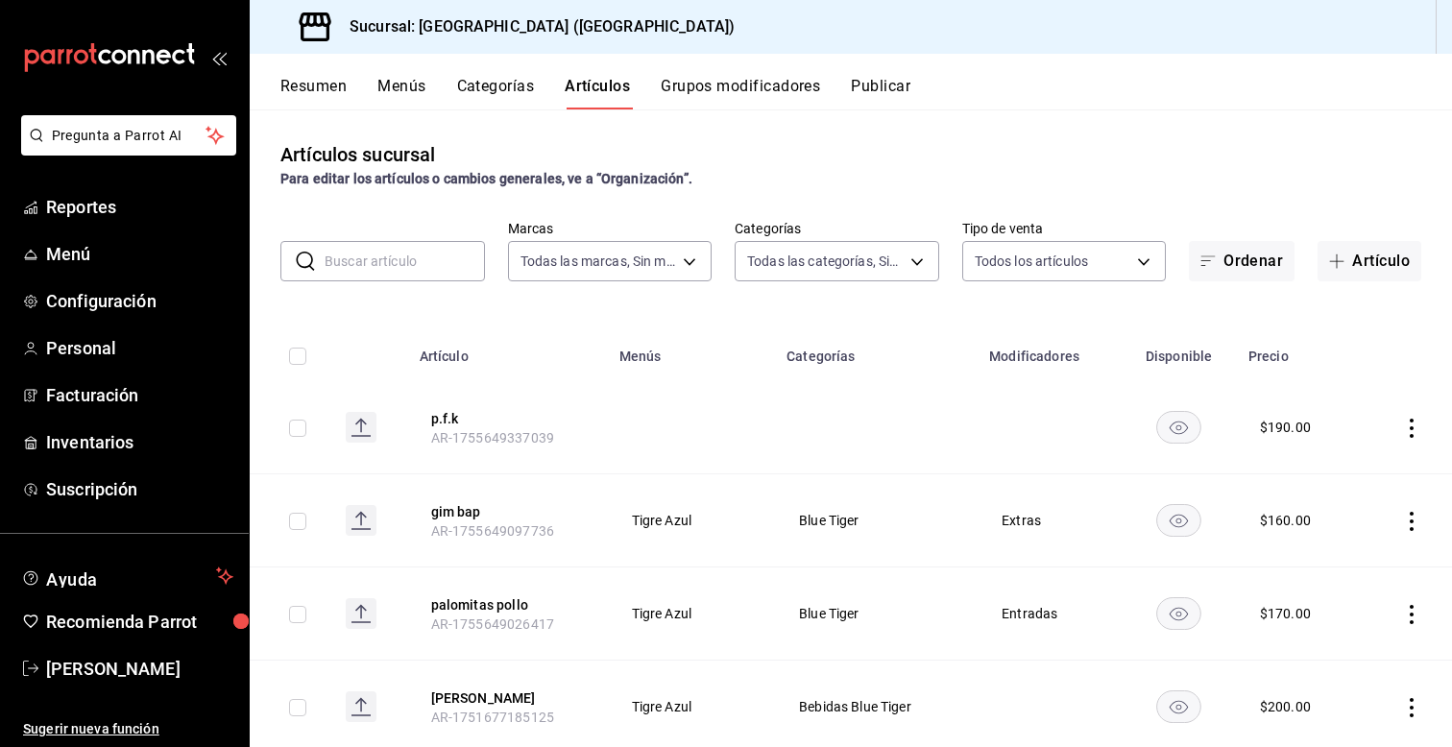
click at [1035, 613] on span "Entradas" at bounding box center [1049, 613] width 95 height 13
click at [1409, 427] on icon "actions" at bounding box center [1411, 428] width 19 height 19
click at [1331, 479] on span "Editar" at bounding box center [1354, 472] width 50 height 20
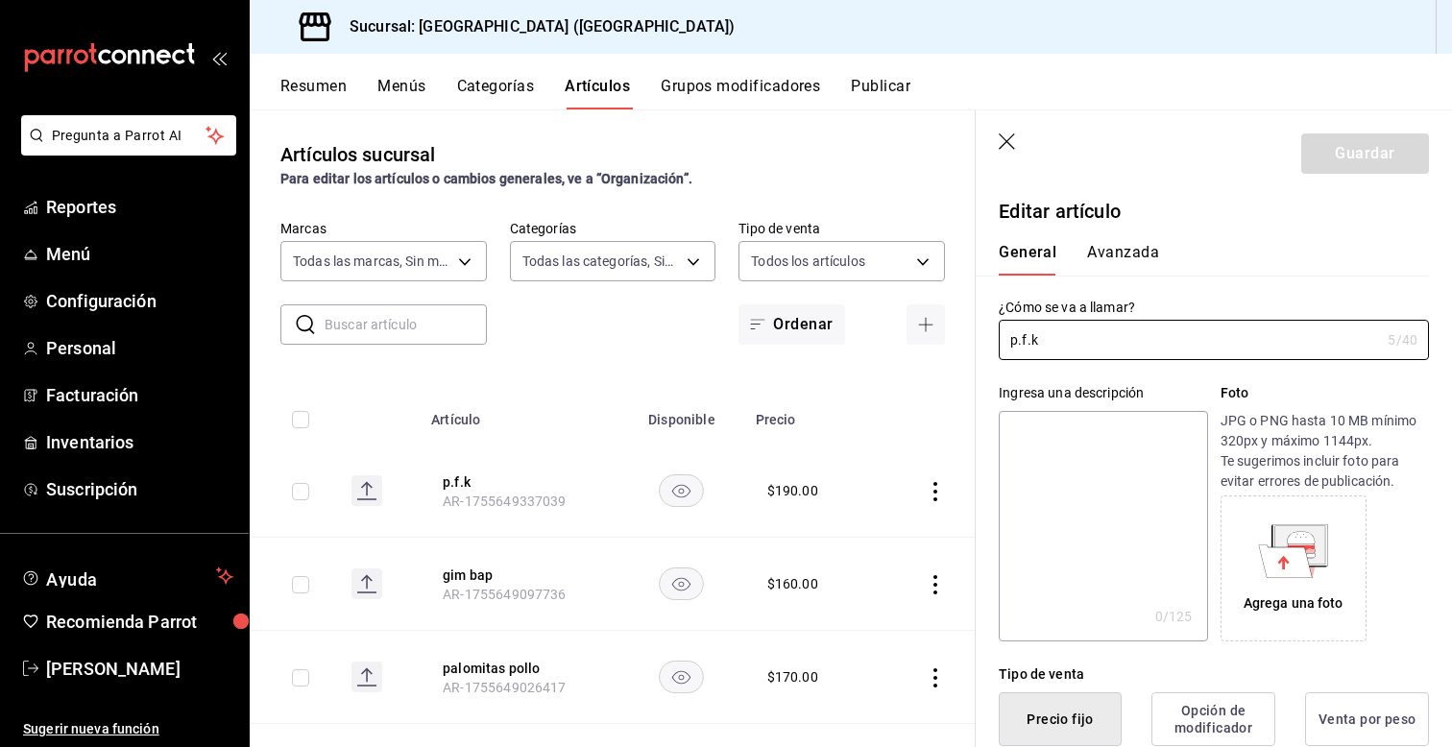
click at [1202, 286] on div "¿Cómo se va a llamar? p.f.k 5 /40 ¿Cómo se va a llamar?" at bounding box center [1202, 318] width 453 height 85
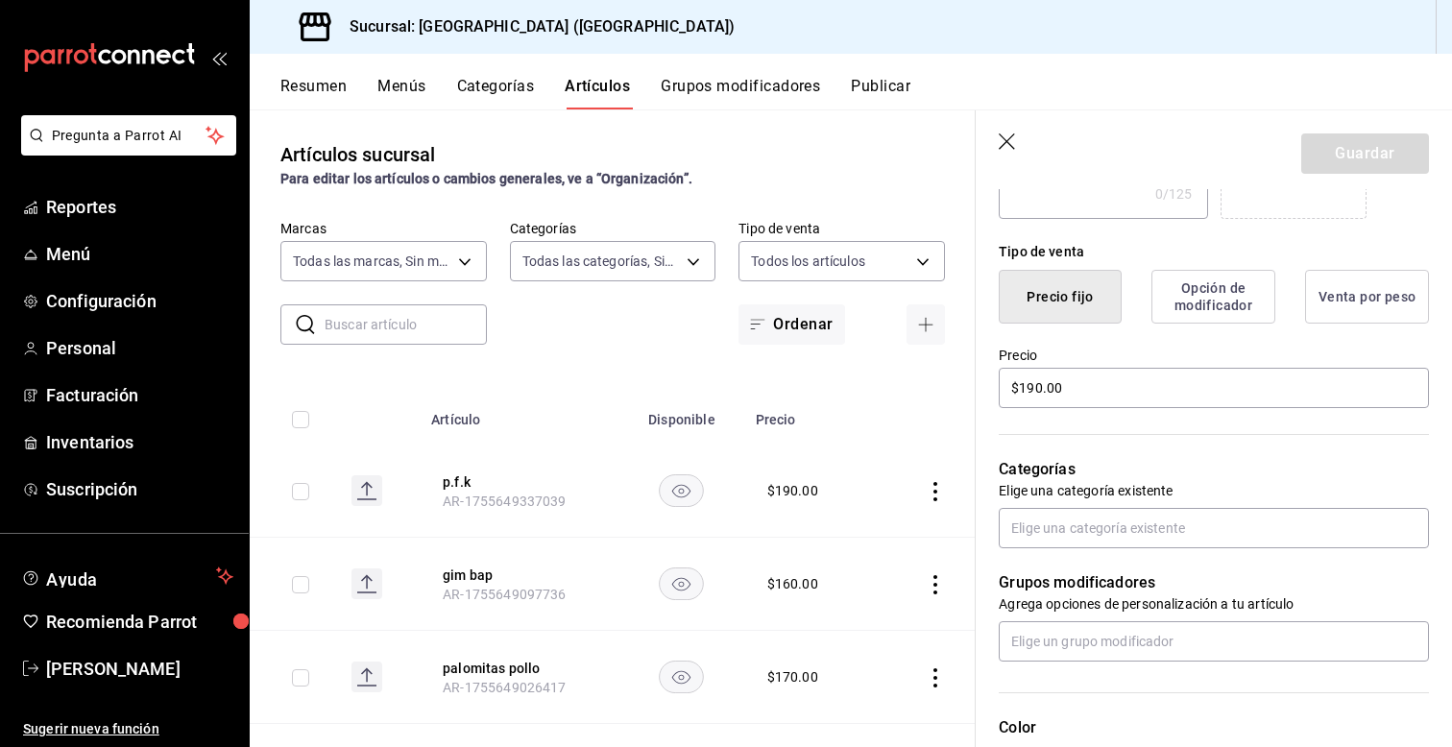
scroll to position [461, 0]
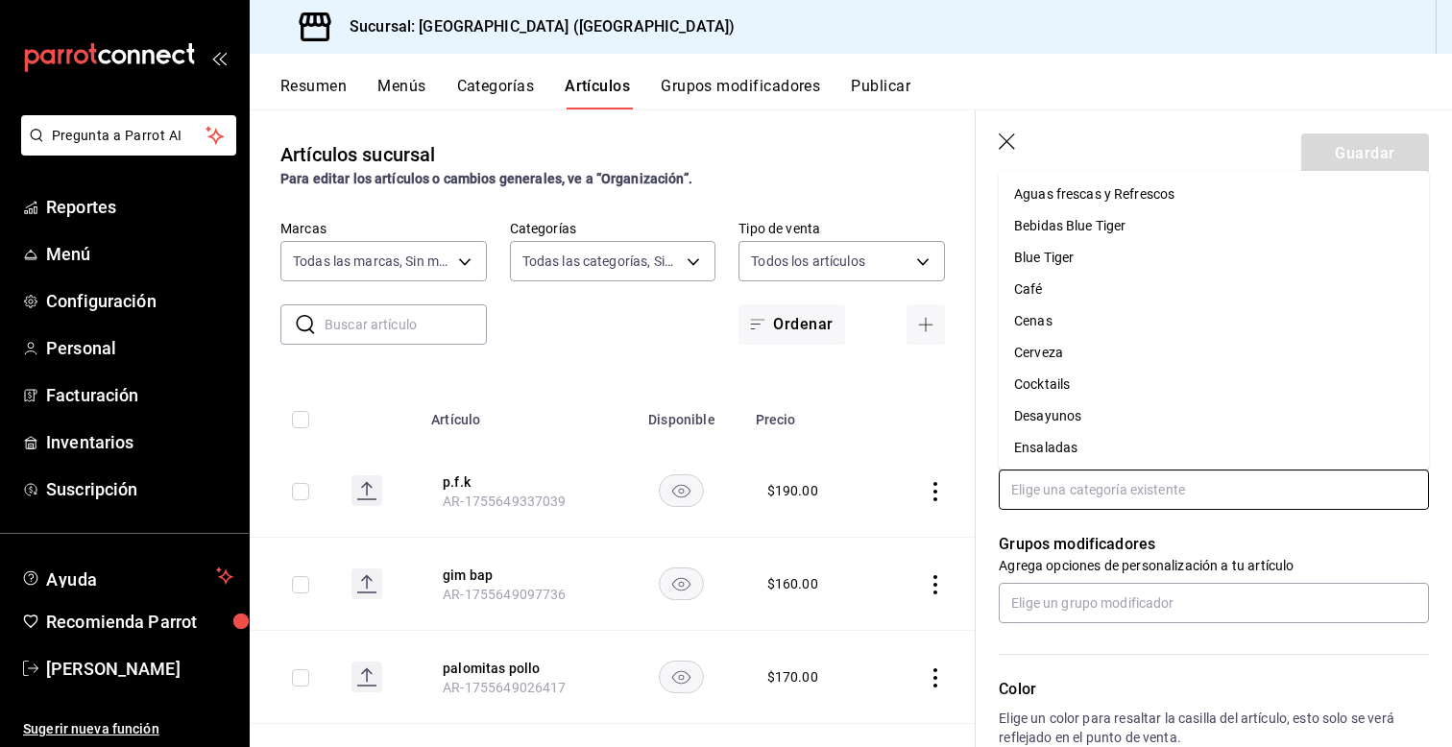
click at [1105, 496] on input "text" at bounding box center [1214, 490] width 430 height 40
click at [1054, 253] on li "Blue Tiger" at bounding box center [1214, 258] width 430 height 32
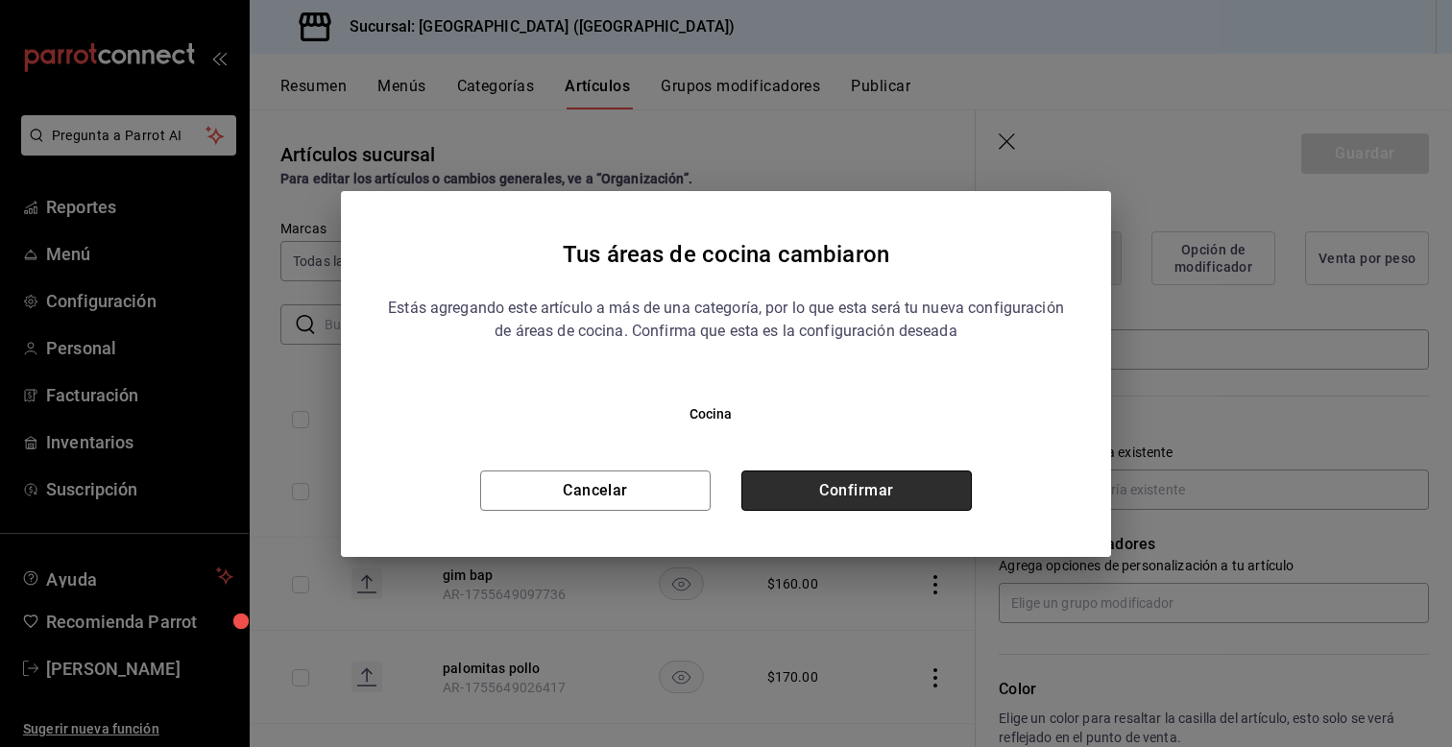
click at [824, 476] on button "Confirmar" at bounding box center [856, 491] width 231 height 40
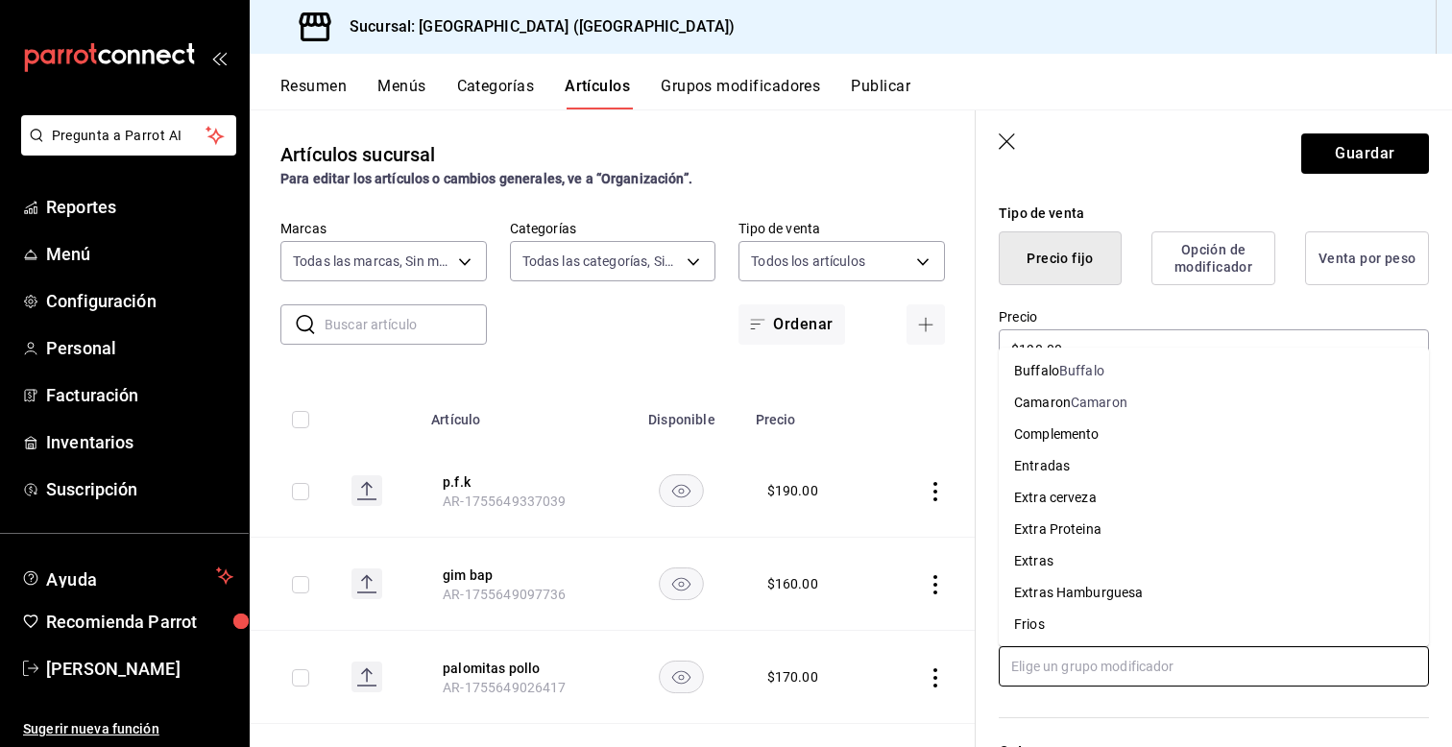
click at [1047, 662] on input "text" at bounding box center [1214, 666] width 430 height 40
click at [1044, 454] on li "Entradas" at bounding box center [1214, 466] width 430 height 32
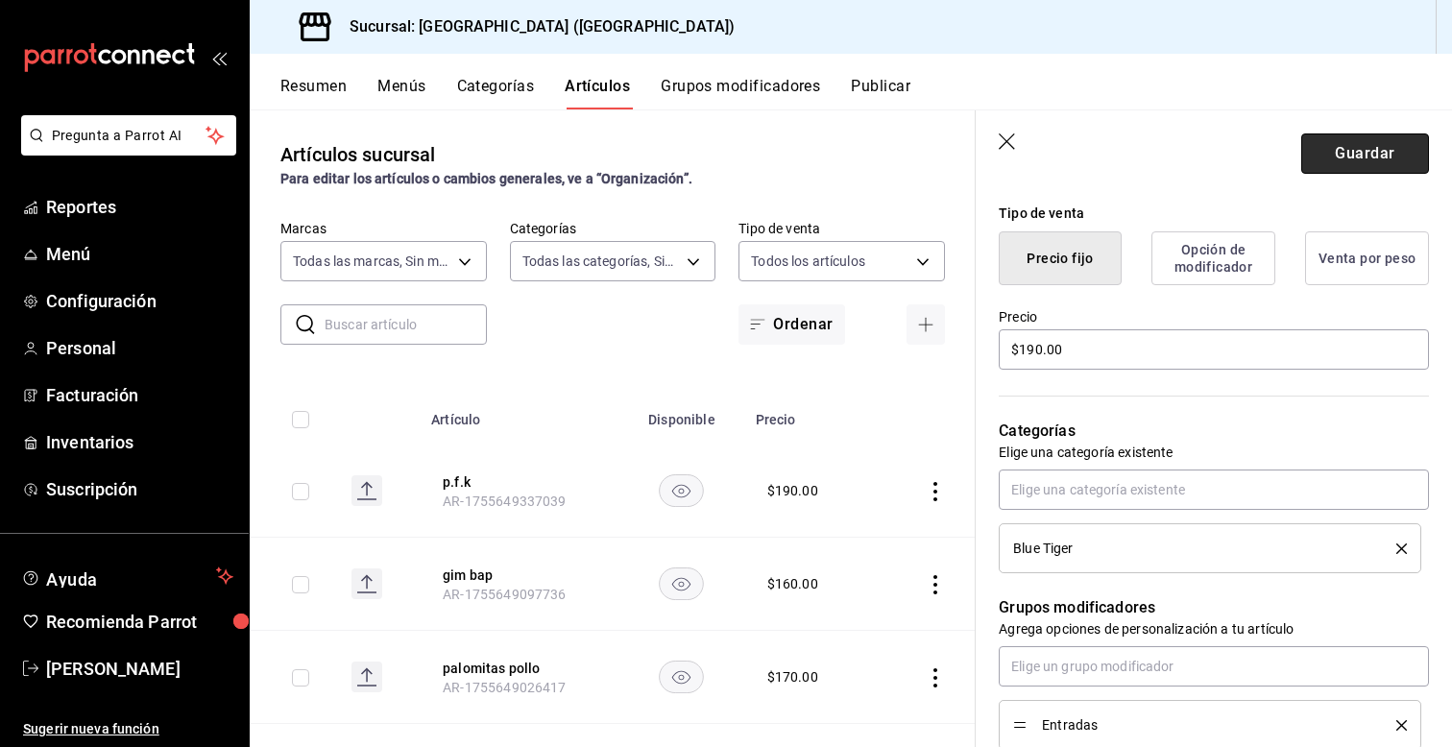
click at [1395, 141] on button "Guardar" at bounding box center [1365, 154] width 128 height 40
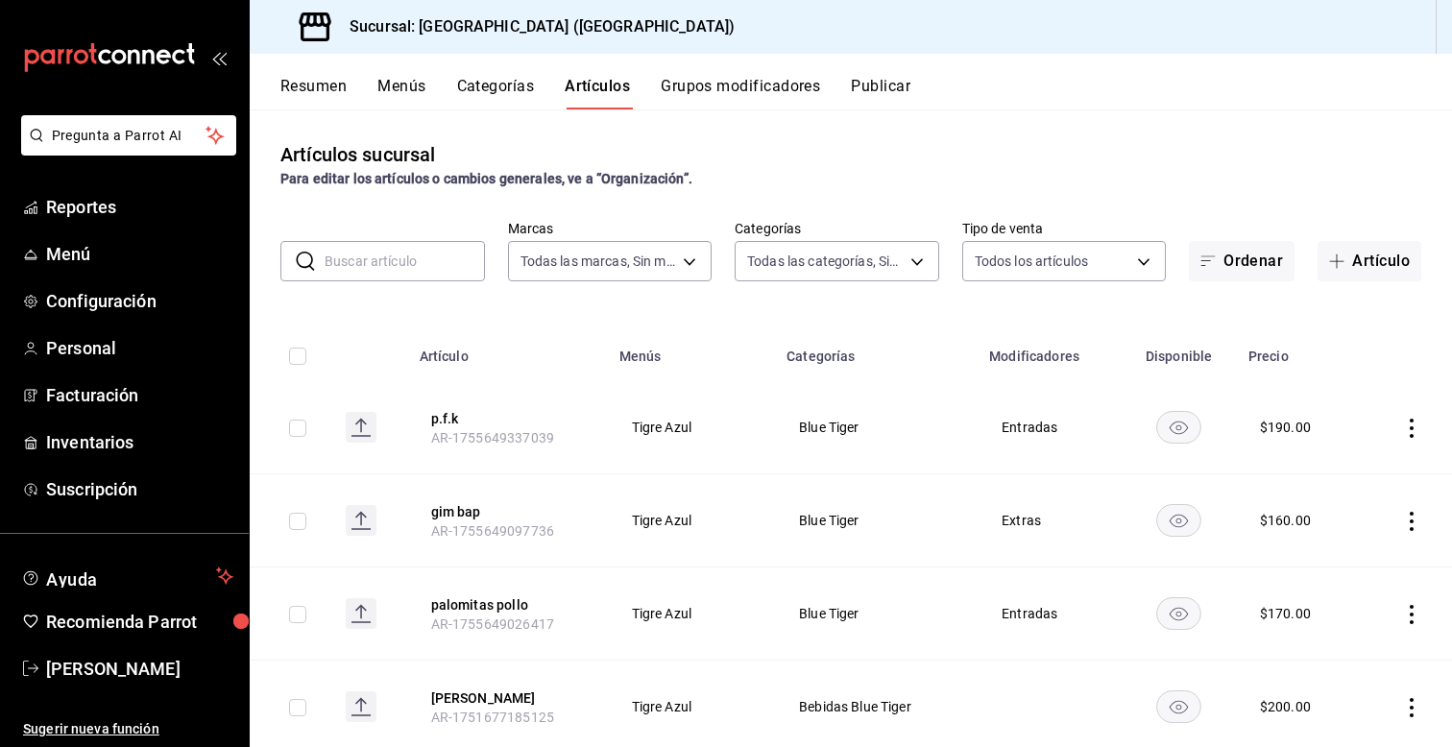
click at [1410, 519] on icon "actions" at bounding box center [1411, 521] width 19 height 19
click at [1411, 425] on div at bounding box center [726, 373] width 1452 height 747
click at [1411, 425] on icon "actions" at bounding box center [1412, 428] width 4 height 19
click at [1341, 484] on li "Editar" at bounding box center [1336, 471] width 115 height 39
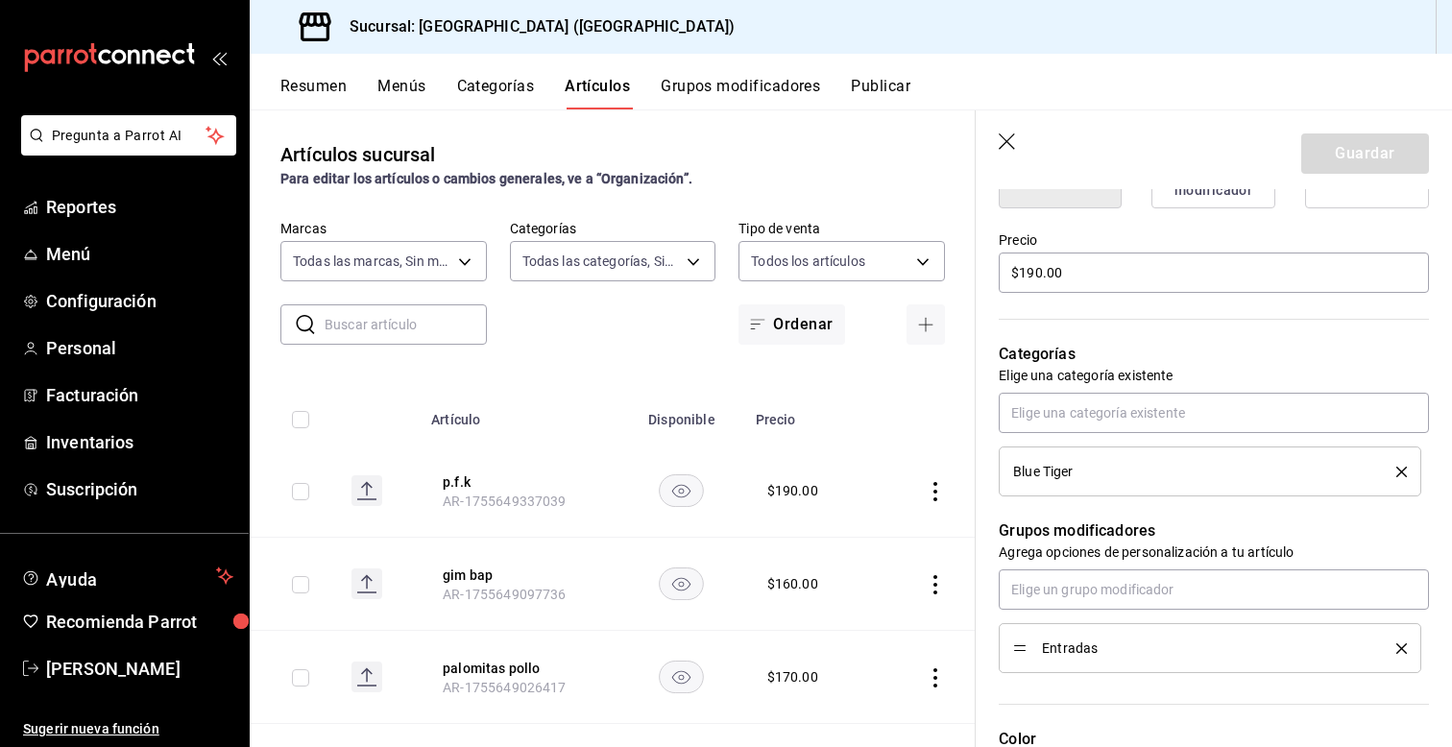
scroll to position [576, 0]
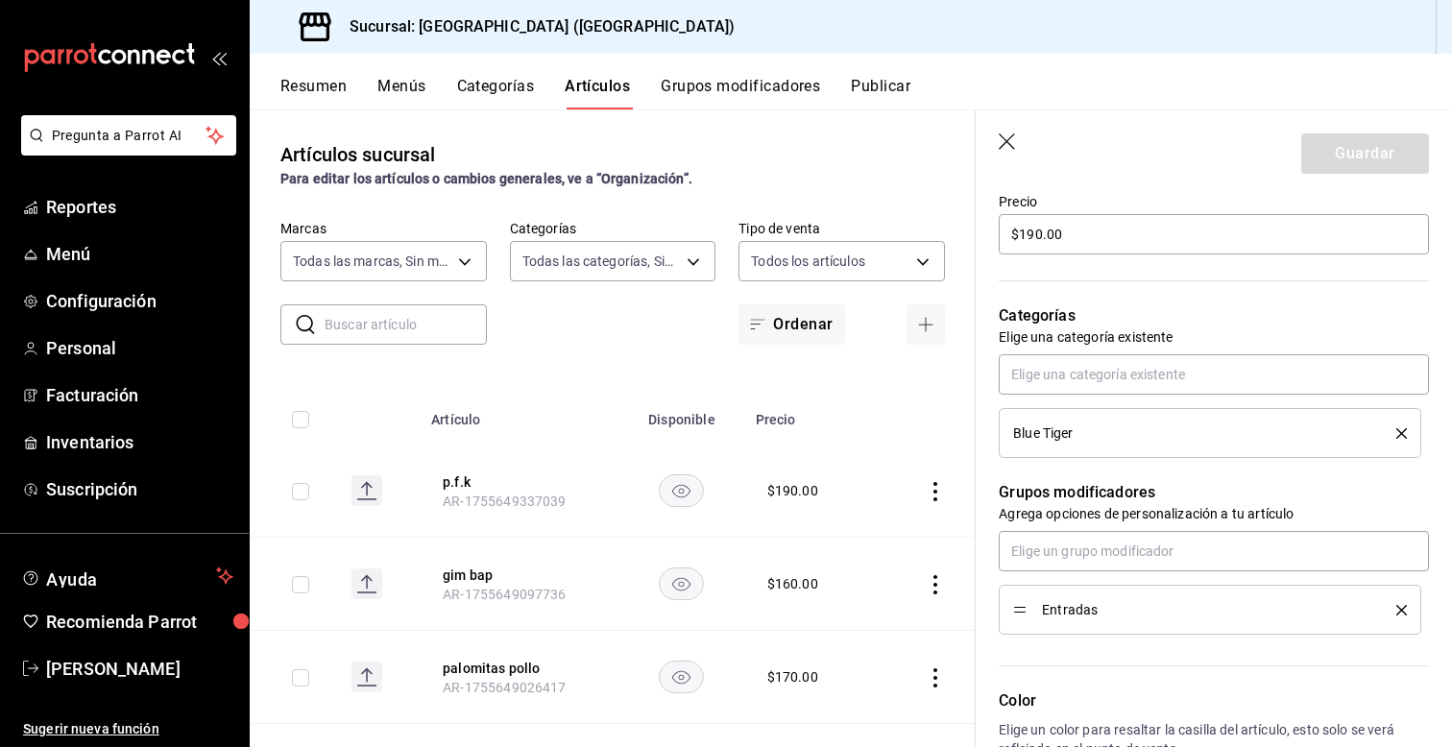
click at [1406, 620] on li "Entradas" at bounding box center [1210, 610] width 423 height 50
click at [1402, 613] on icon "delete" at bounding box center [1401, 610] width 11 height 11
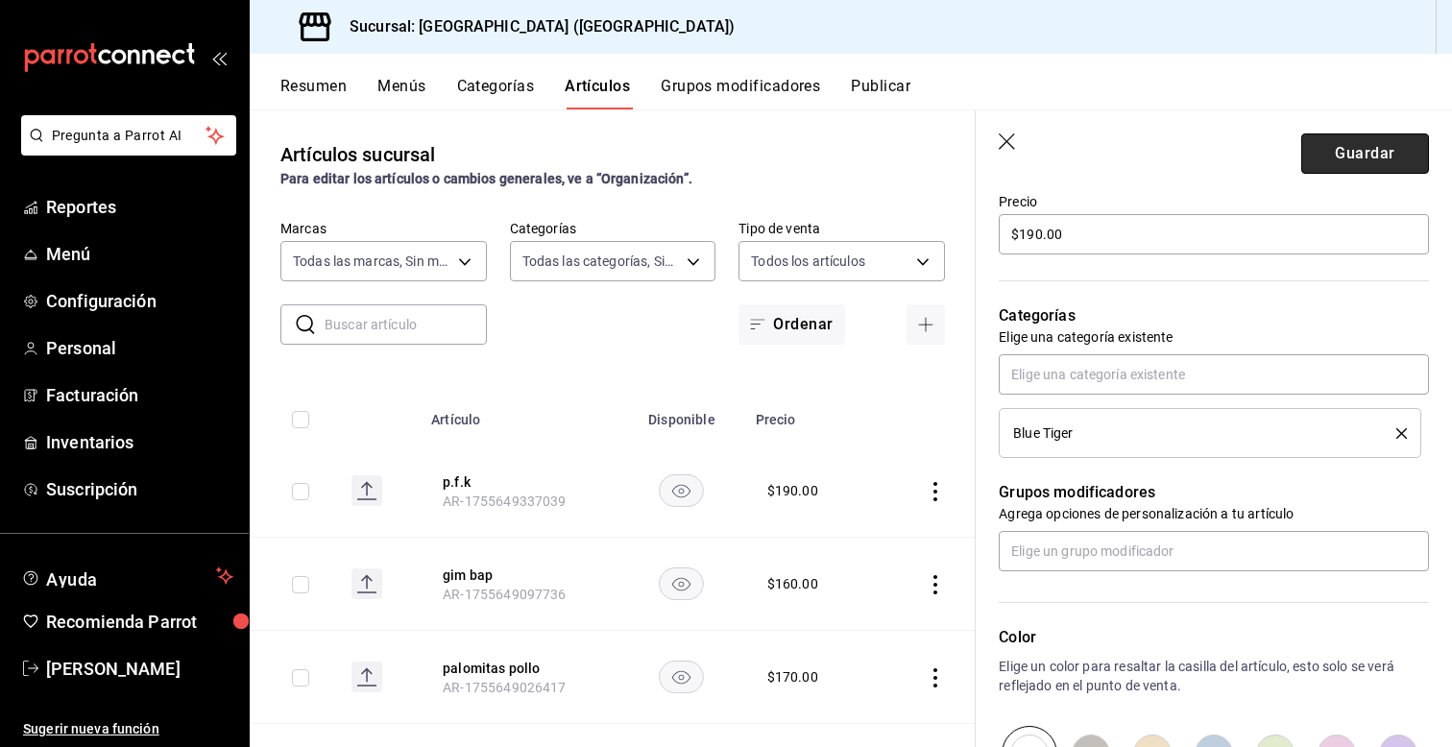
click at [1367, 161] on button "Guardar" at bounding box center [1365, 154] width 128 height 40
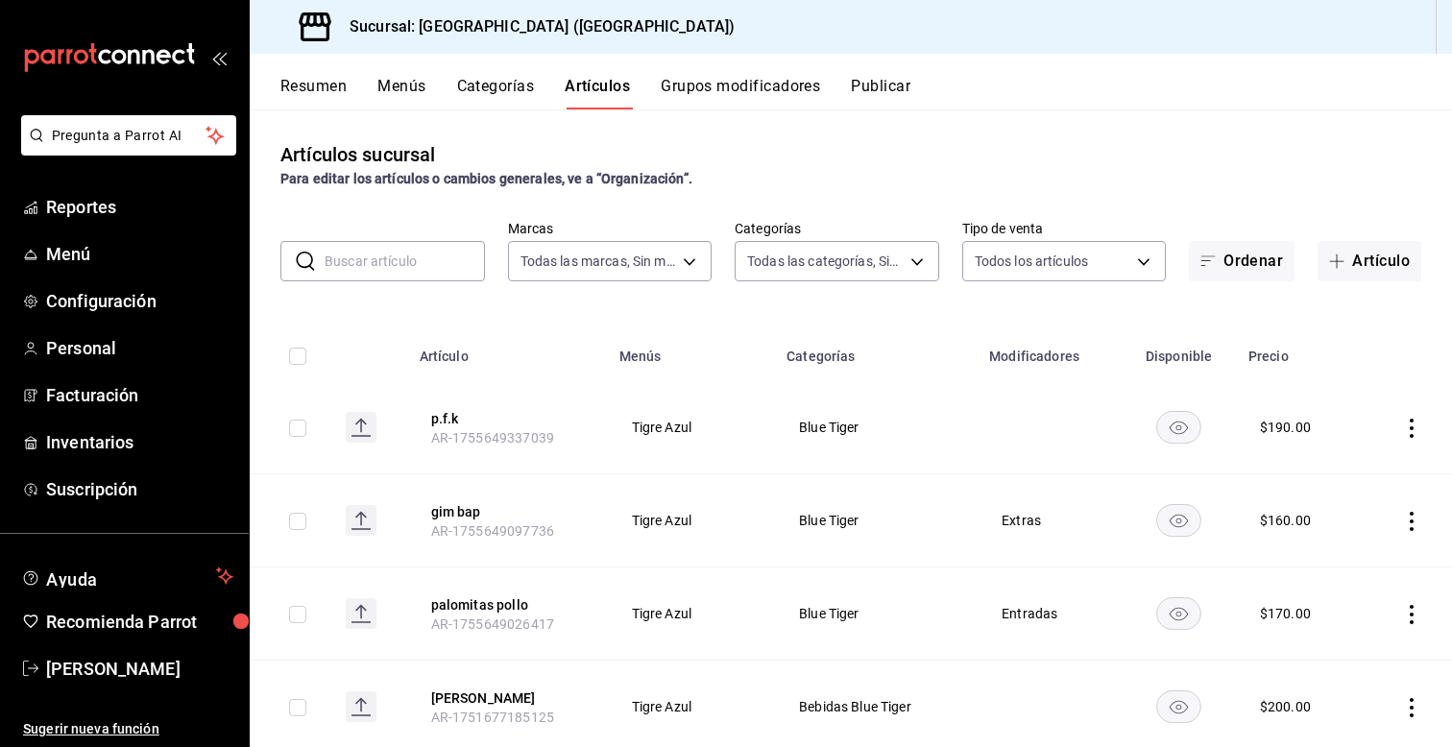
click at [1413, 516] on icon "actions" at bounding box center [1411, 521] width 19 height 19
click at [1327, 569] on div at bounding box center [1312, 565] width 35 height 23
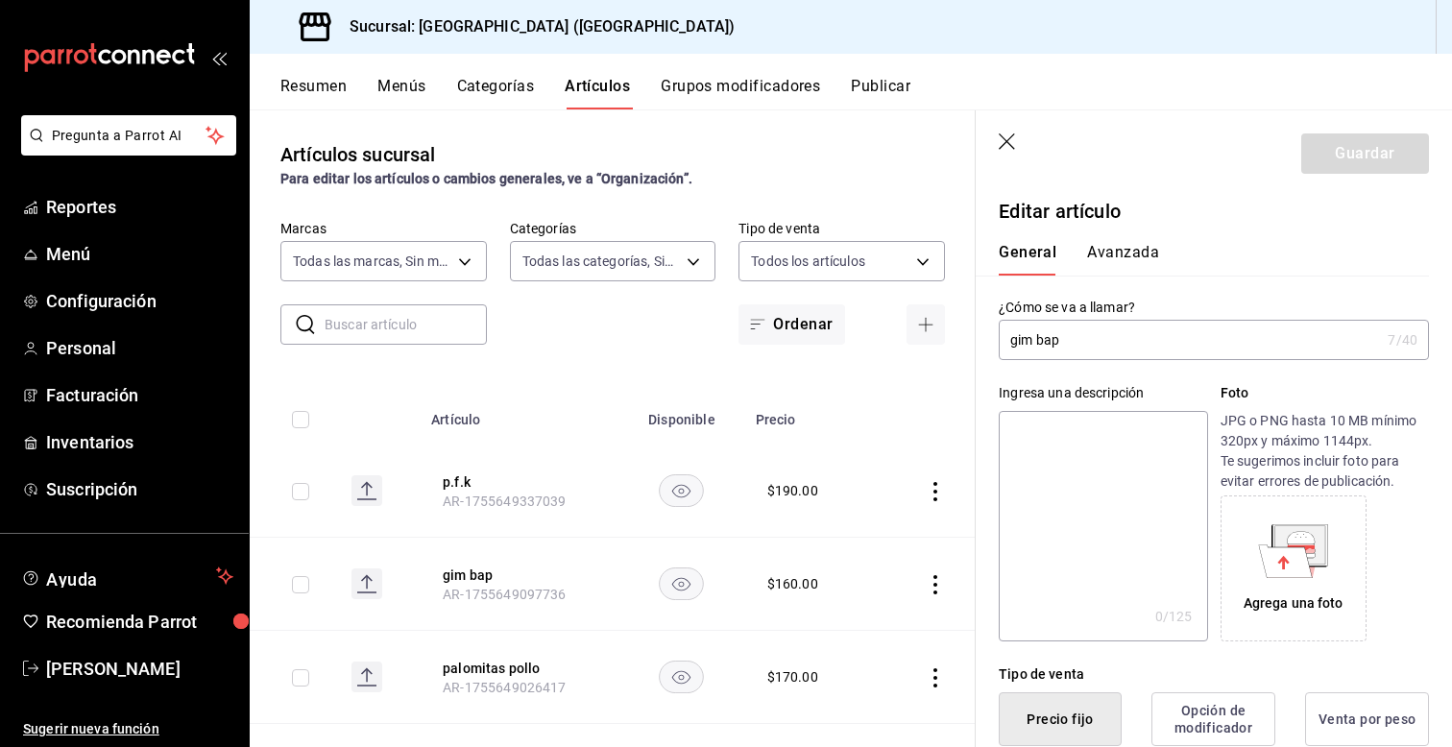
click at [987, 503] on div "Ingresa una descripción x 0 /125 ​ Foto JPG o PNG hasta 10 MB mínimo 320px y má…" at bounding box center [1202, 500] width 453 height 281
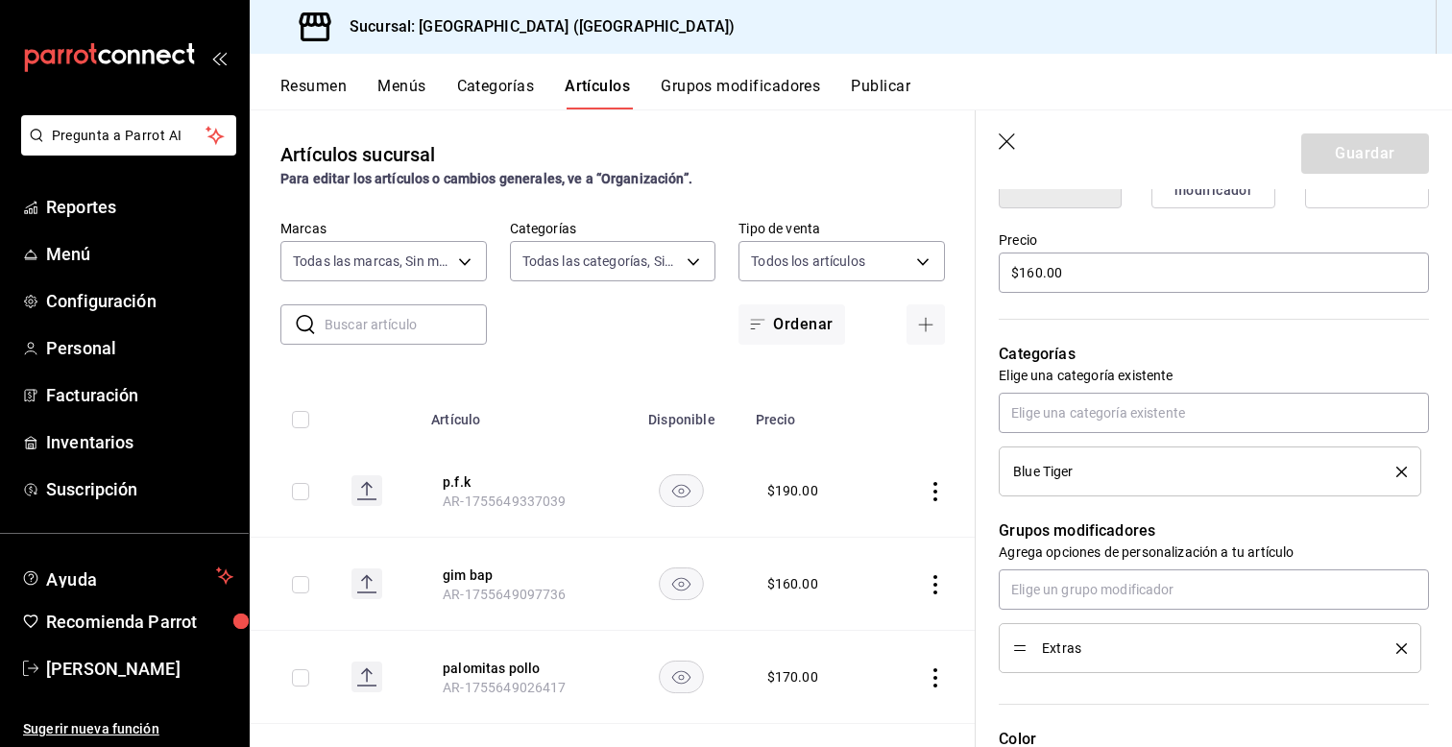
scroll to position [576, 0]
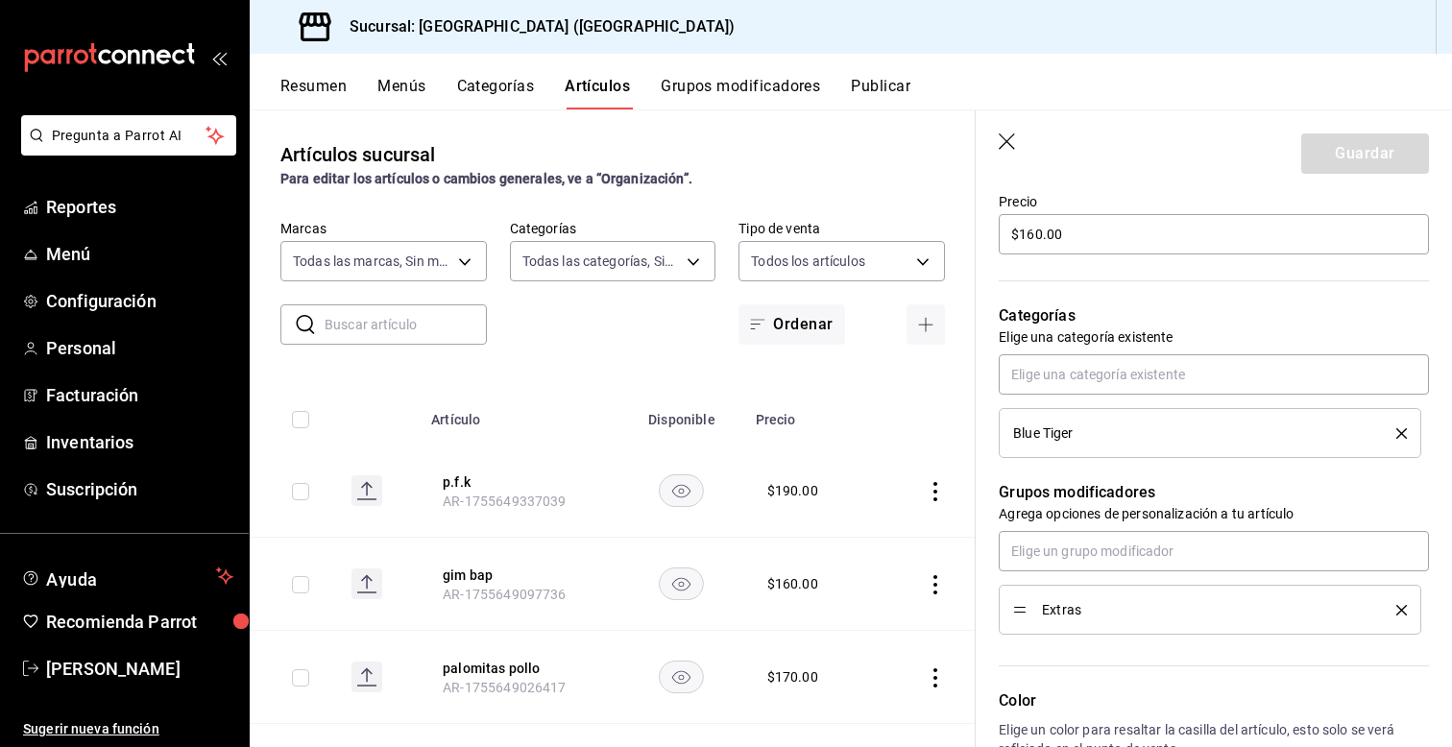
click at [1406, 613] on icon "delete" at bounding box center [1401, 610] width 11 height 11
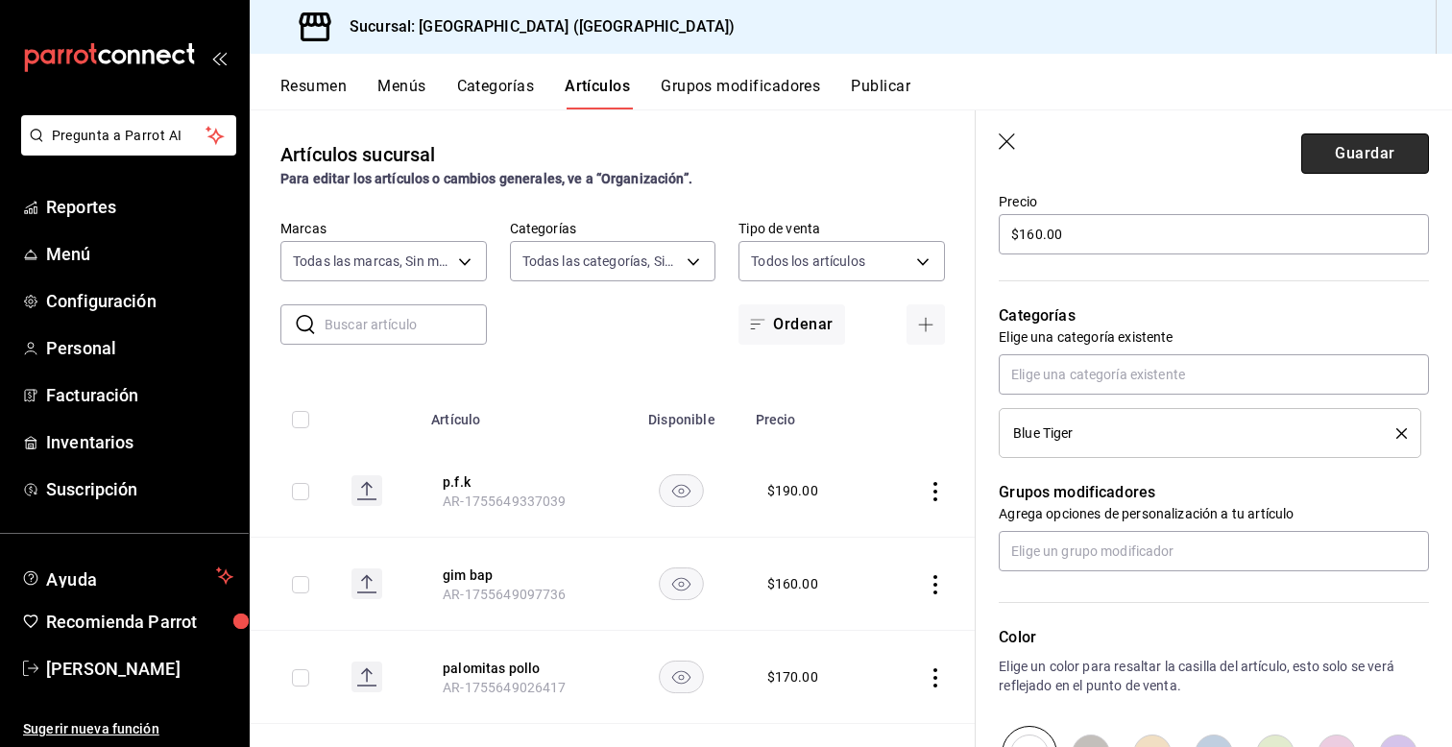
click at [1348, 153] on button "Guardar" at bounding box center [1365, 154] width 128 height 40
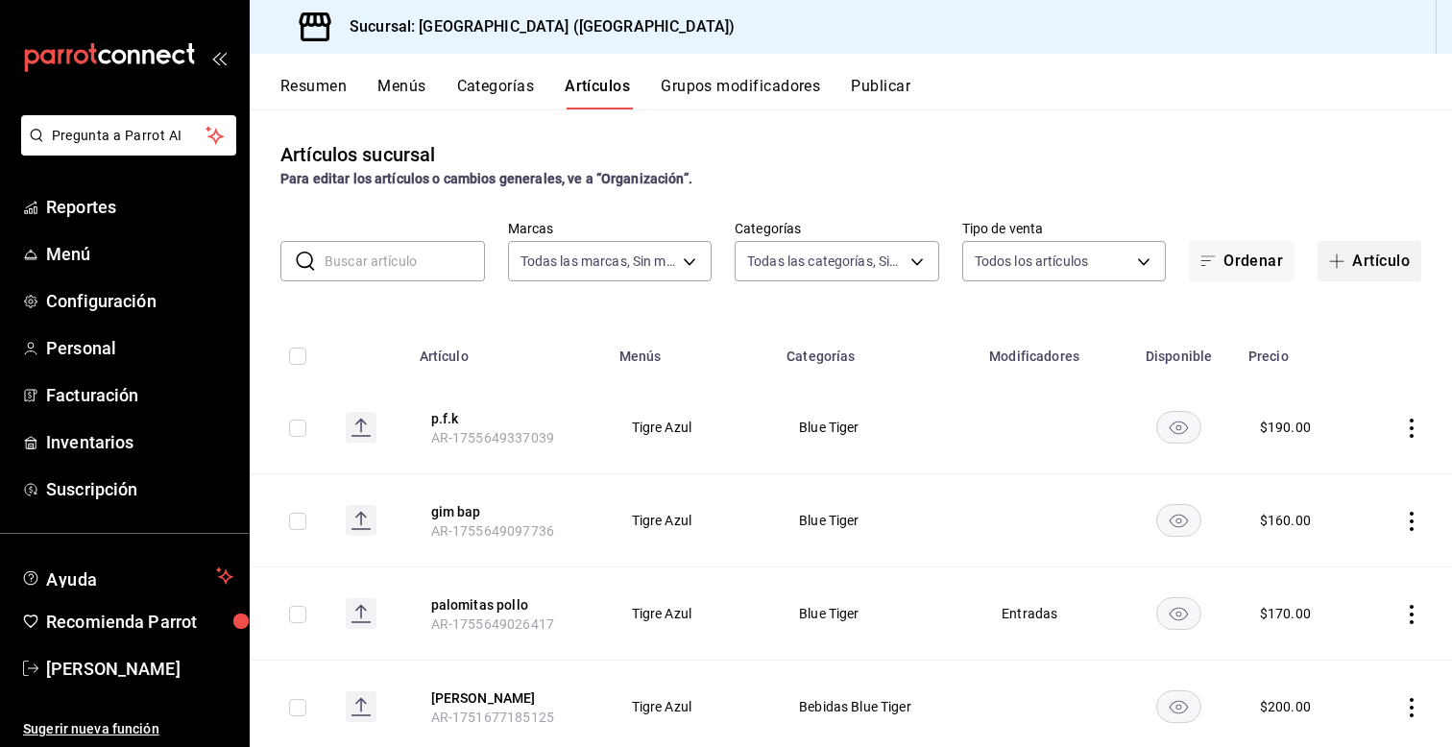
click at [1379, 263] on button "Artículo" at bounding box center [1370, 261] width 104 height 40
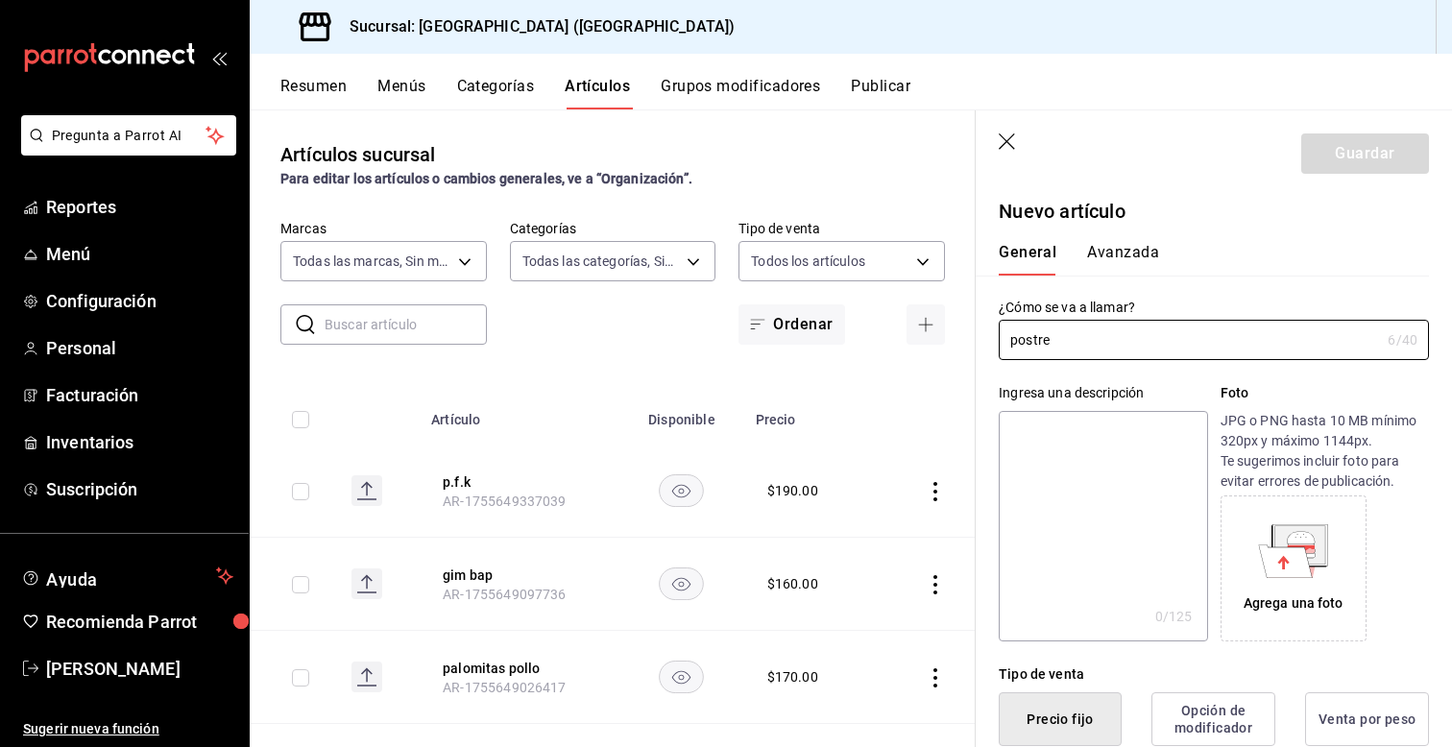
type input "postre"
click at [988, 344] on div "¿Cómo se va a llamar? postre 6 /40 ¿Cómo se va a llamar?" at bounding box center [1202, 318] width 453 height 85
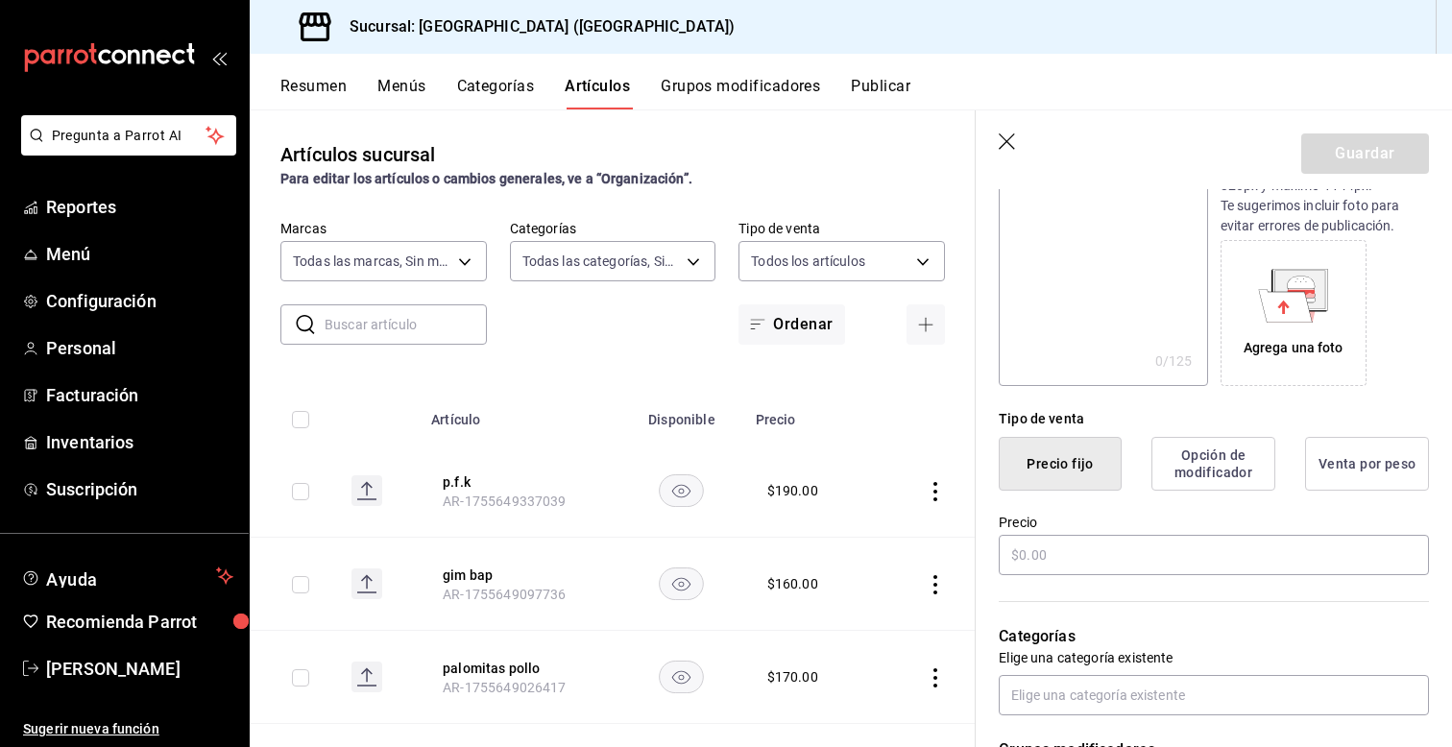
scroll to position [269, 0]
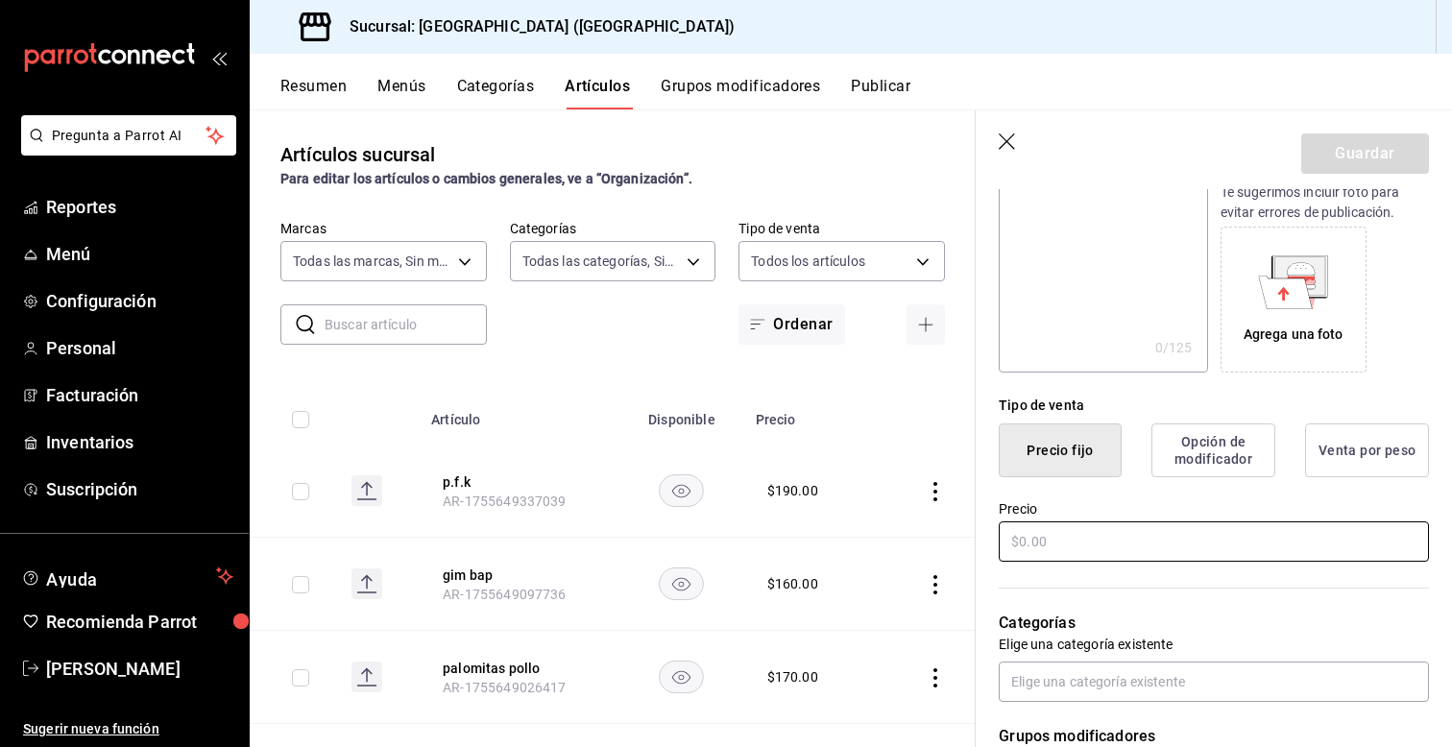
click at [1045, 545] on input "text" at bounding box center [1214, 542] width 430 height 40
type input "$190.00"
click at [989, 480] on div "Precio $190.00" at bounding box center [1202, 520] width 453 height 87
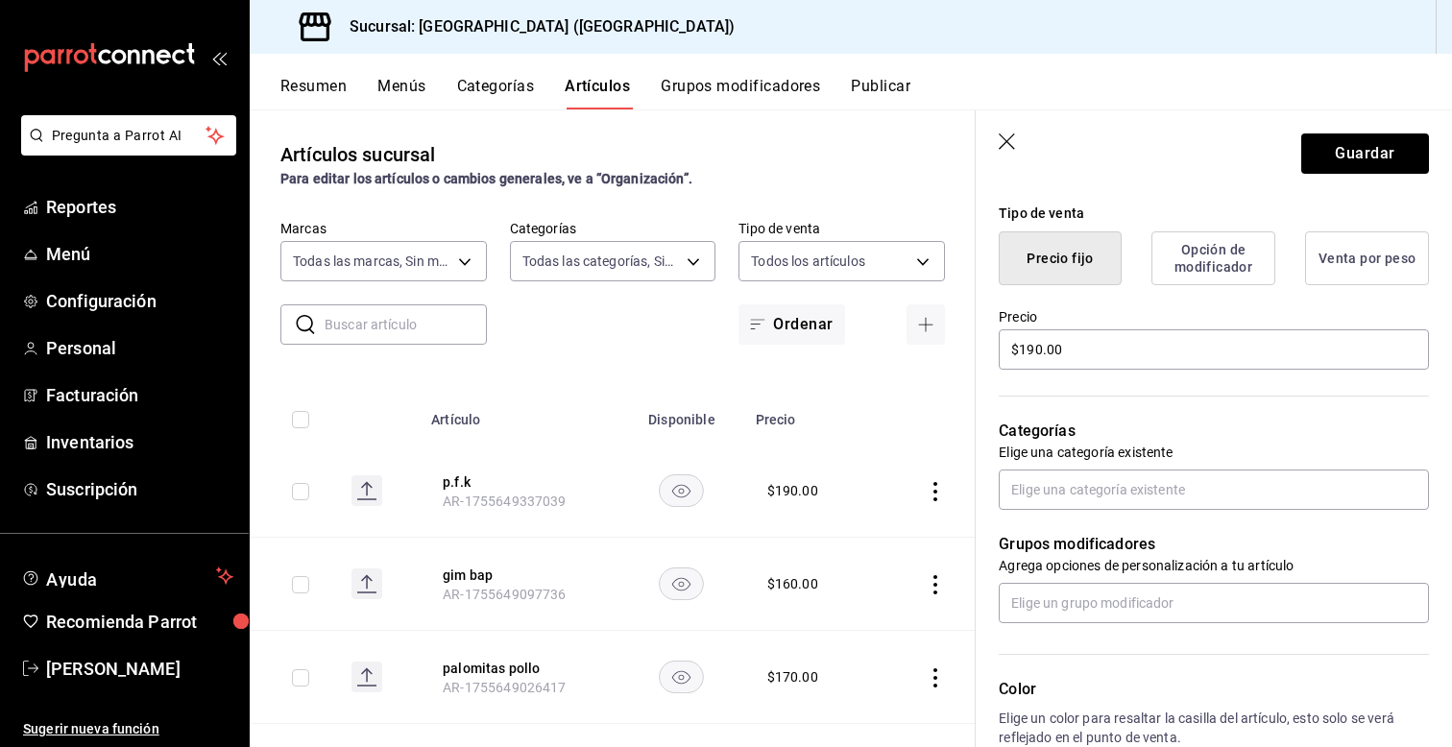
scroll to position [499, 0]
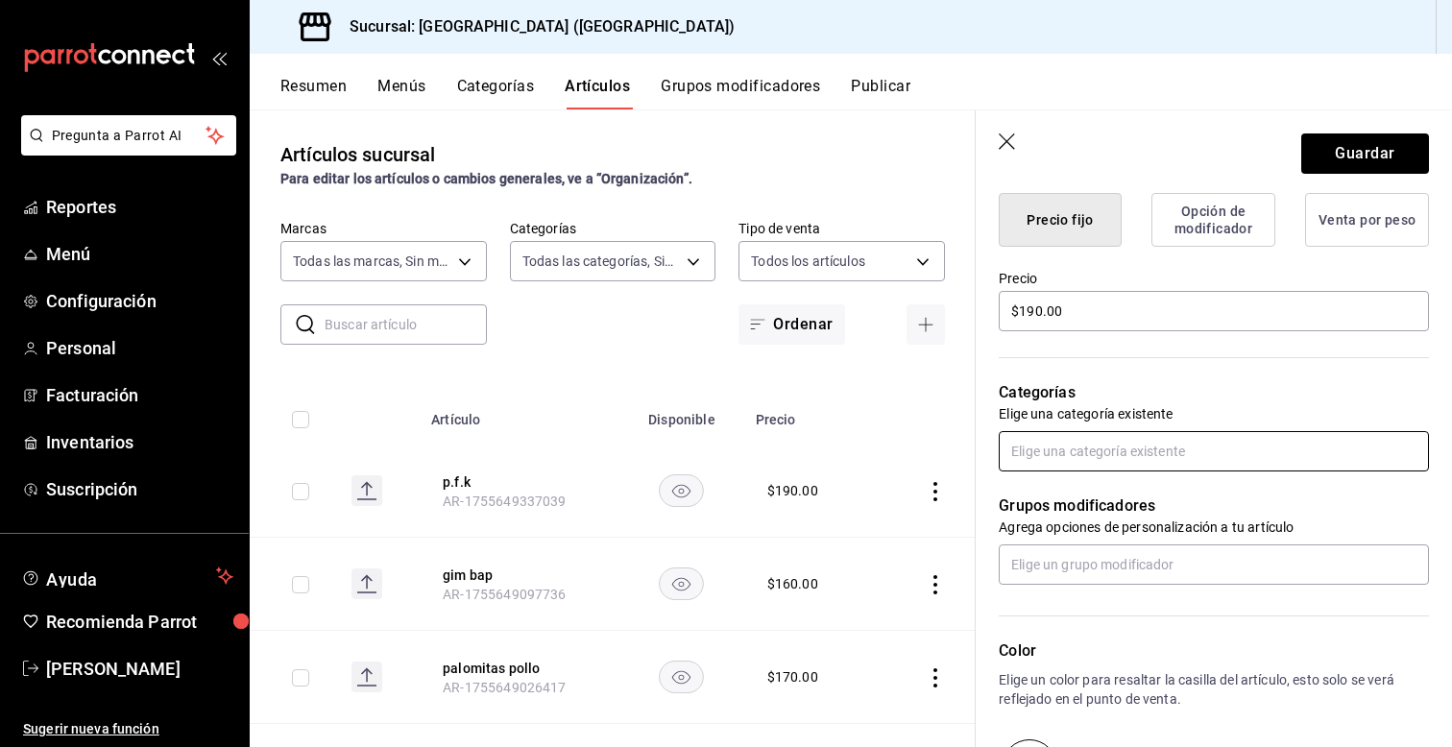
click at [1049, 456] on input "text" at bounding box center [1214, 451] width 430 height 40
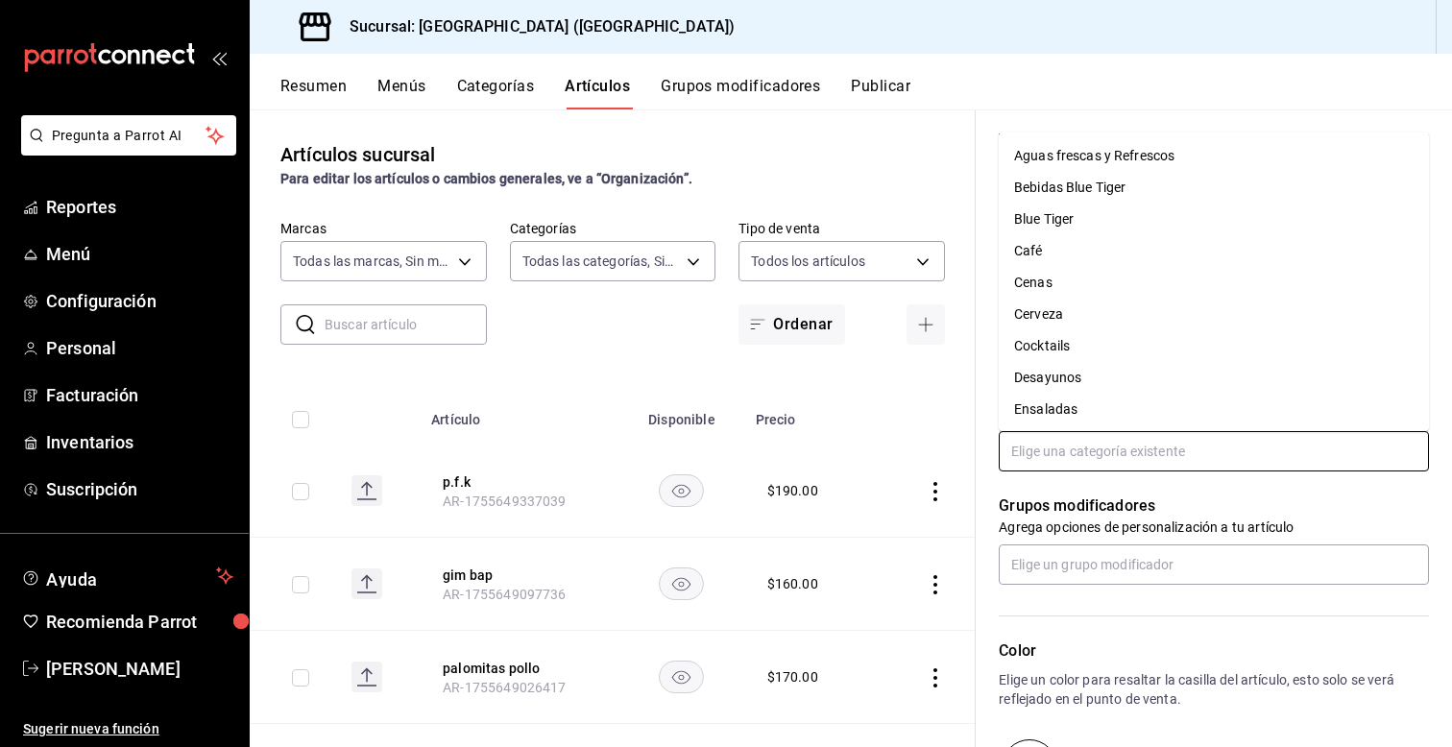
click at [1047, 230] on li "Blue Tiger" at bounding box center [1214, 220] width 430 height 32
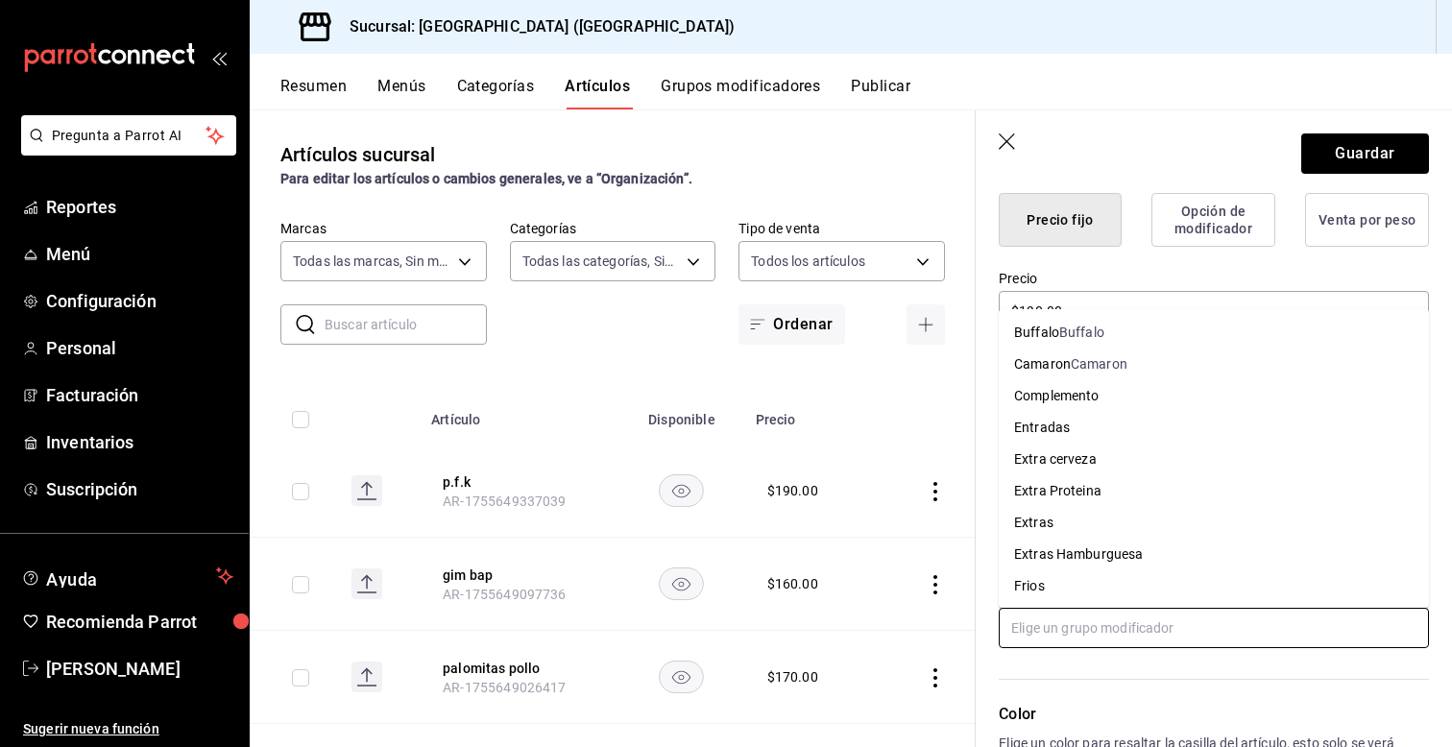
click at [1092, 637] on input "text" at bounding box center [1214, 628] width 430 height 40
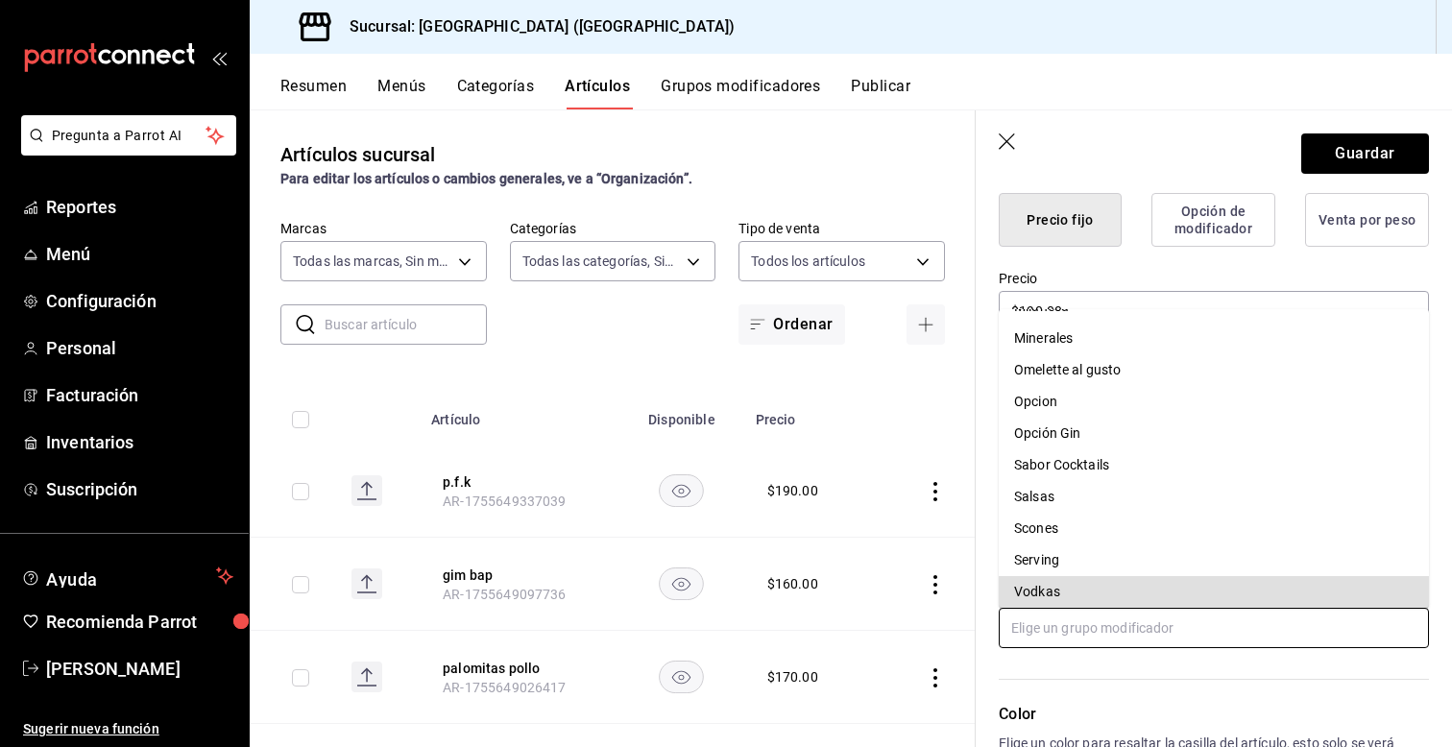
scroll to position [8, 0]
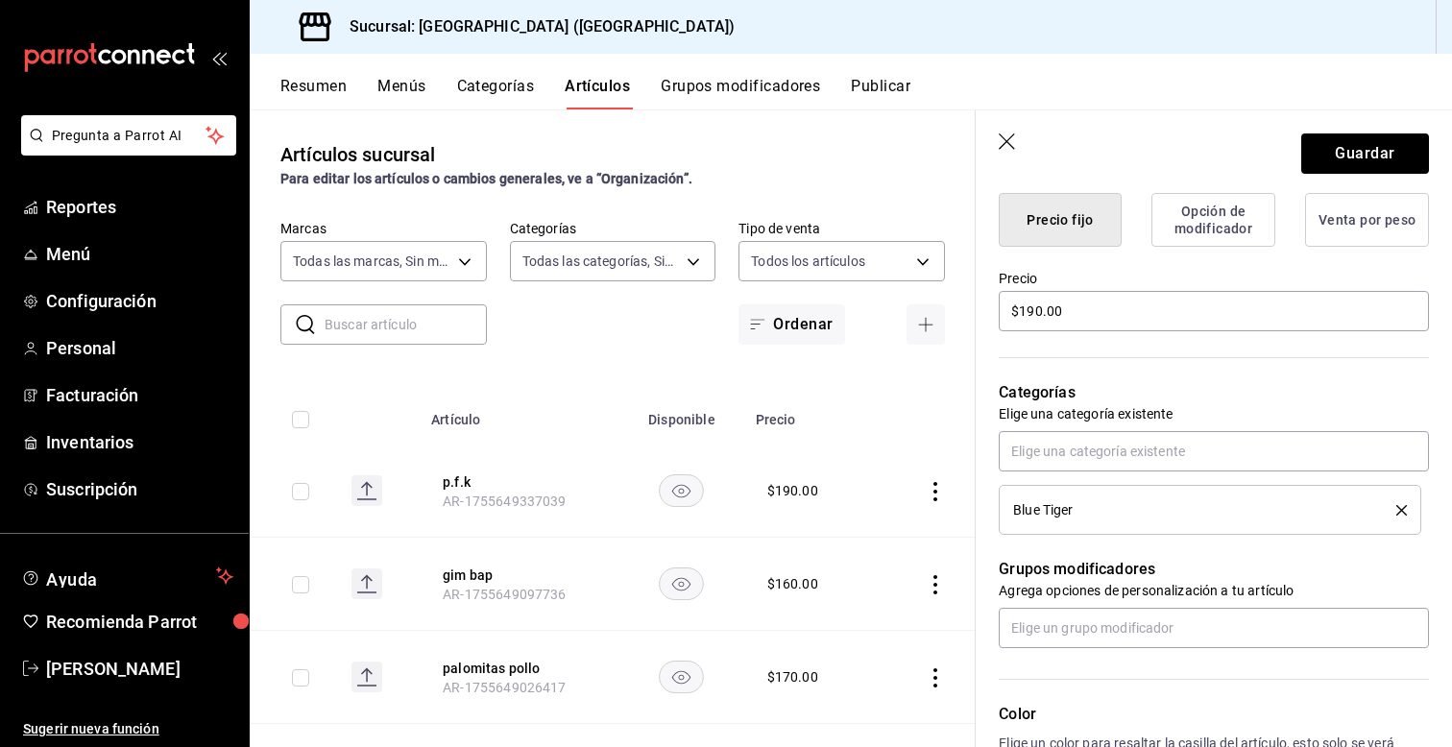
click at [987, 439] on div "Categorías Elige una categoría existente Blue Tiger" at bounding box center [1202, 434] width 453 height 201
click at [1372, 142] on button "Guardar" at bounding box center [1365, 154] width 128 height 40
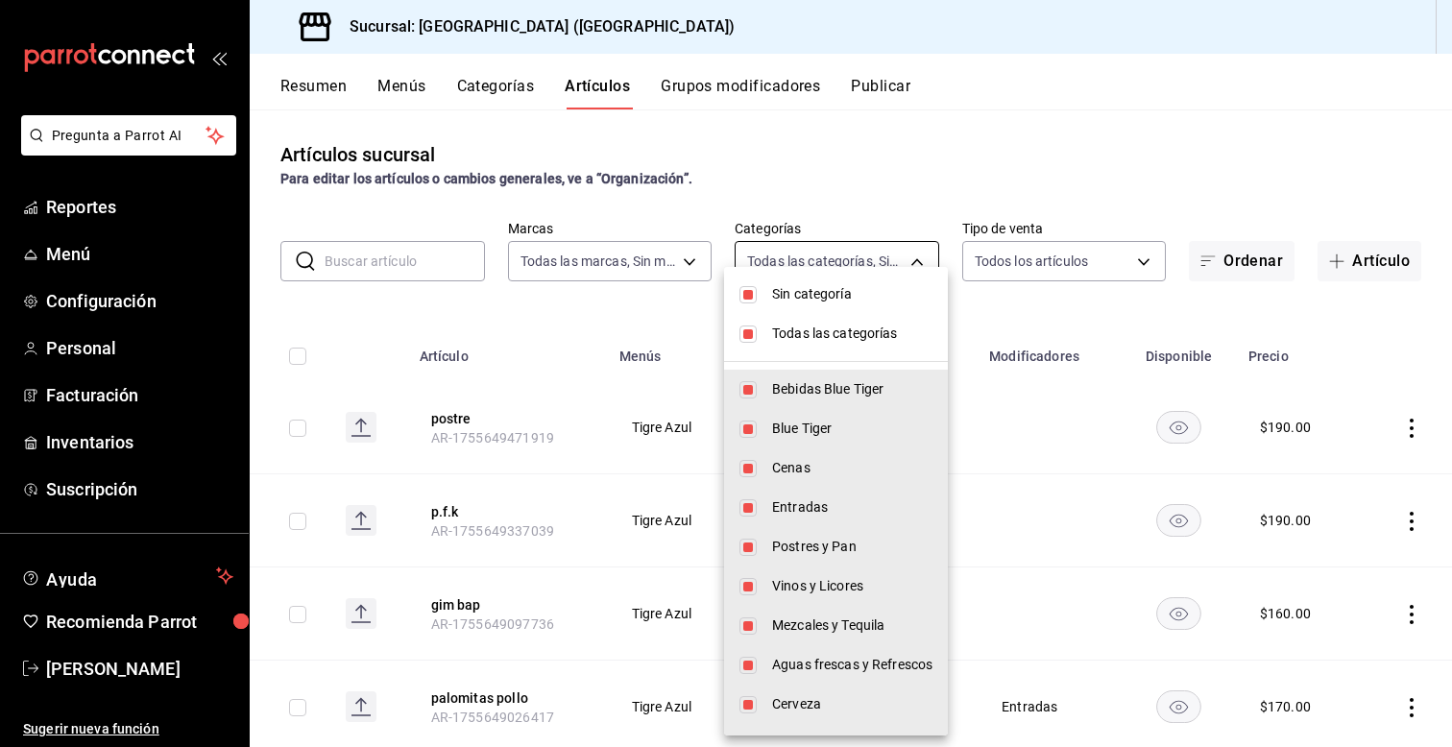
click at [823, 248] on body "Pregunta a Parrot AI Reportes Menú Configuración Personal Facturación Inventari…" at bounding box center [726, 373] width 1452 height 747
click at [823, 248] on div at bounding box center [726, 373] width 1452 height 747
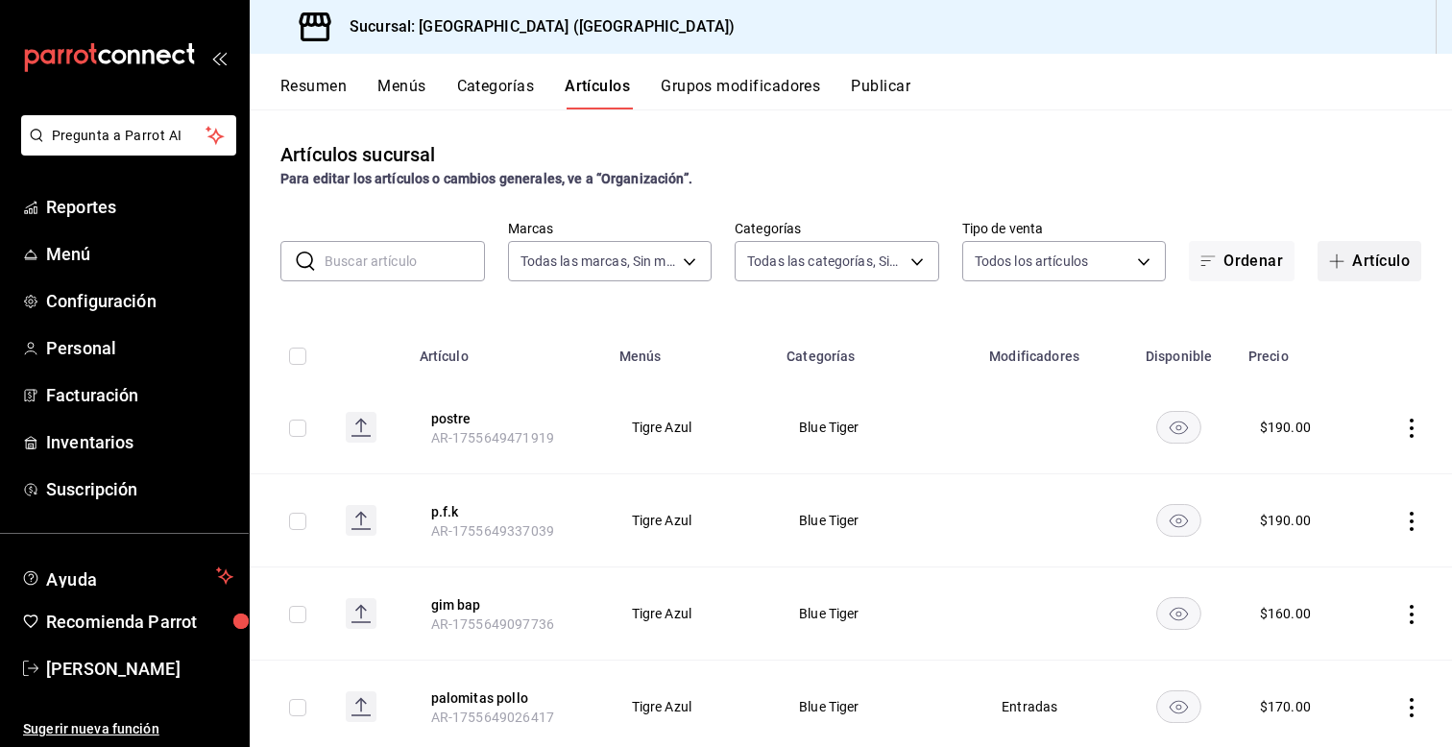
click at [1384, 265] on button "Artículo" at bounding box center [1370, 261] width 104 height 40
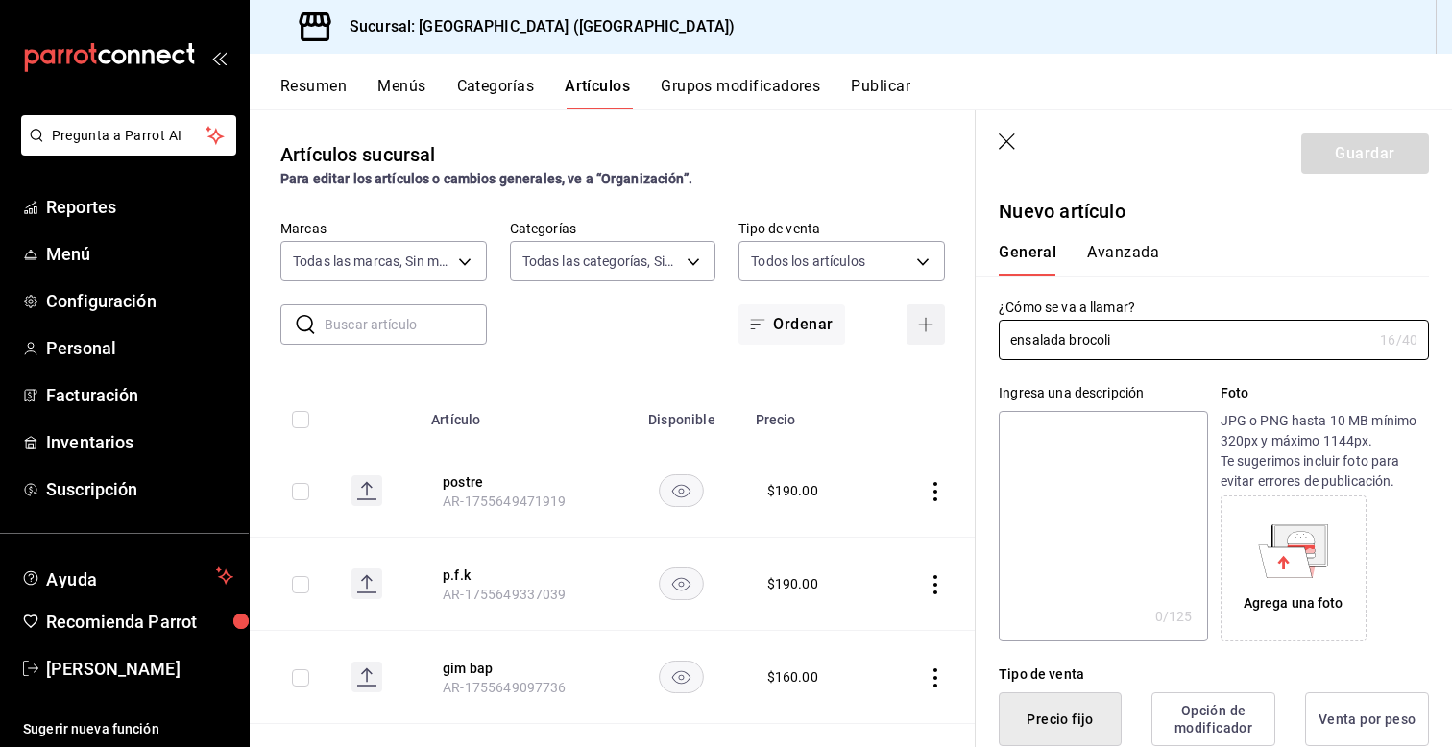
type input "ensalada brocoli"
type input "68b21464-c905-4d68-95d5-03c0a7900b42,ac4d7f68-47f9-4a6a-b3e0-b9b00930cc3e,c4c65…"
type input "d313fb58-d877-4286-9788-27e9f42d40b2"
click at [673, 490] on rect "availability-product" at bounding box center [682, 490] width 44 height 32
click at [942, 492] on icon "actions" at bounding box center [935, 491] width 19 height 19
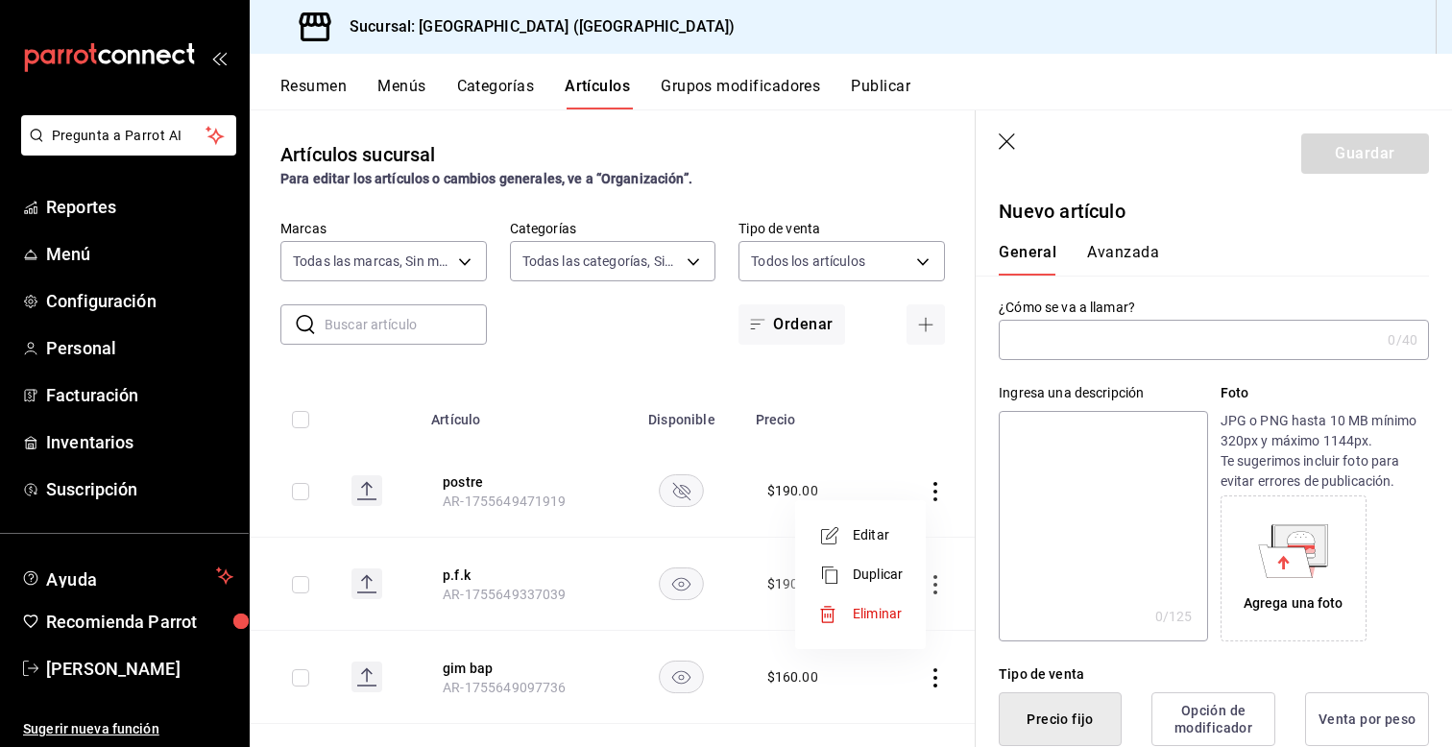
click at [690, 492] on div at bounding box center [726, 373] width 1452 height 747
click at [674, 492] on icon "availability-product" at bounding box center [681, 491] width 17 height 17
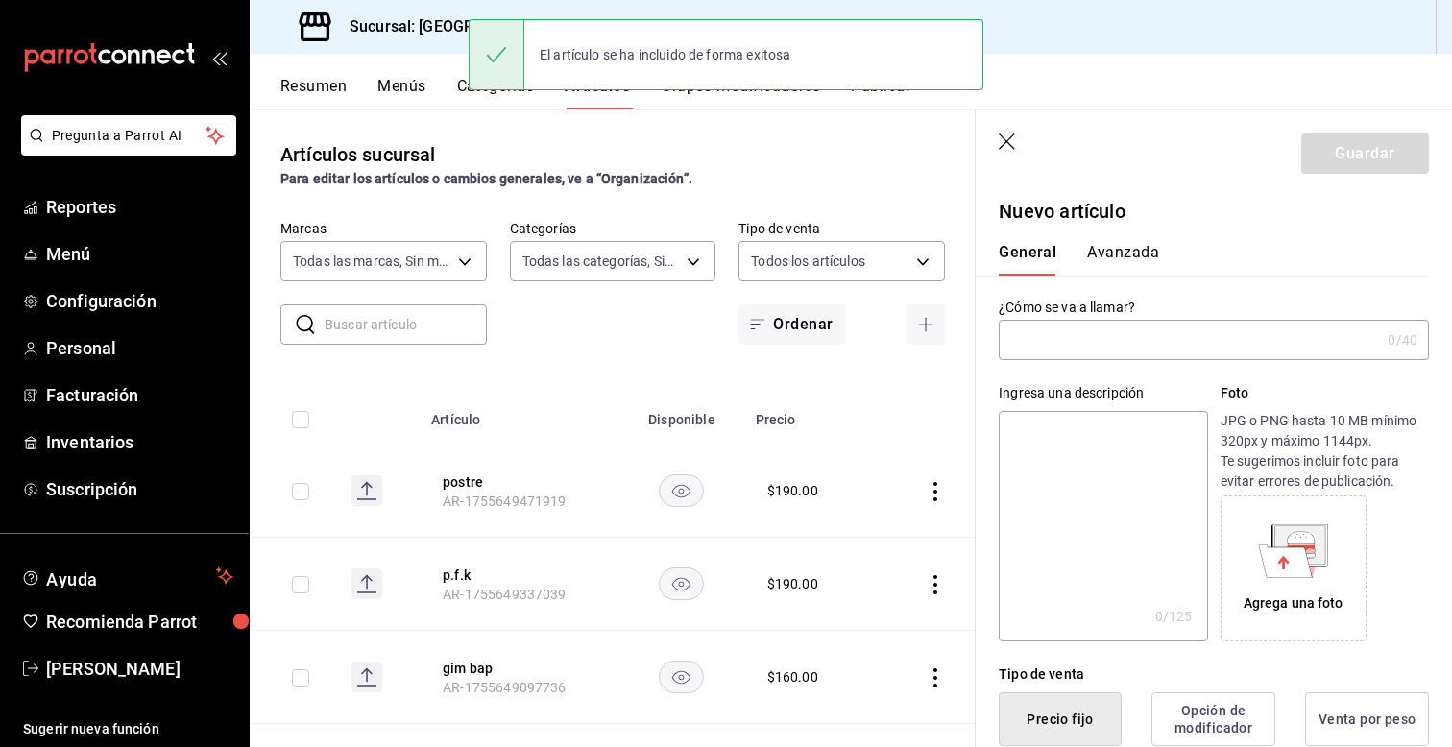
click at [374, 489] on rect at bounding box center [367, 490] width 31 height 31
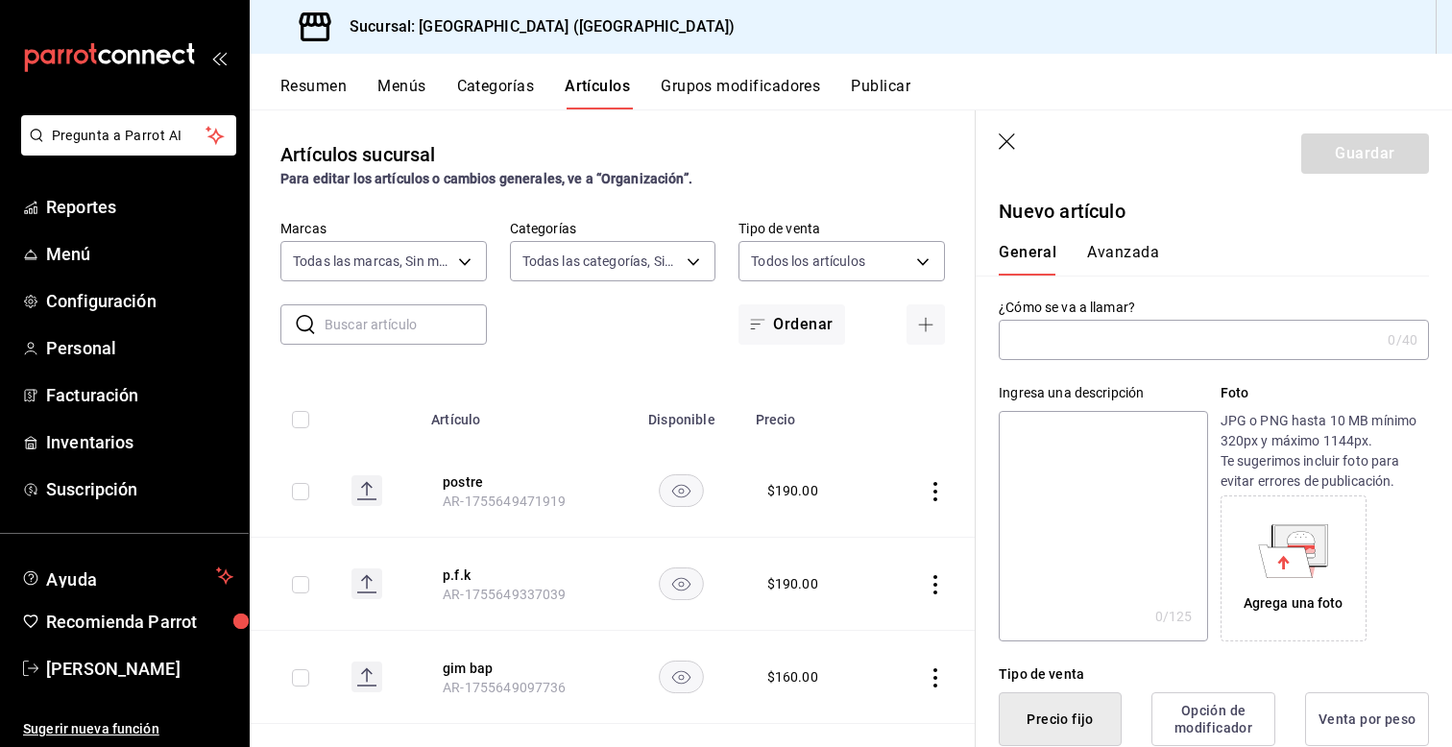
click at [948, 400] on th at bounding box center [926, 413] width 100 height 61
click at [455, 576] on button "p.f.k" at bounding box center [520, 575] width 154 height 19
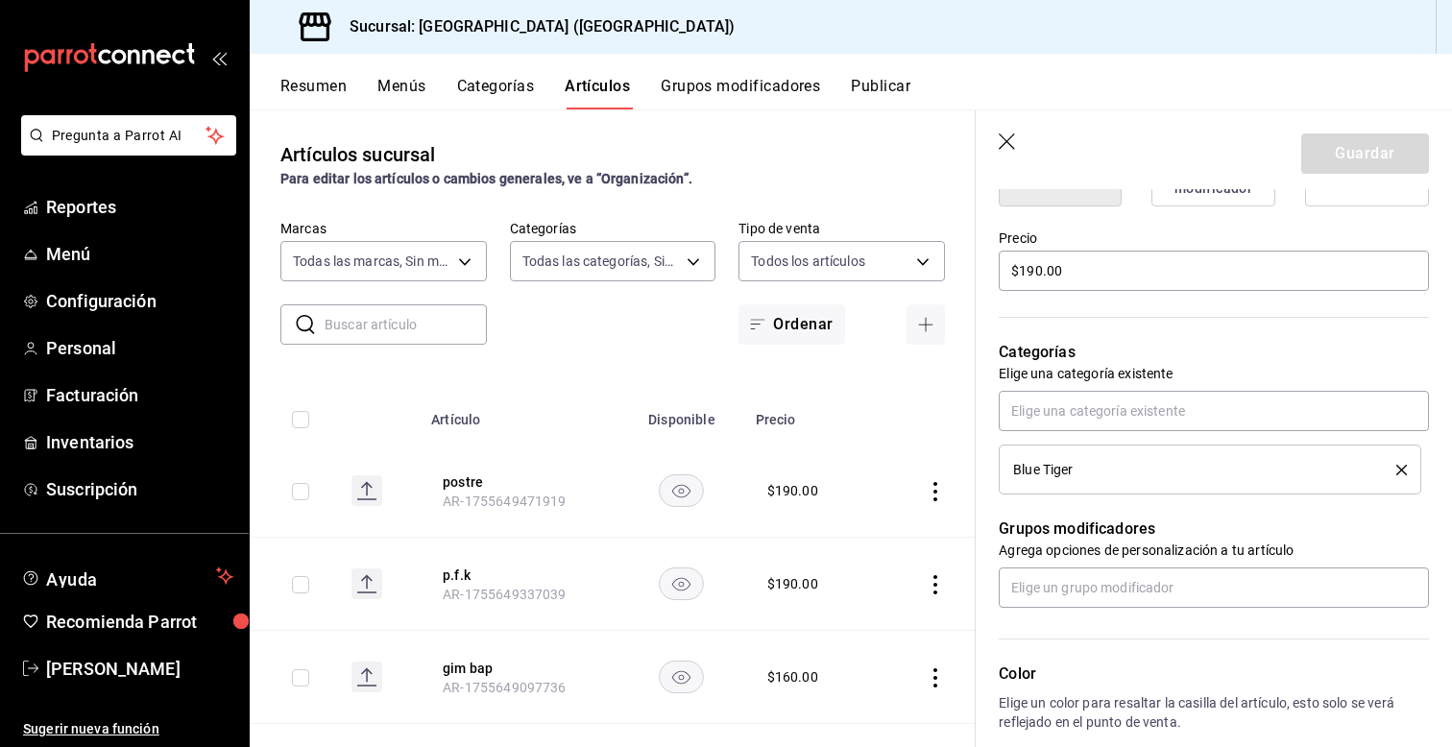
scroll to position [576, 0]
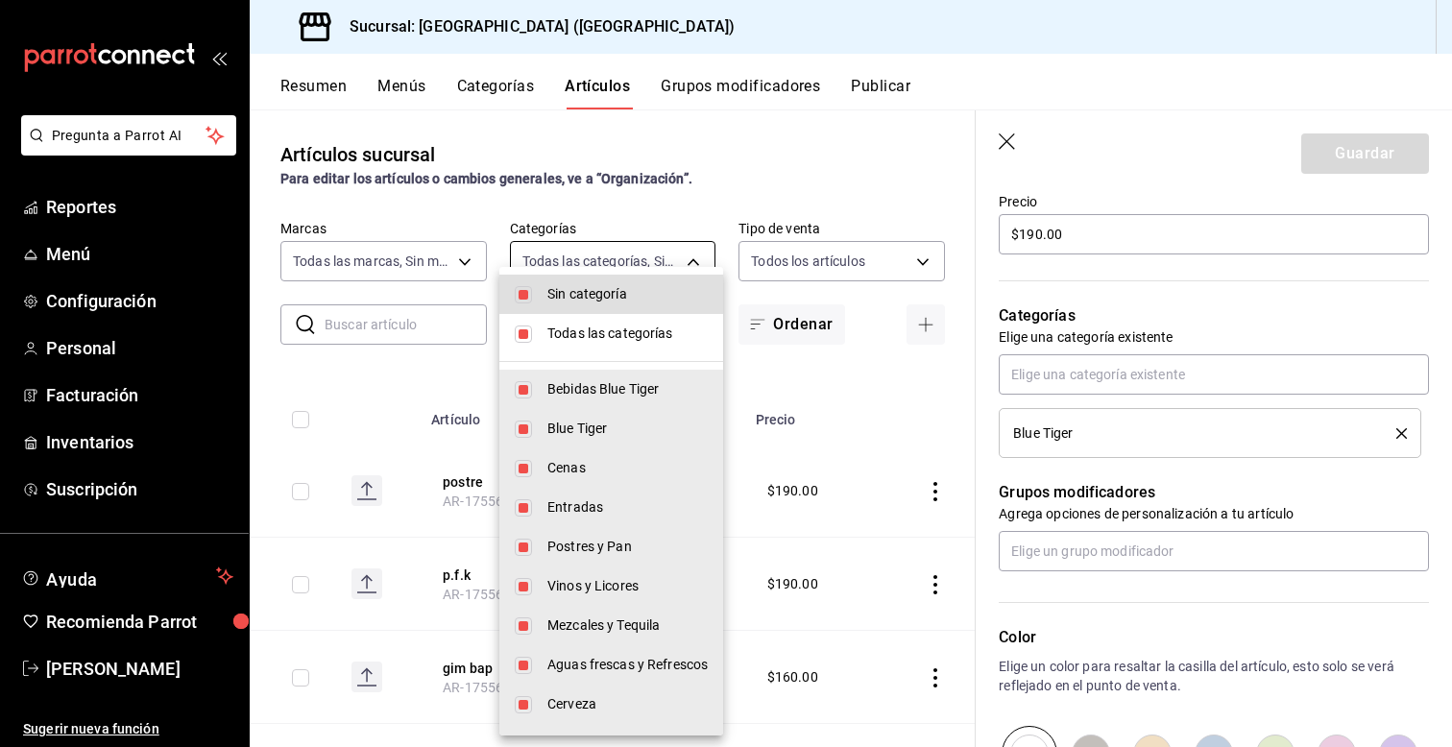
click at [580, 275] on body "Pregunta a Parrot AI Reportes Menú Configuración Personal Facturación Inventari…" at bounding box center [726, 373] width 1452 height 747
click at [580, 275] on li "Sin categoría" at bounding box center [611, 294] width 224 height 39
checkbox input "false"
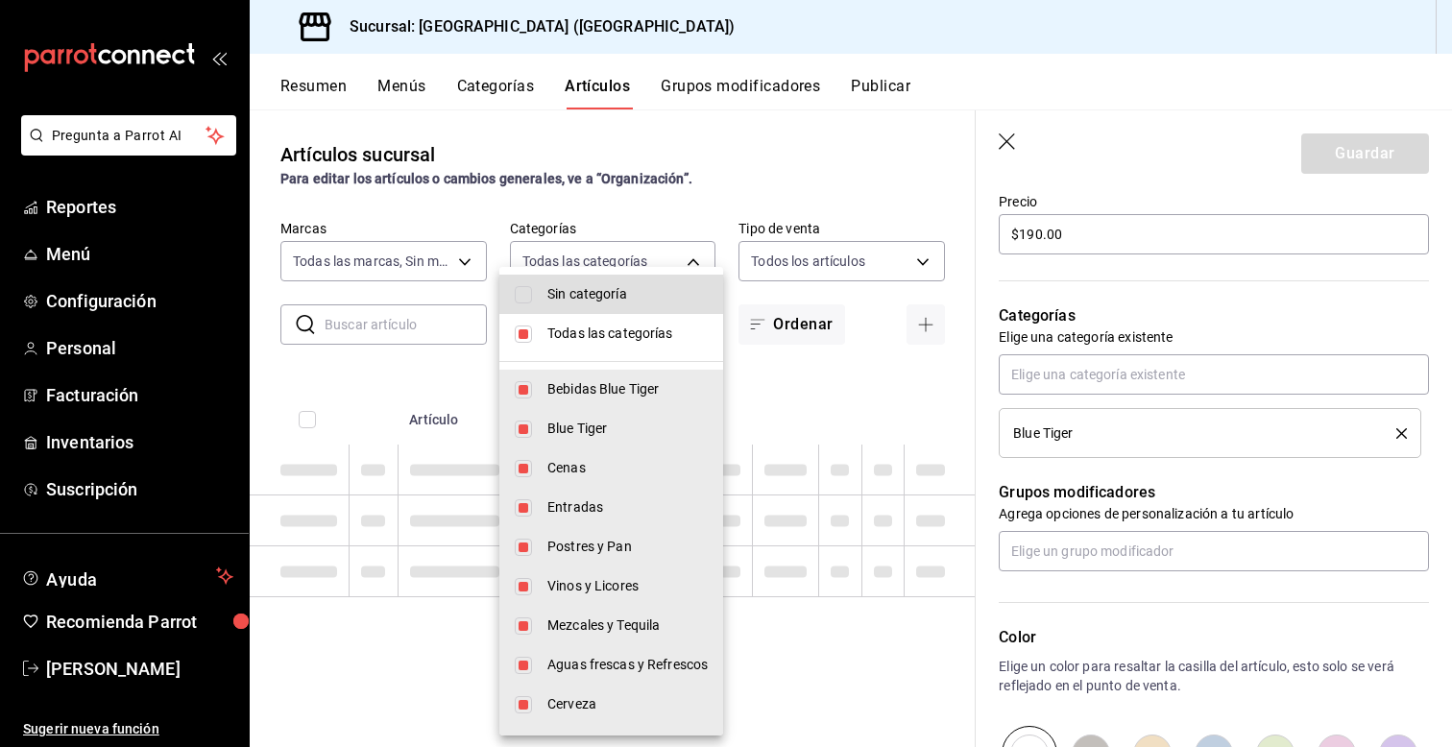
click at [837, 266] on div at bounding box center [726, 373] width 1452 height 747
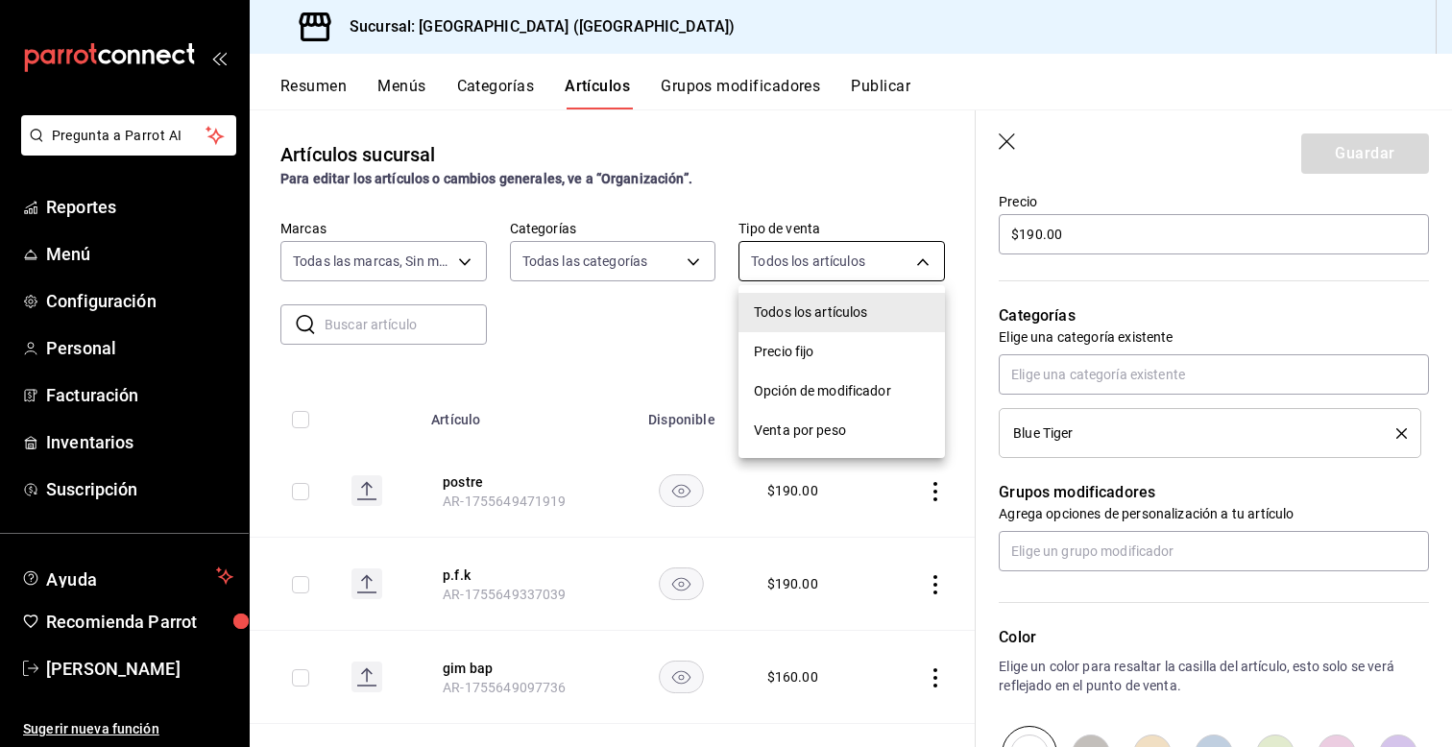
click at [885, 266] on body "Pregunta a Parrot AI Reportes Menú Configuración Personal Facturación Inventari…" at bounding box center [726, 373] width 1452 height 747
click at [885, 266] on div at bounding box center [726, 373] width 1452 height 747
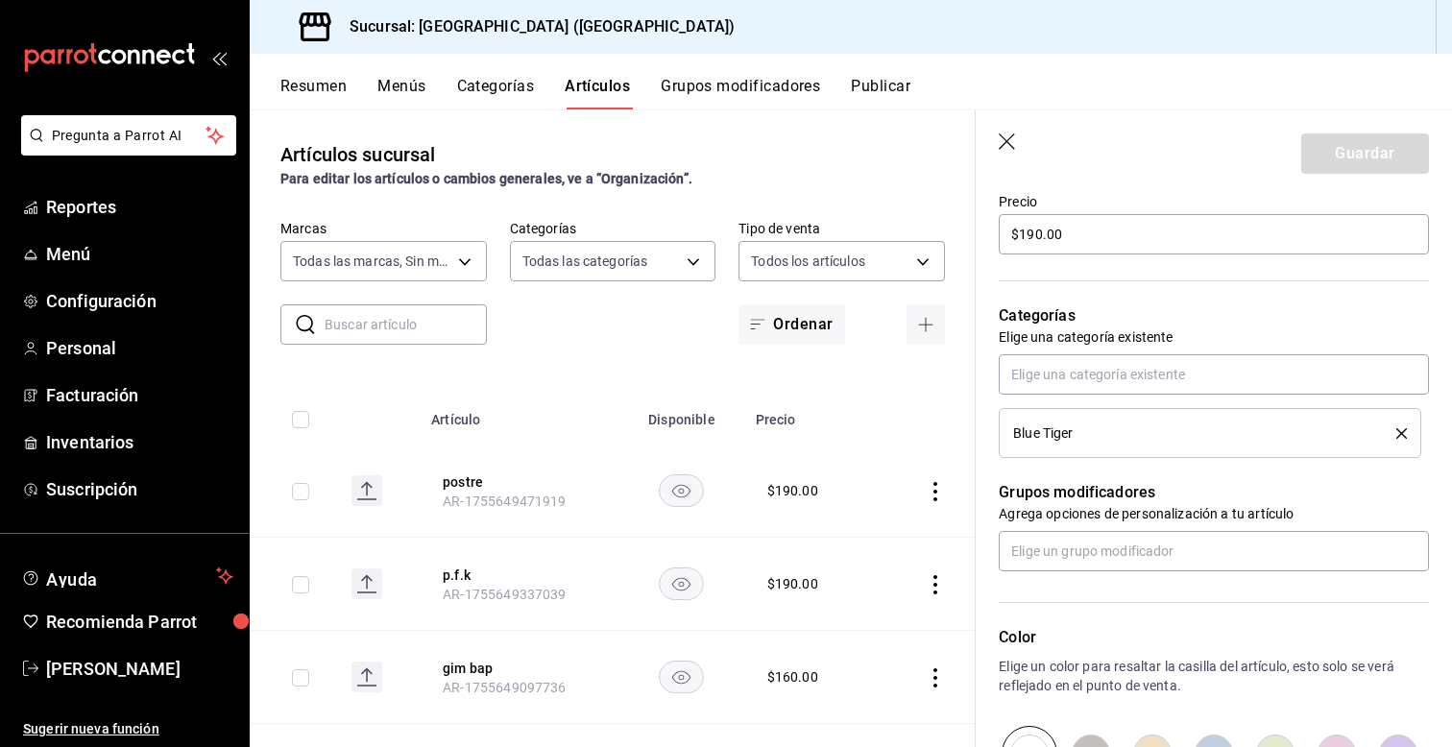
click at [938, 582] on icon "actions" at bounding box center [935, 584] width 19 height 19
click at [870, 337] on div at bounding box center [726, 373] width 1452 height 747
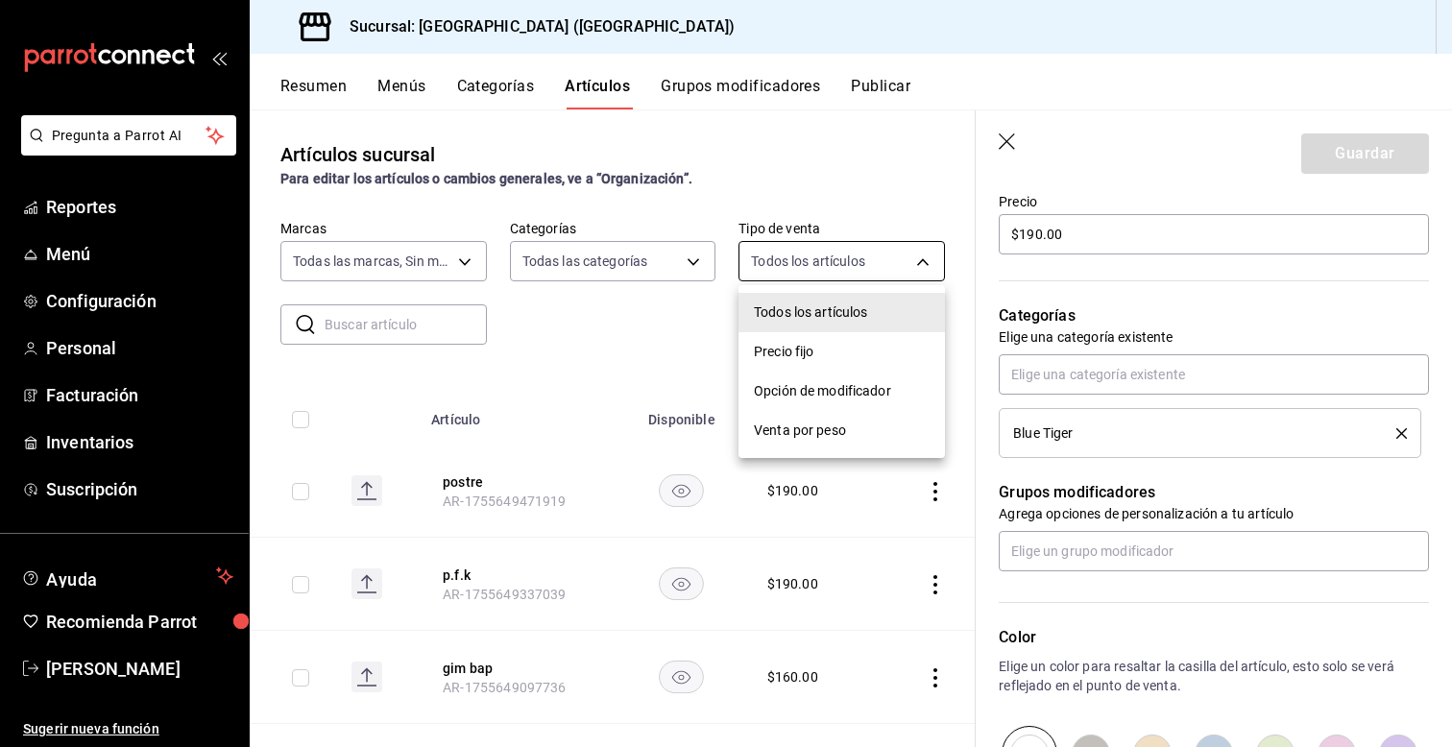
click at [922, 261] on body "Pregunta a Parrot AI Reportes Menú Configuración Personal Facturación Inventari…" at bounding box center [726, 373] width 1452 height 747
click at [627, 357] on div at bounding box center [726, 373] width 1452 height 747
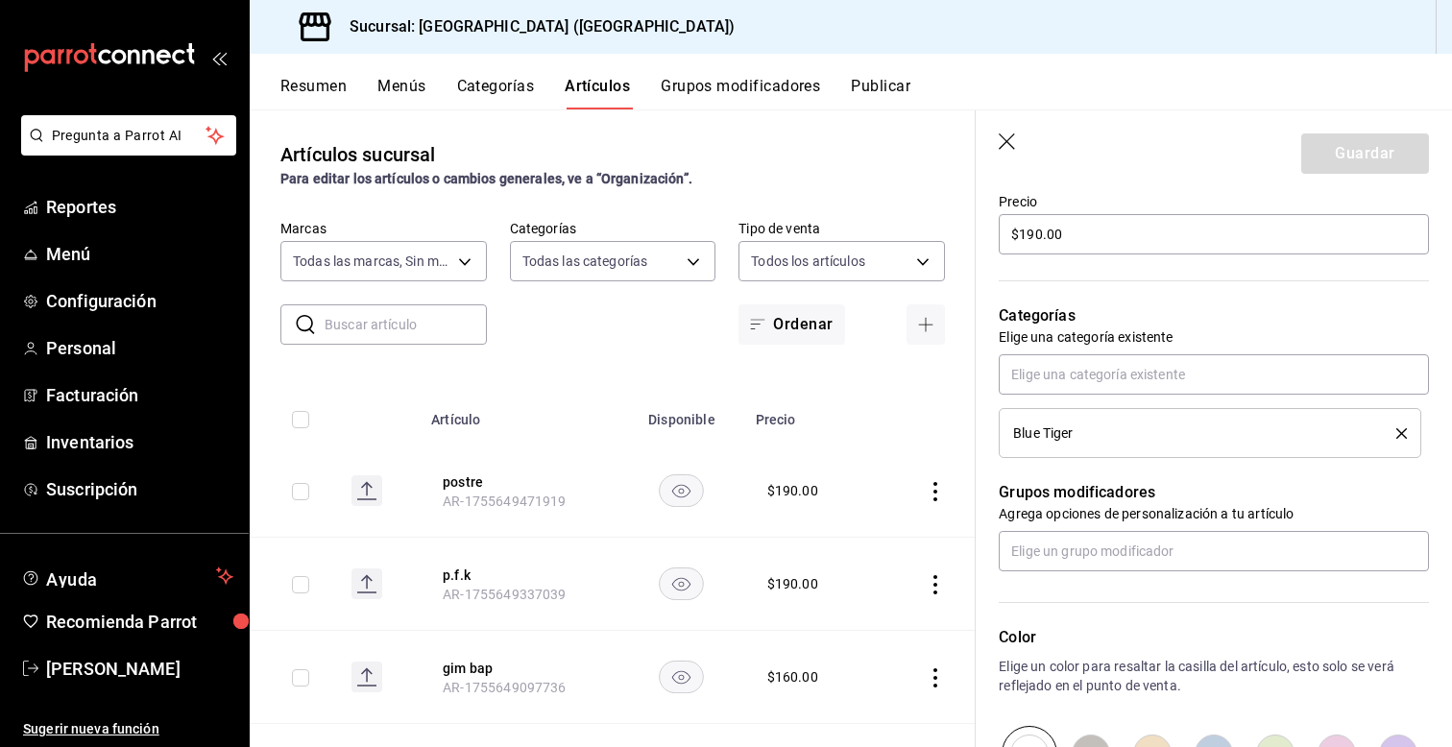
click at [1443, 282] on div "Editar artículo General Avanzada ¿Cómo se va a llamar? p.f.k 5 /40 ¿Cómo se va …" at bounding box center [1214, 318] width 476 height 1410
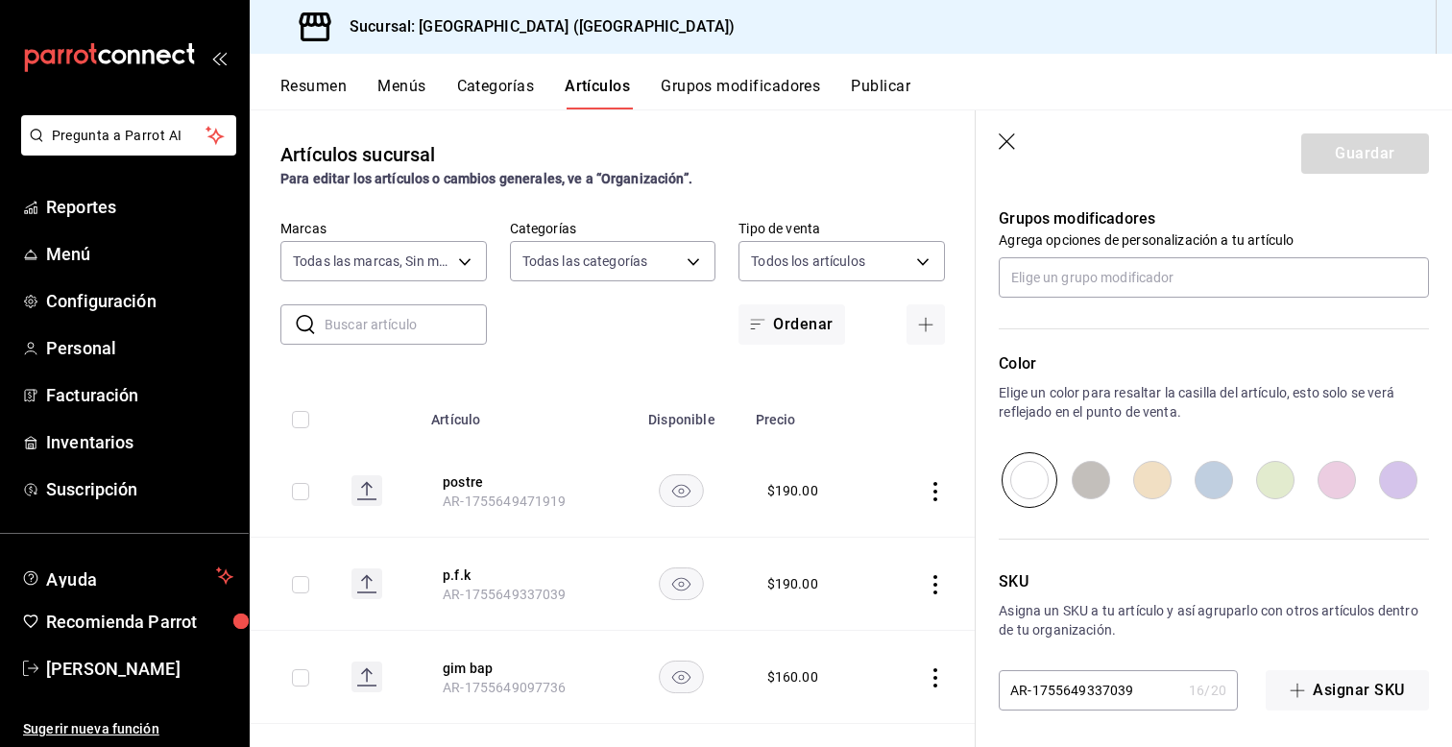
scroll to position [852, 0]
click at [901, 83] on button "Publicar" at bounding box center [881, 93] width 60 height 33
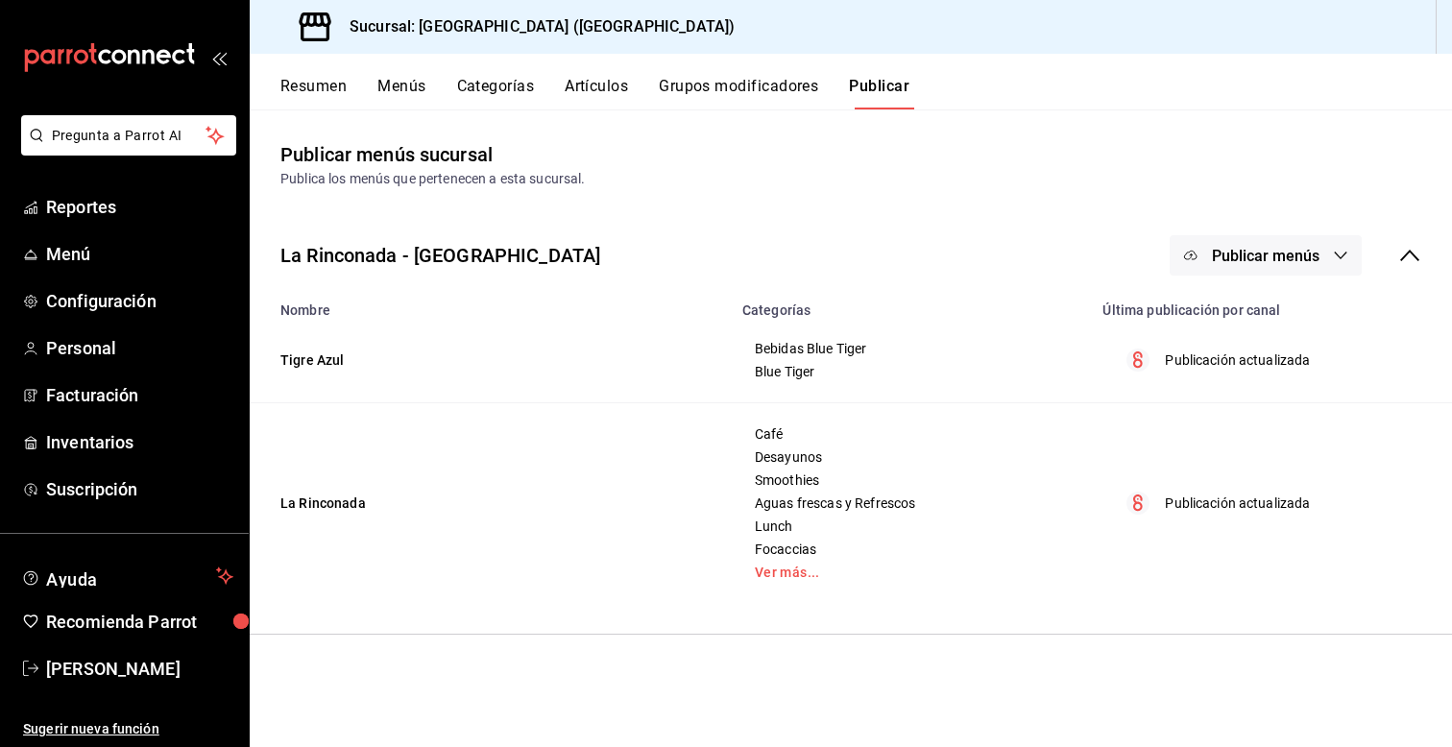
click at [401, 86] on button "Menús" at bounding box center [401, 93] width 48 height 33
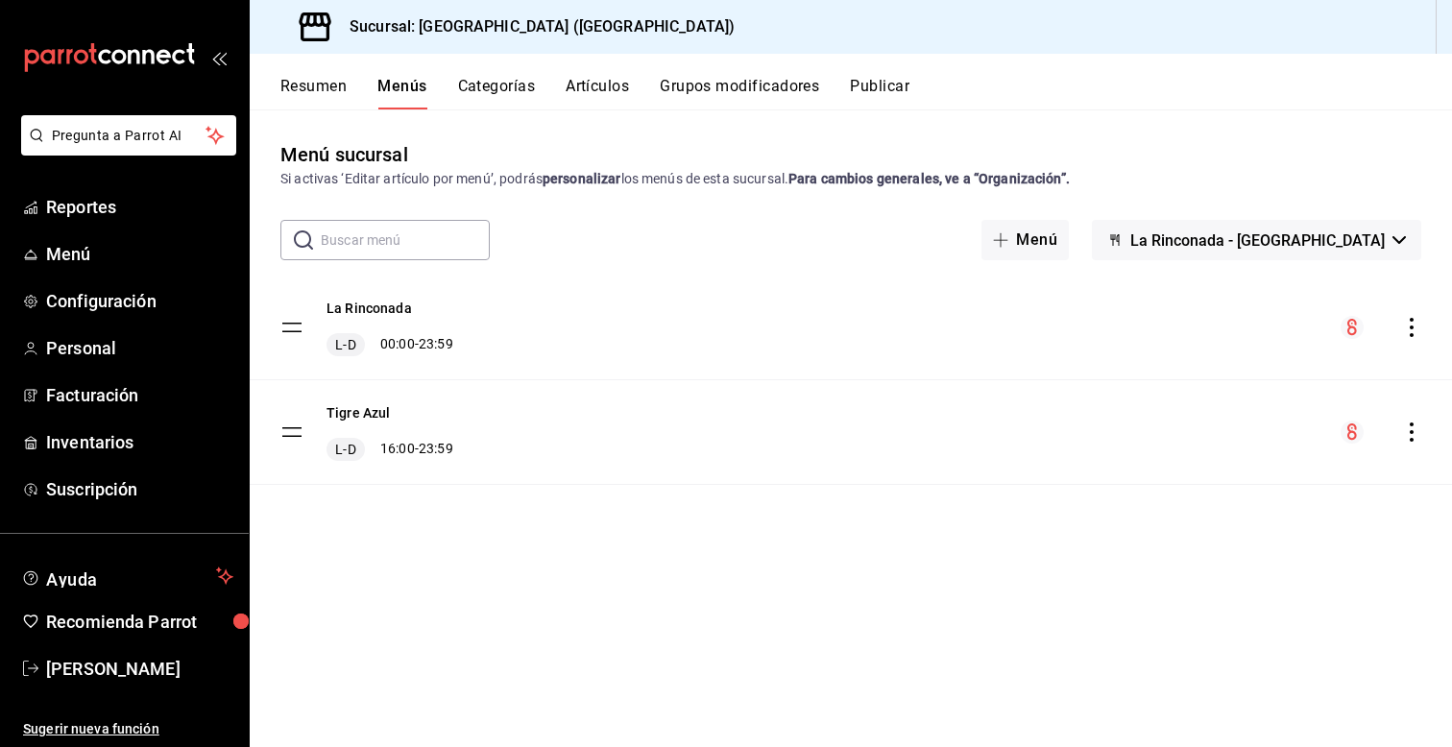
click at [558, 402] on div "Tigre Azul L-D 16:00 - 23:59" at bounding box center [851, 432] width 1202 height 104
click at [288, 437] on tbody "La Rinconada L-D 00:00 - 23:59 Tigre Azul L-D 16:00 - 23:59" at bounding box center [851, 380] width 1202 height 209
click at [1410, 435] on icon "actions" at bounding box center [1411, 432] width 19 height 19
click at [767, 477] on div at bounding box center [726, 373] width 1452 height 747
click at [470, 86] on button "Categorías" at bounding box center [497, 93] width 78 height 33
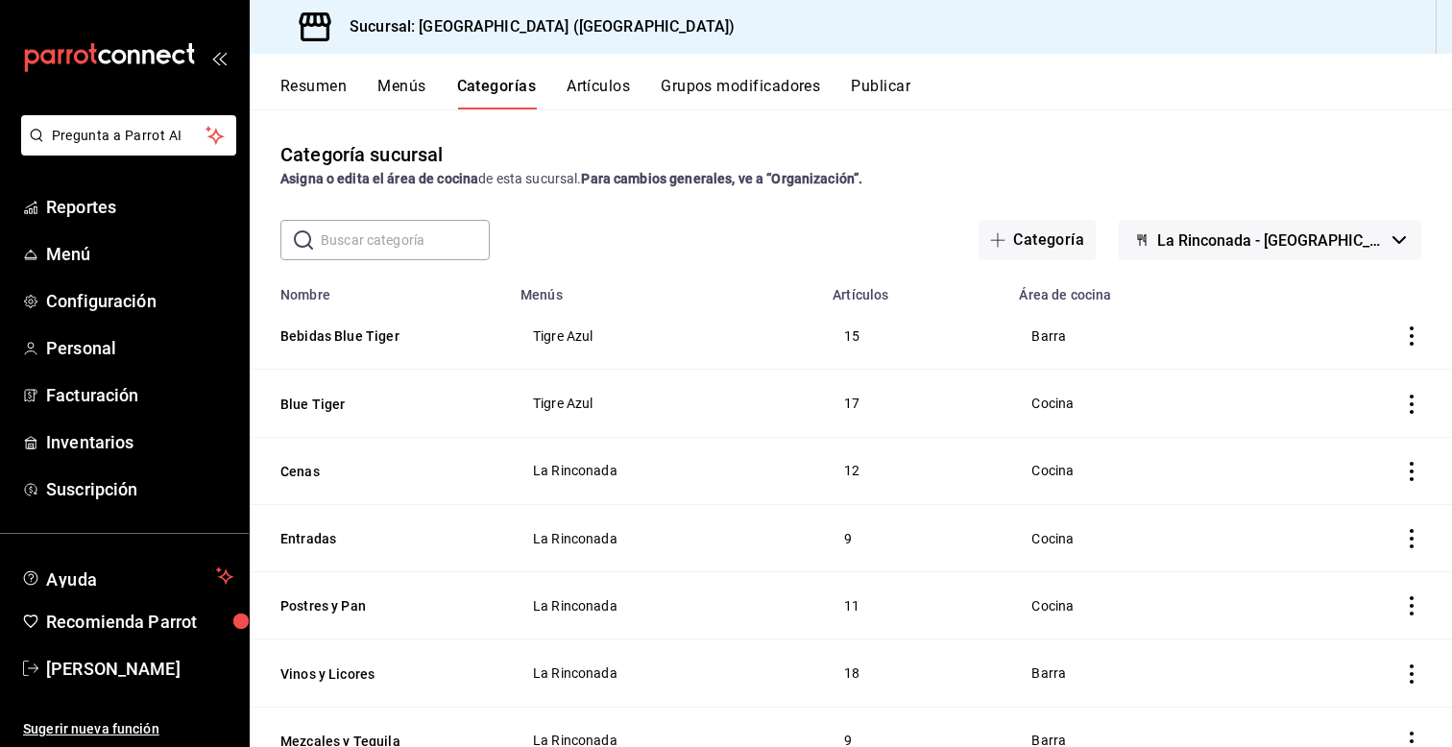
click at [610, 87] on button "Artículos" at bounding box center [598, 93] width 63 height 33
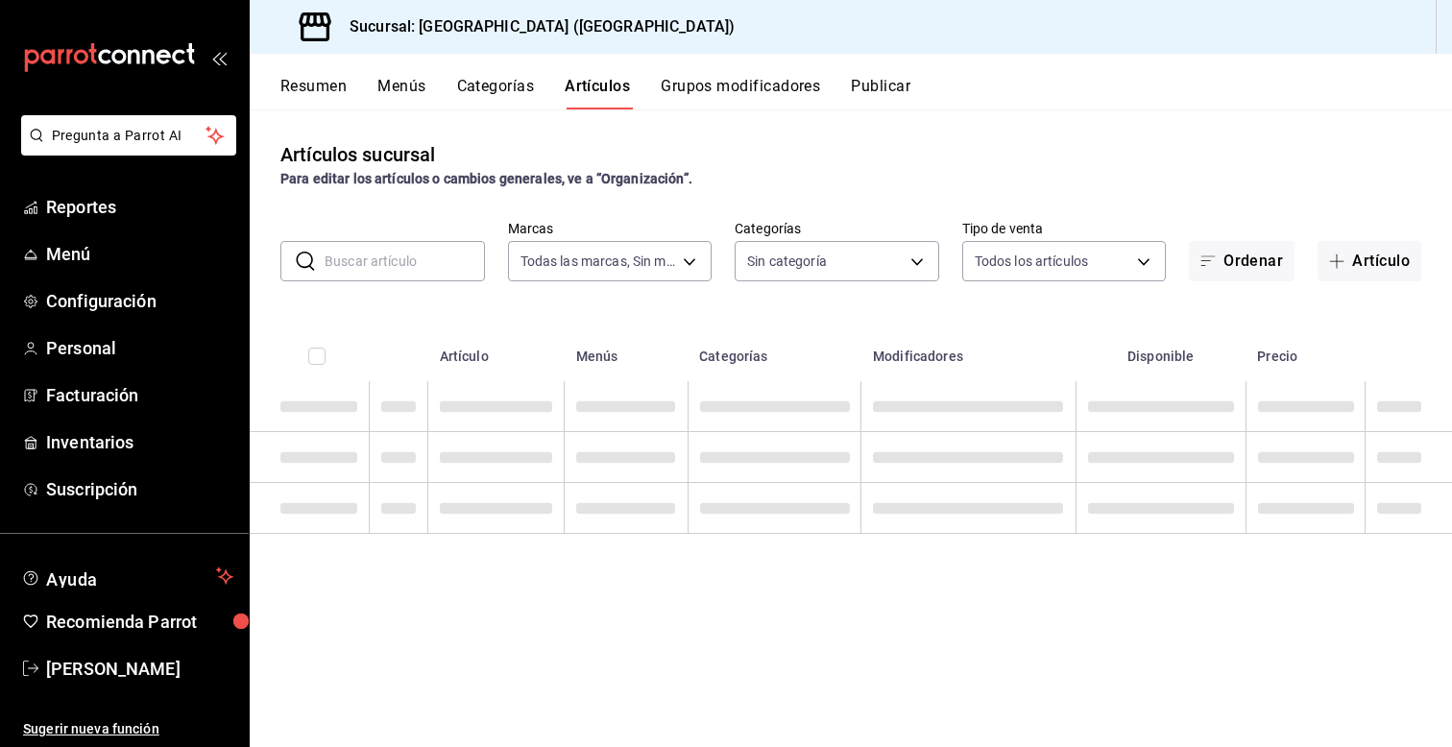
type input "d313fb58-d877-4286-9788-27e9f42d40b2"
type input "68b21464-c905-4d68-95d5-03c0a7900b42,ac4d7f68-47f9-4a6a-b3e0-b9b00930cc3e,c4c65…"
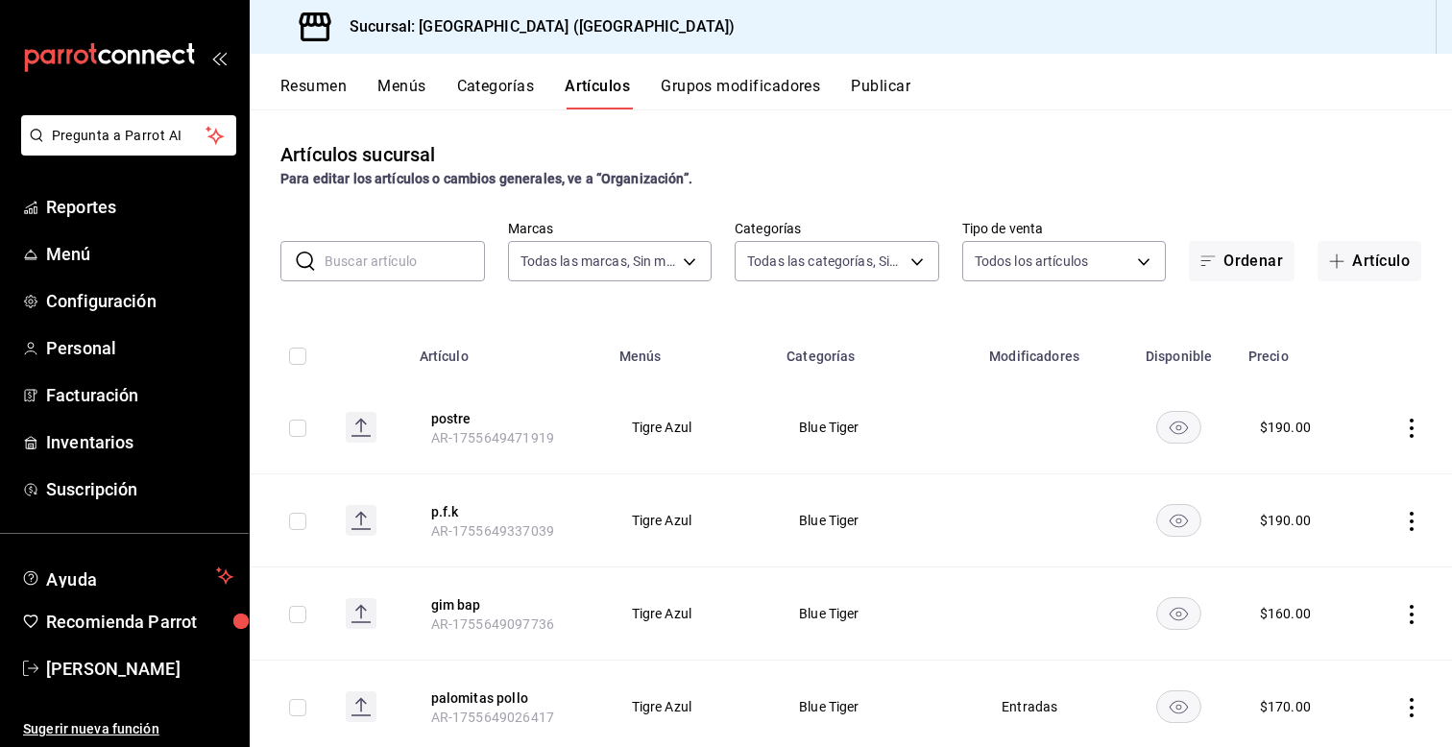
click at [1192, 524] on rect "availability-product" at bounding box center [1179, 520] width 44 height 32
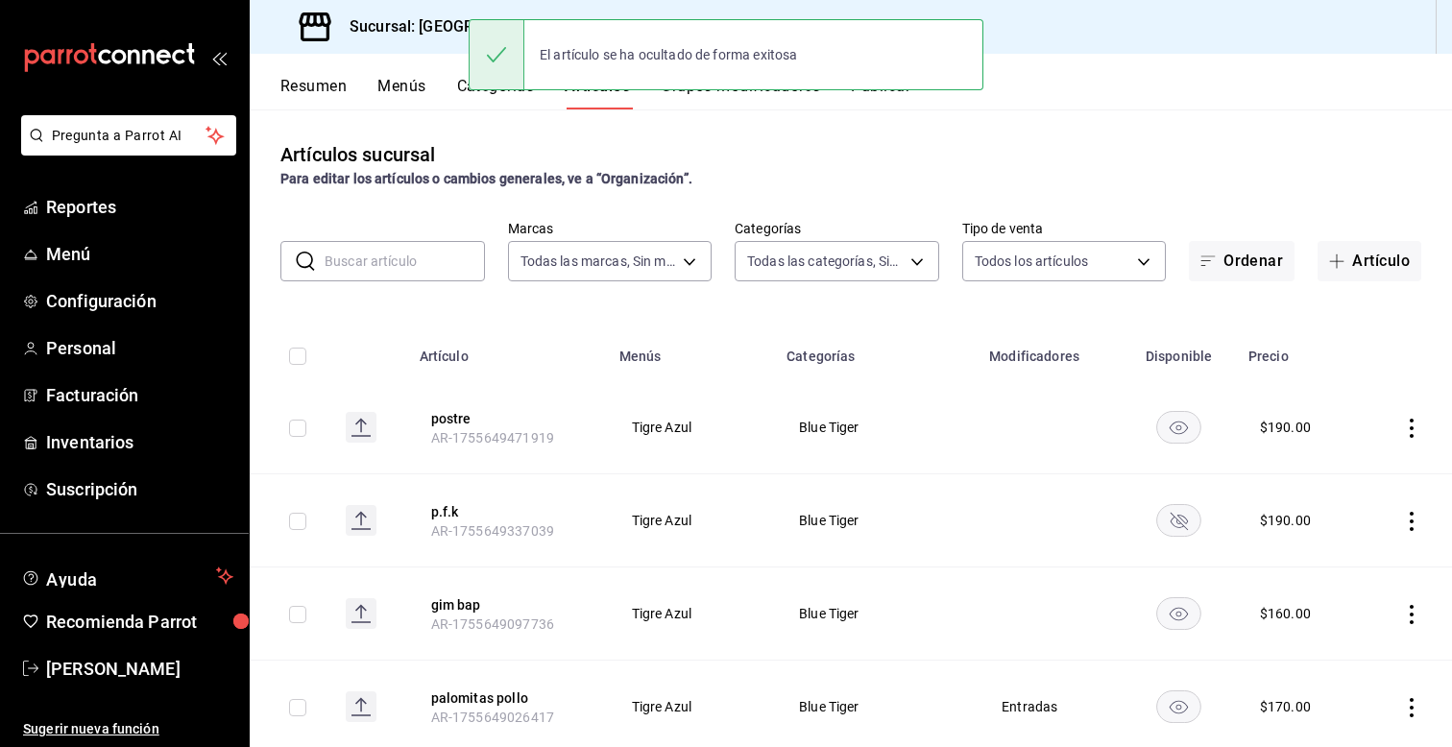
click at [1175, 519] on rect "availability-product" at bounding box center [1179, 520] width 44 height 32
click at [1414, 515] on icon "actions" at bounding box center [1411, 521] width 19 height 19
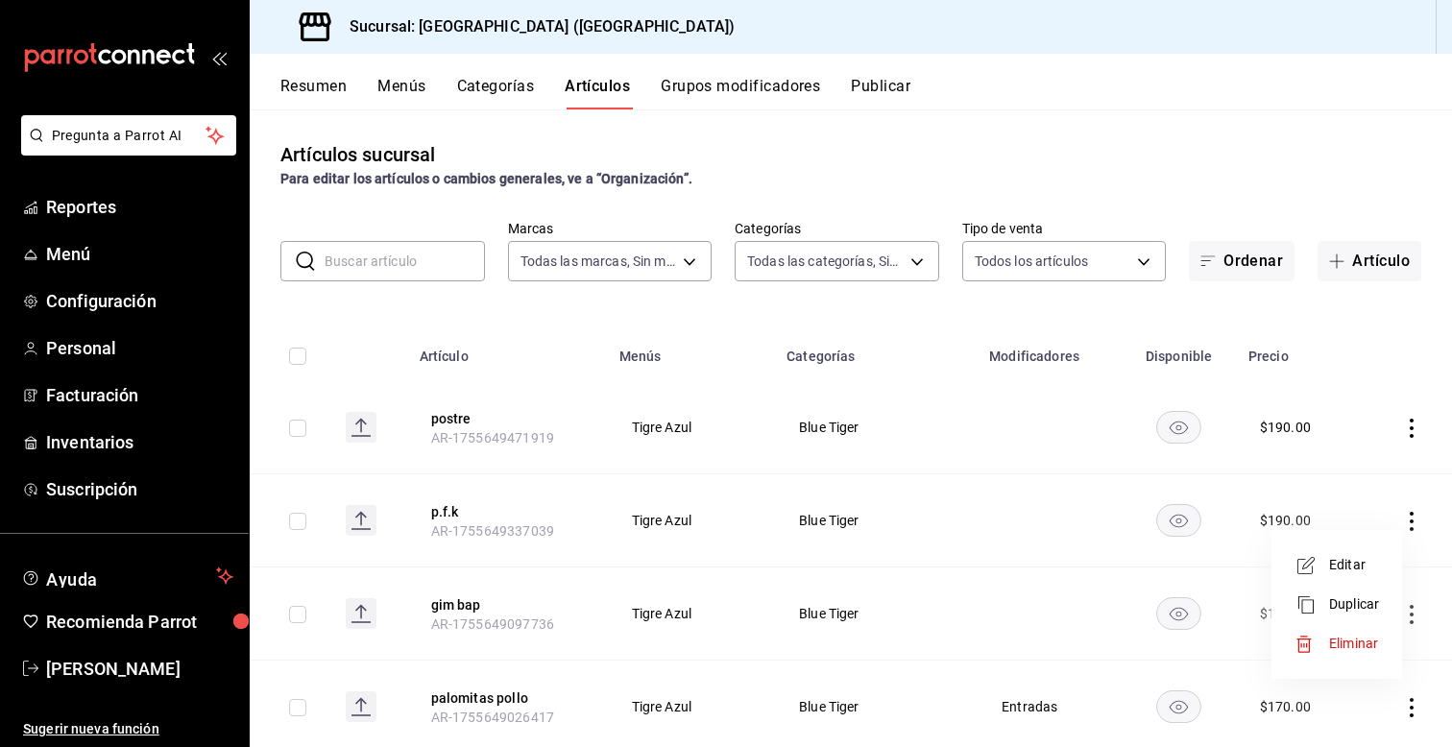
click at [299, 523] on div at bounding box center [726, 373] width 1452 height 747
click at [299, 523] on input "checkbox" at bounding box center [297, 521] width 17 height 17
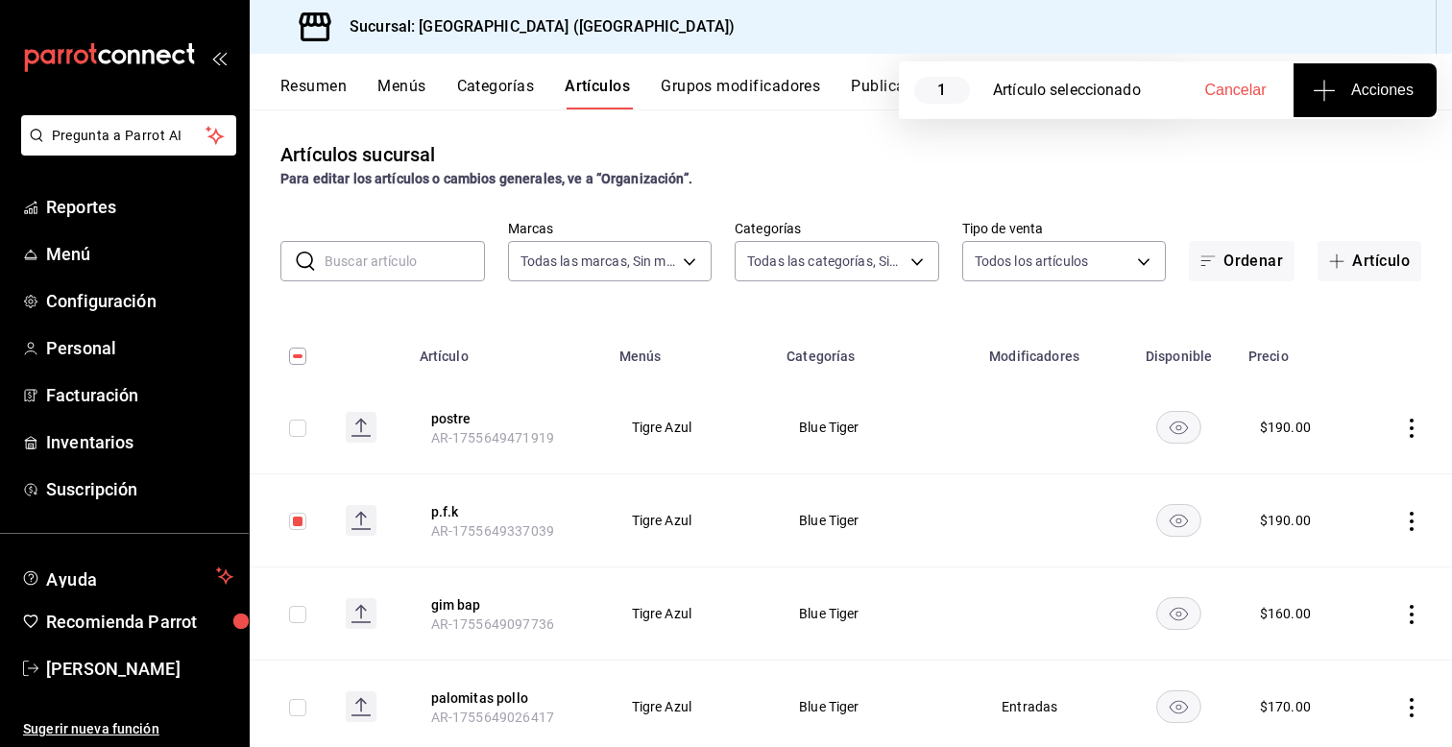
click at [1339, 97] on span "Acciones" at bounding box center [1365, 90] width 97 height 23
click at [1335, 138] on li "Agregar tipo" at bounding box center [1365, 150] width 144 height 51
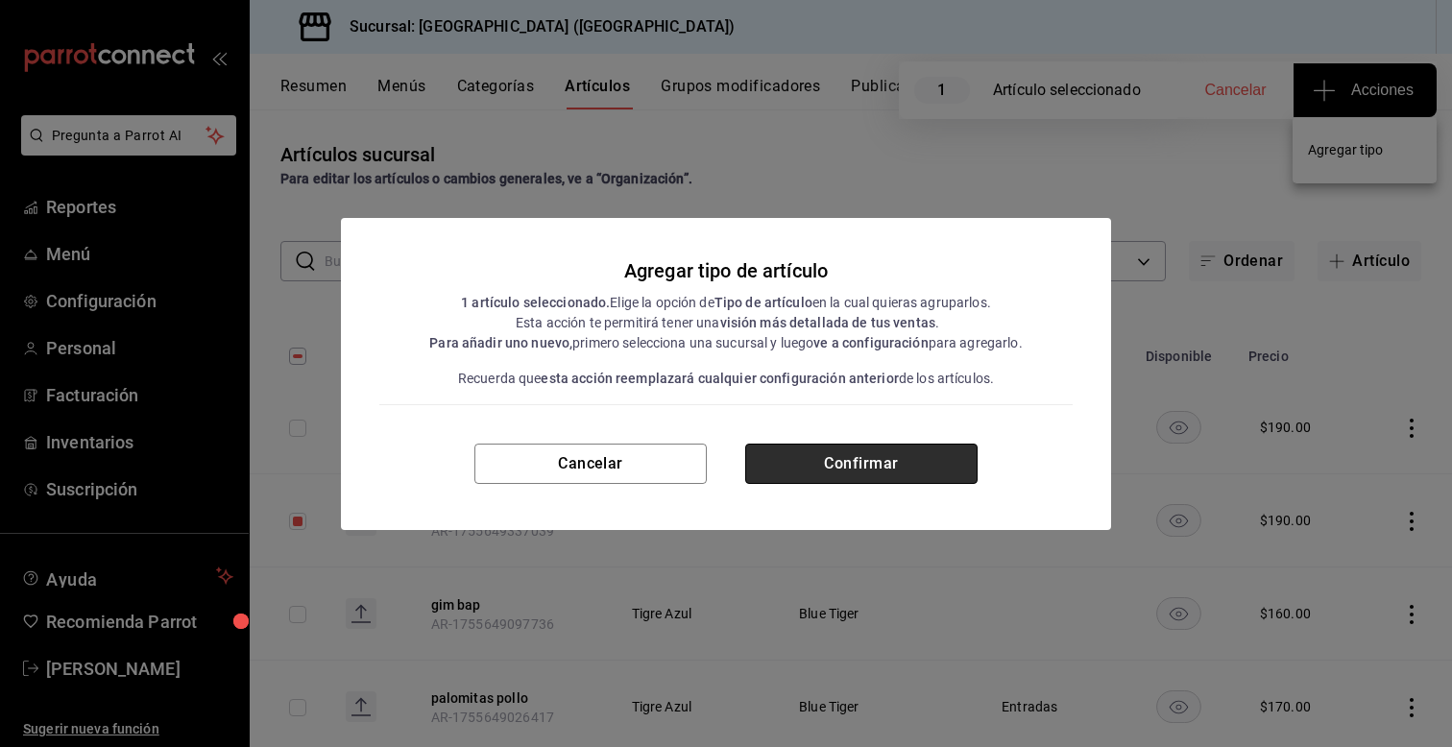
click at [850, 461] on button "Confirmar" at bounding box center [861, 464] width 232 height 40
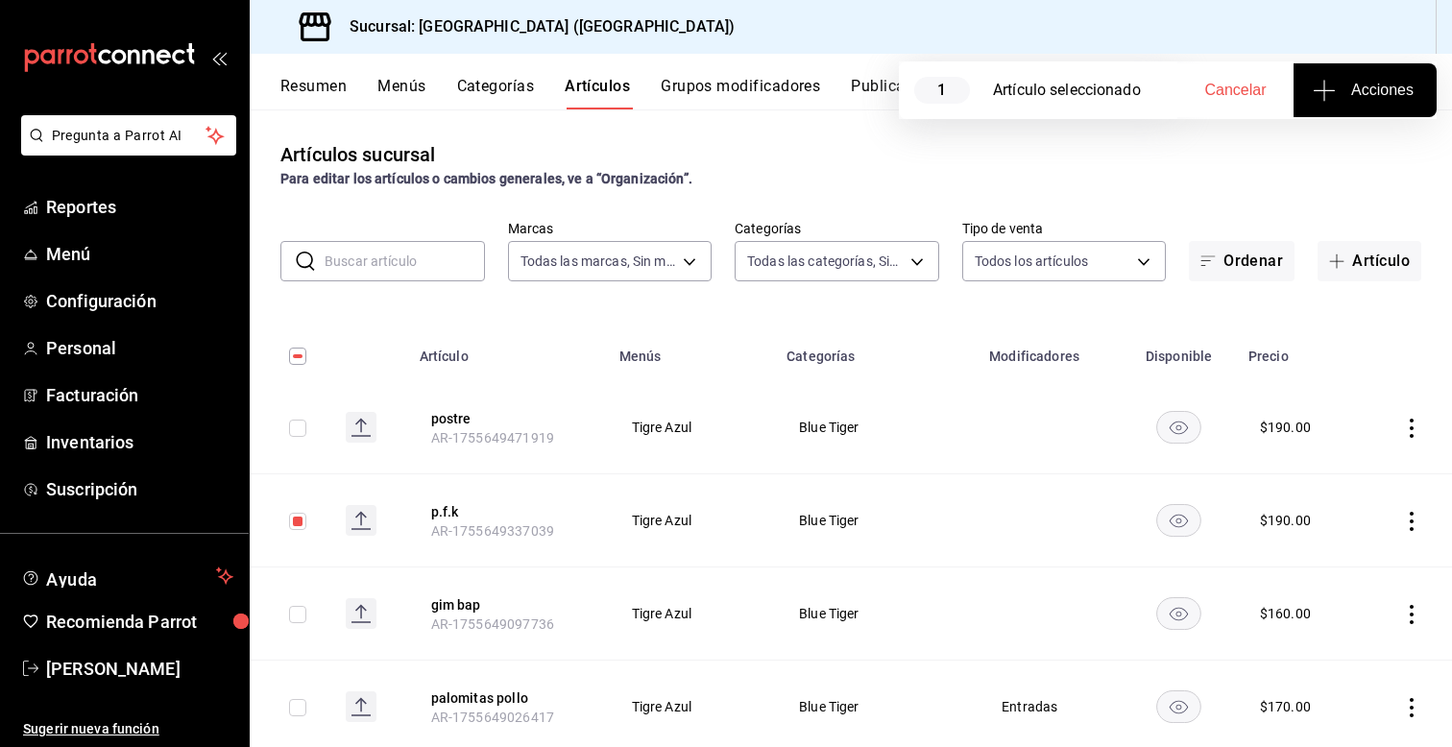
click at [297, 522] on input "checkbox" at bounding box center [297, 521] width 17 height 17
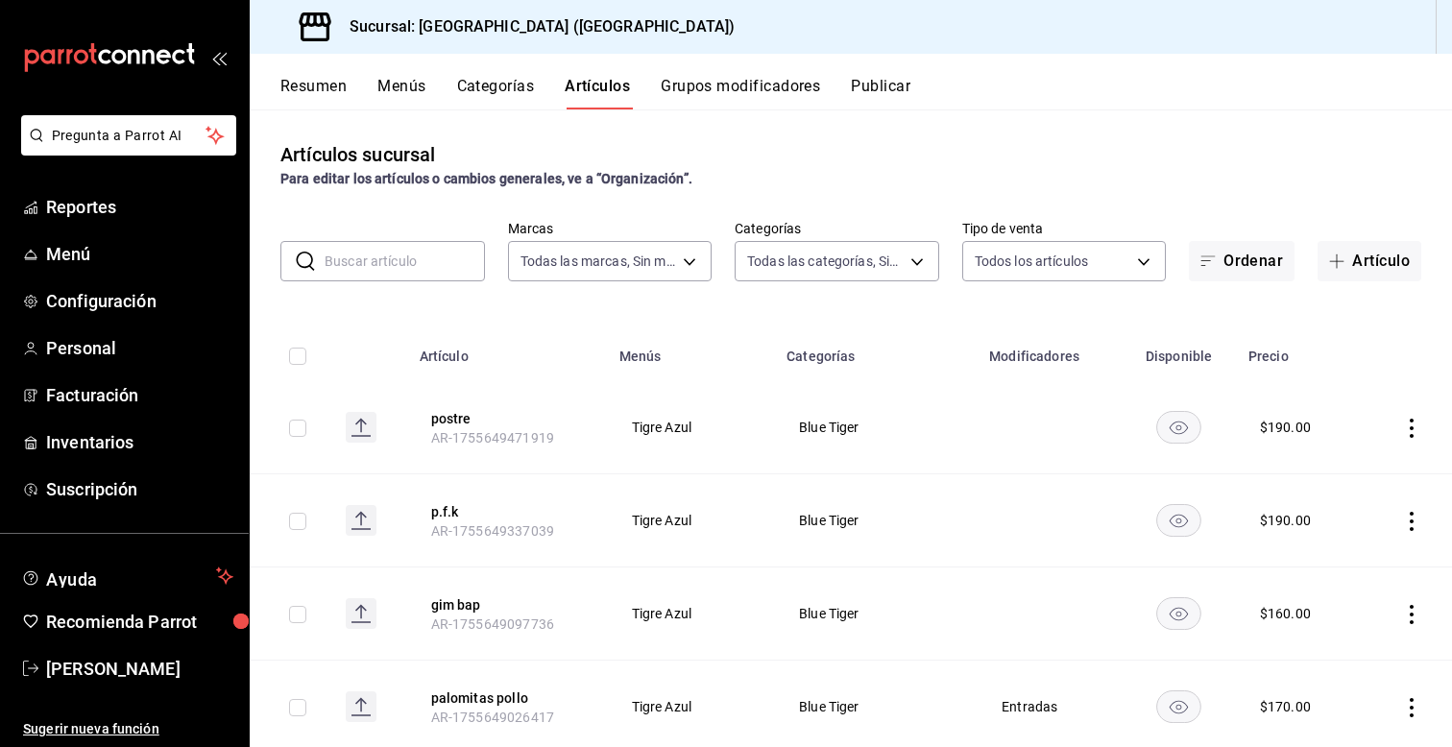
click at [297, 522] on input "checkbox" at bounding box center [297, 521] width 17 height 17
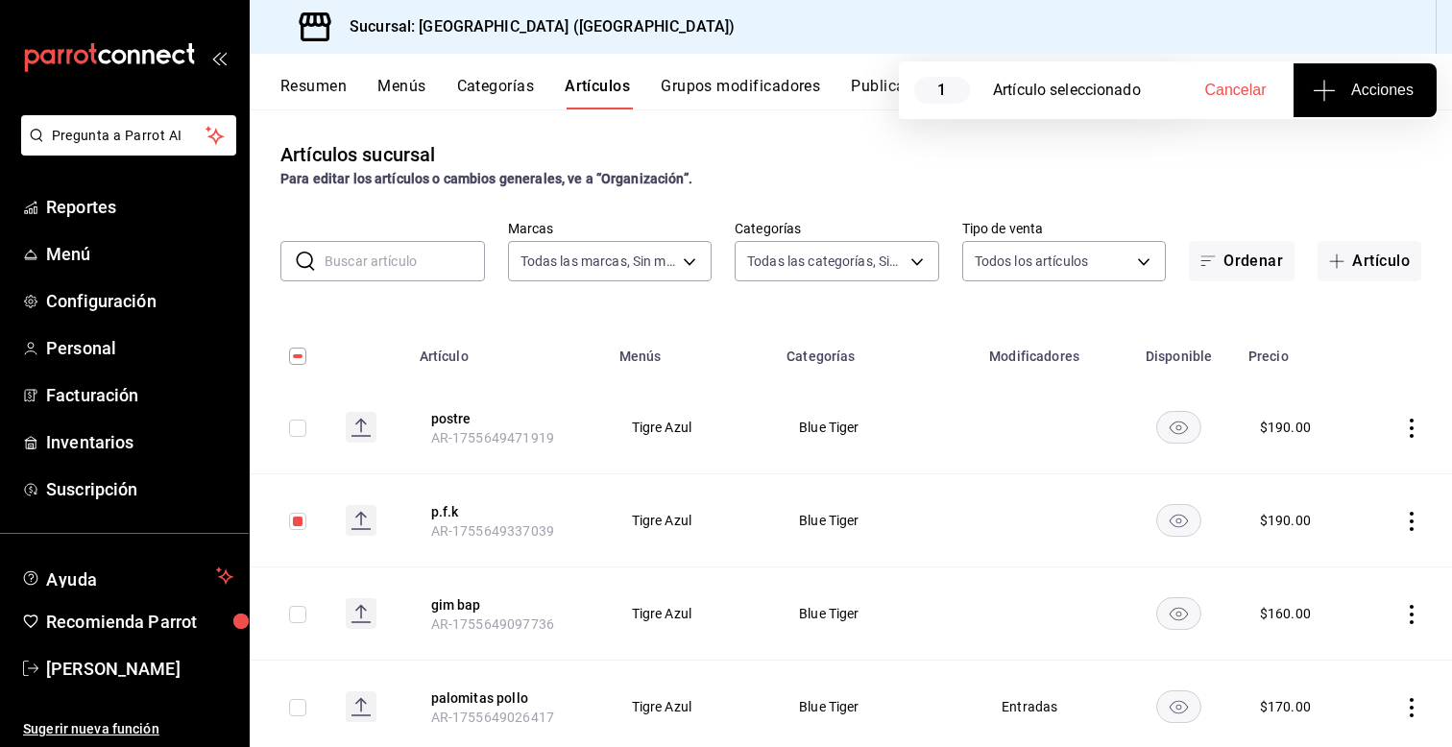
click at [297, 522] on input "checkbox" at bounding box center [297, 521] width 17 height 17
checkbox input "false"
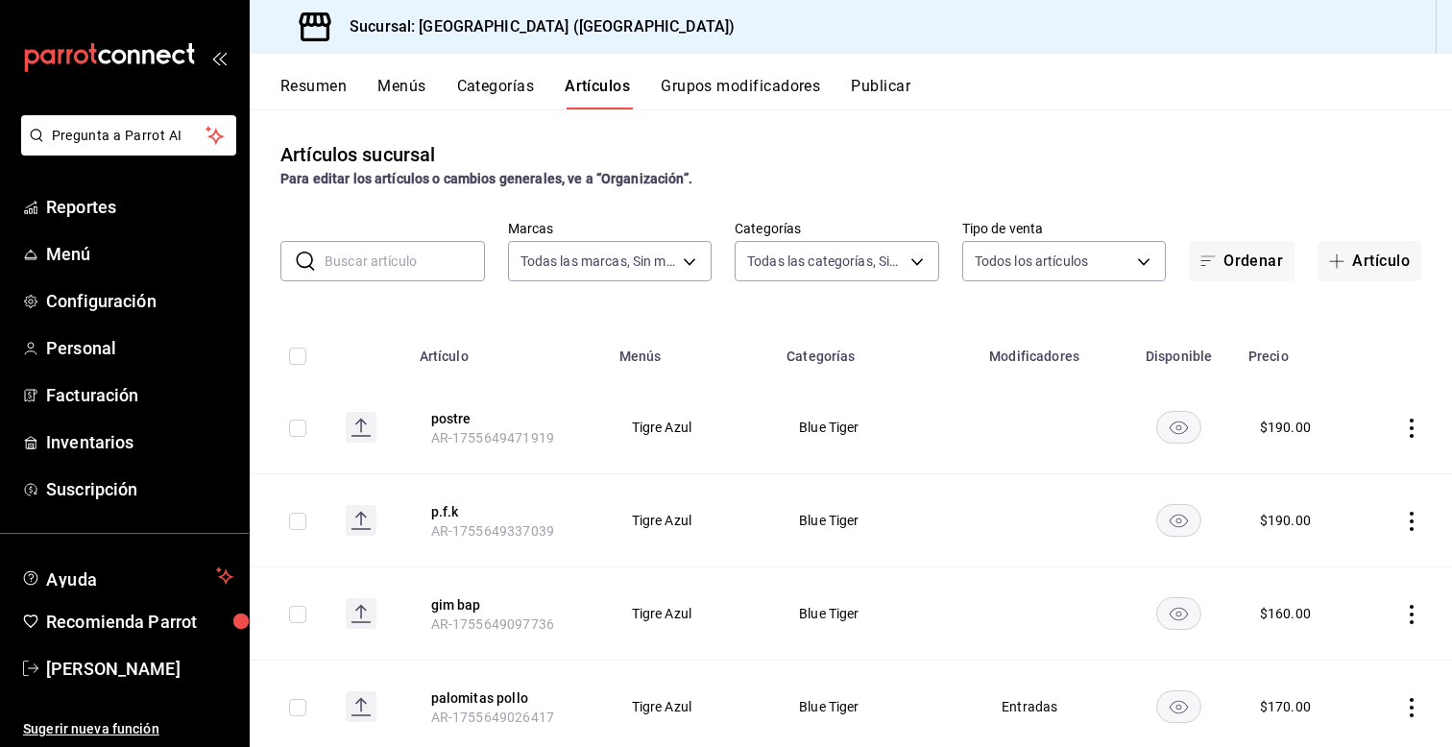
click at [399, 86] on button "Menús" at bounding box center [401, 93] width 48 height 33
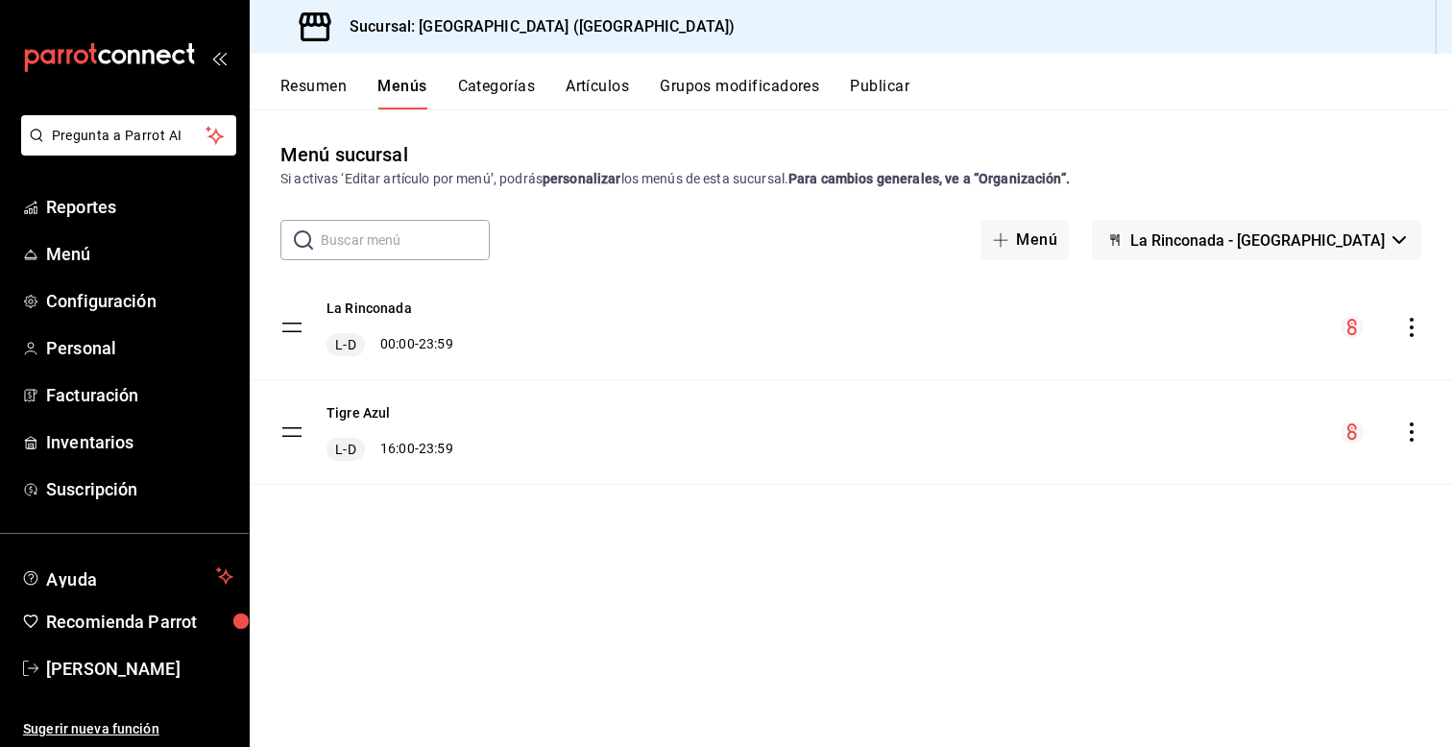
click at [307, 90] on button "Resumen" at bounding box center [313, 93] width 66 height 33
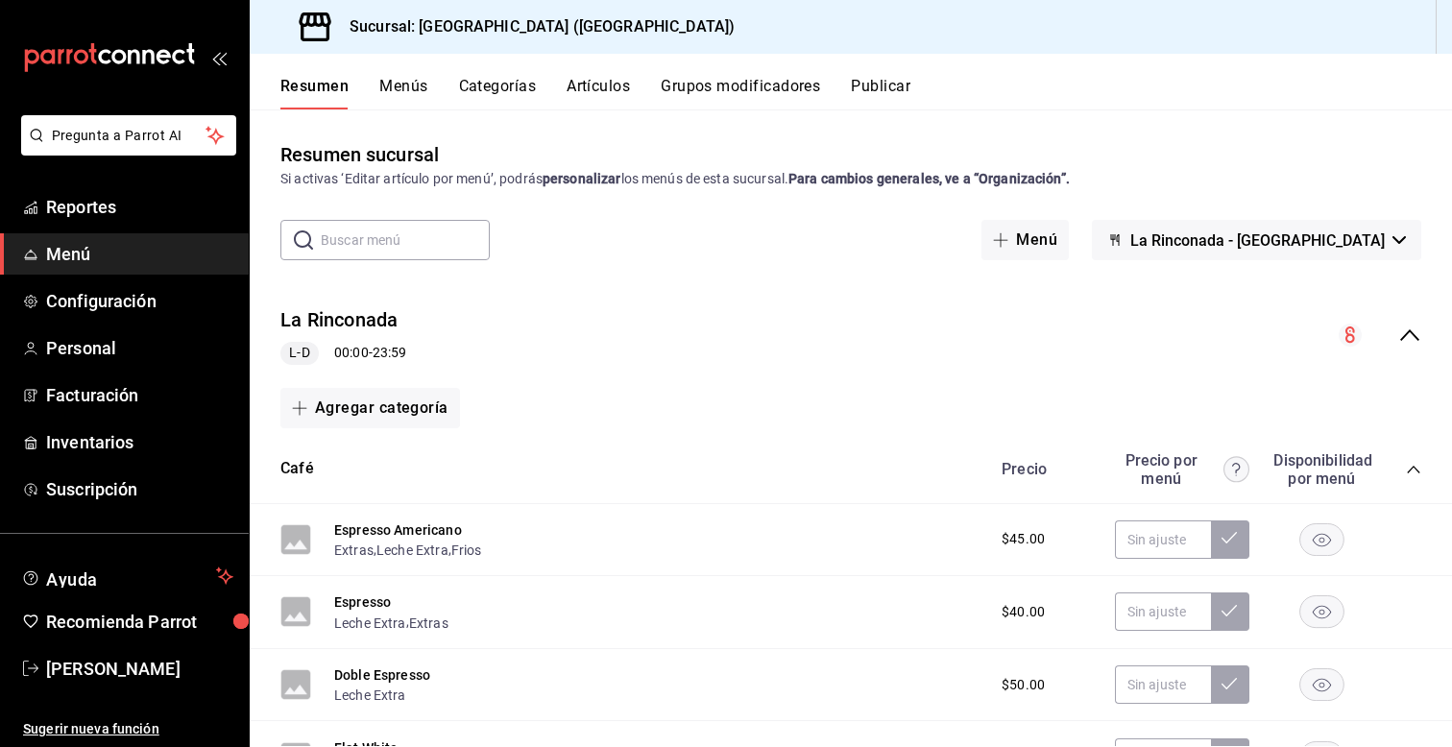
click at [350, 250] on input "text" at bounding box center [405, 240] width 169 height 38
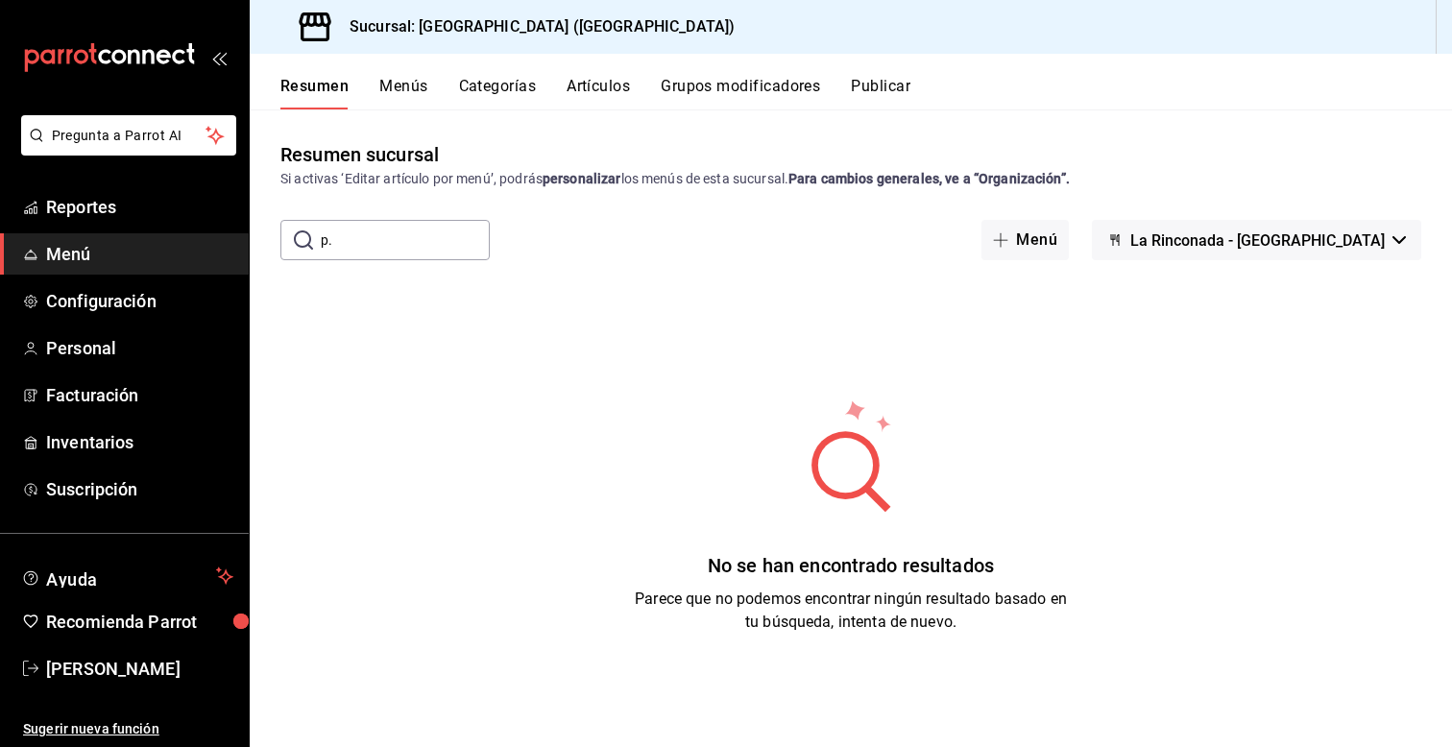
type input "p"
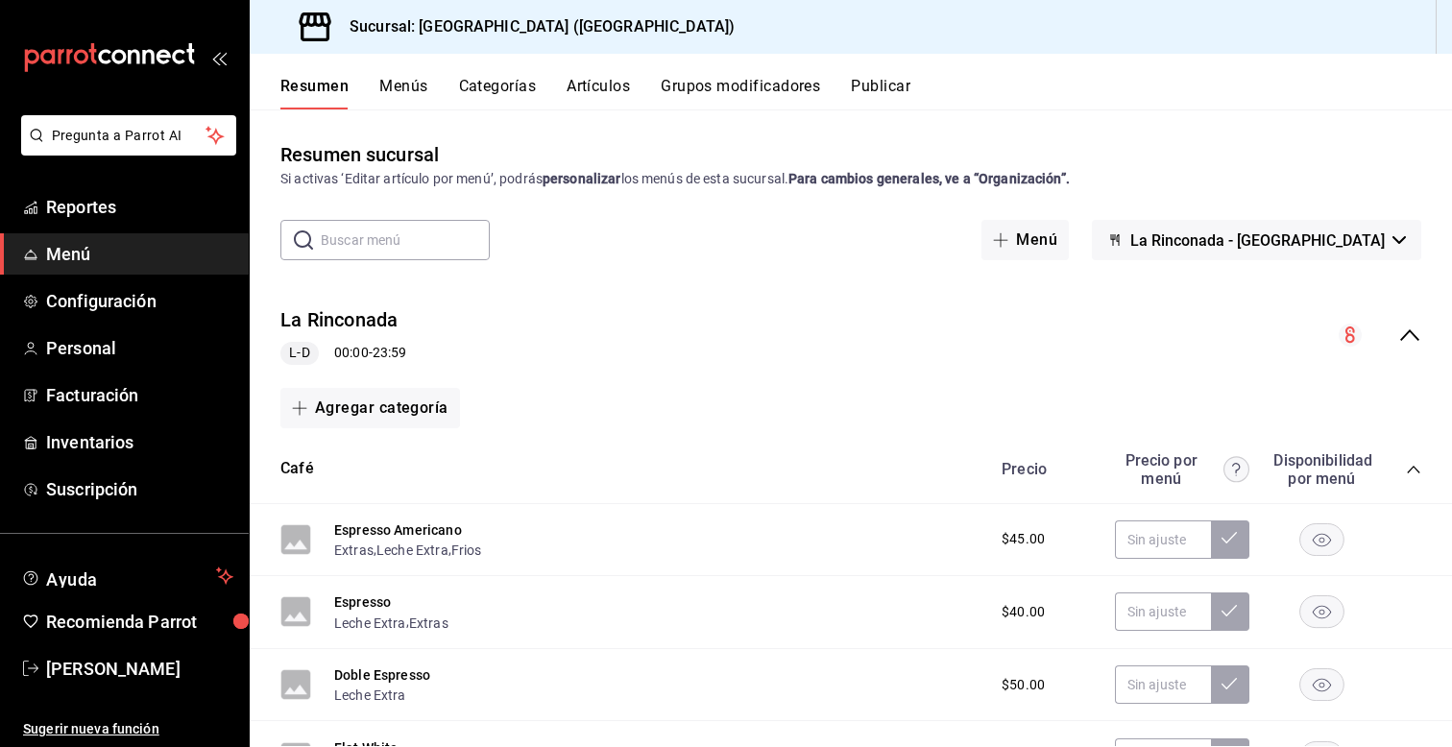
click at [1413, 339] on icon "collapse-menu-row" at bounding box center [1409, 335] width 23 height 23
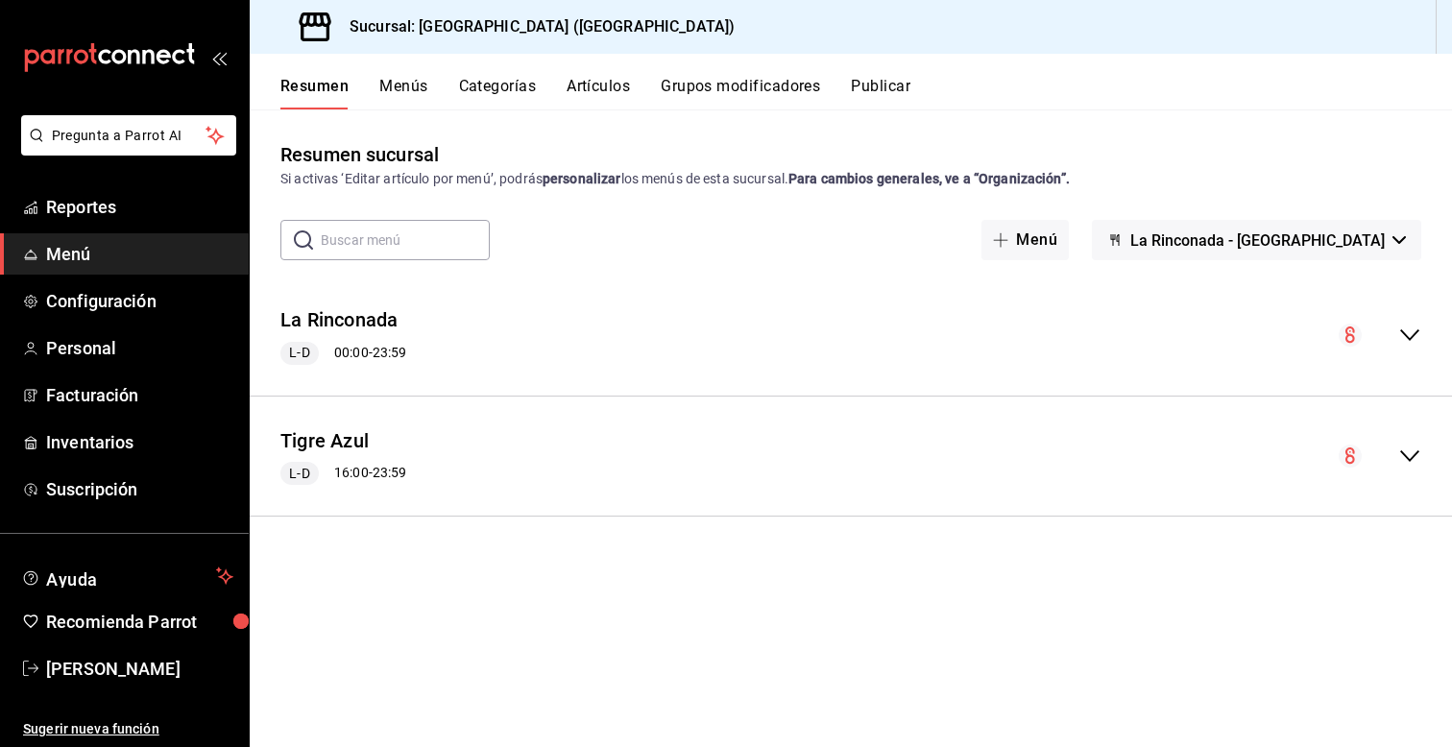
click at [1413, 339] on icon "collapse-menu-row" at bounding box center [1409, 335] width 23 height 23
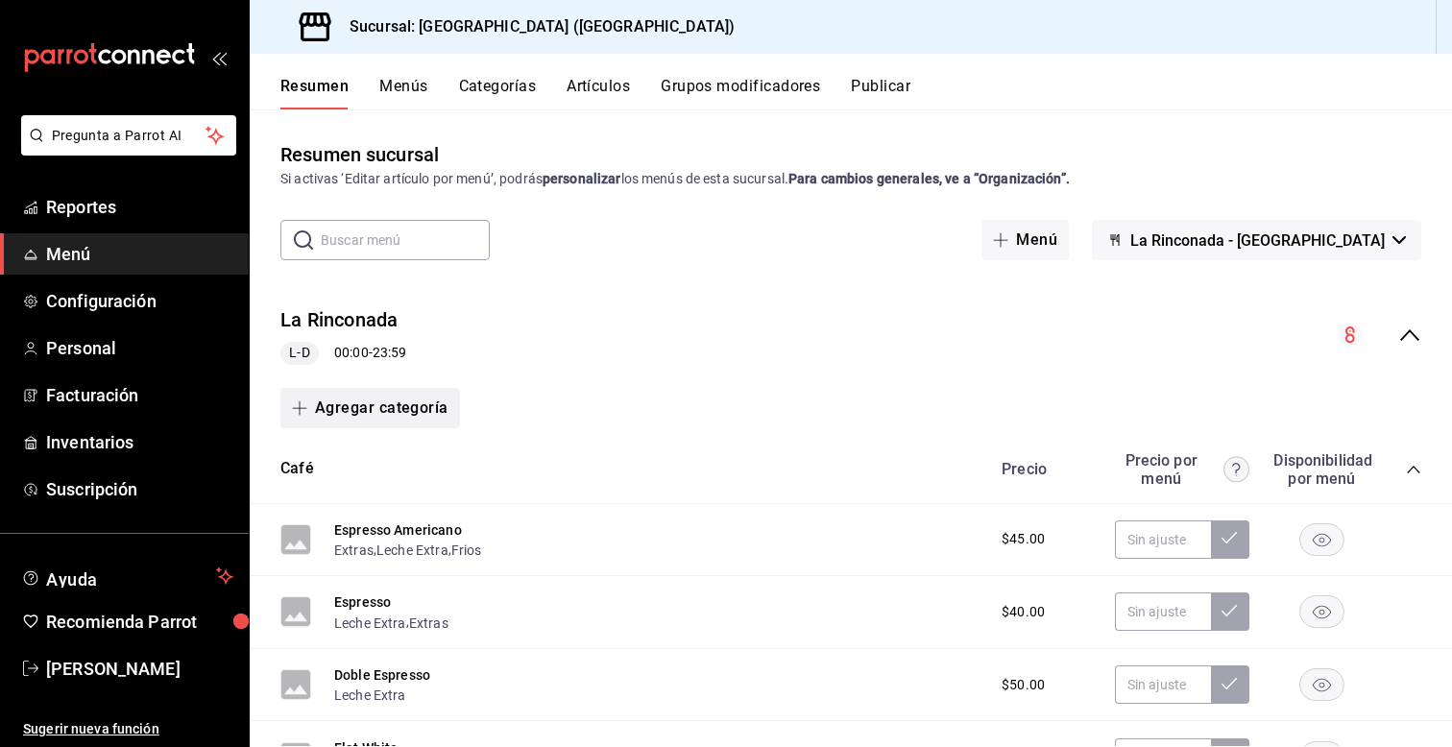
click at [336, 409] on button "Agregar categoría" at bounding box center [370, 408] width 180 height 40
click at [352, 516] on li "Categoría nueva" at bounding box center [362, 506] width 164 height 47
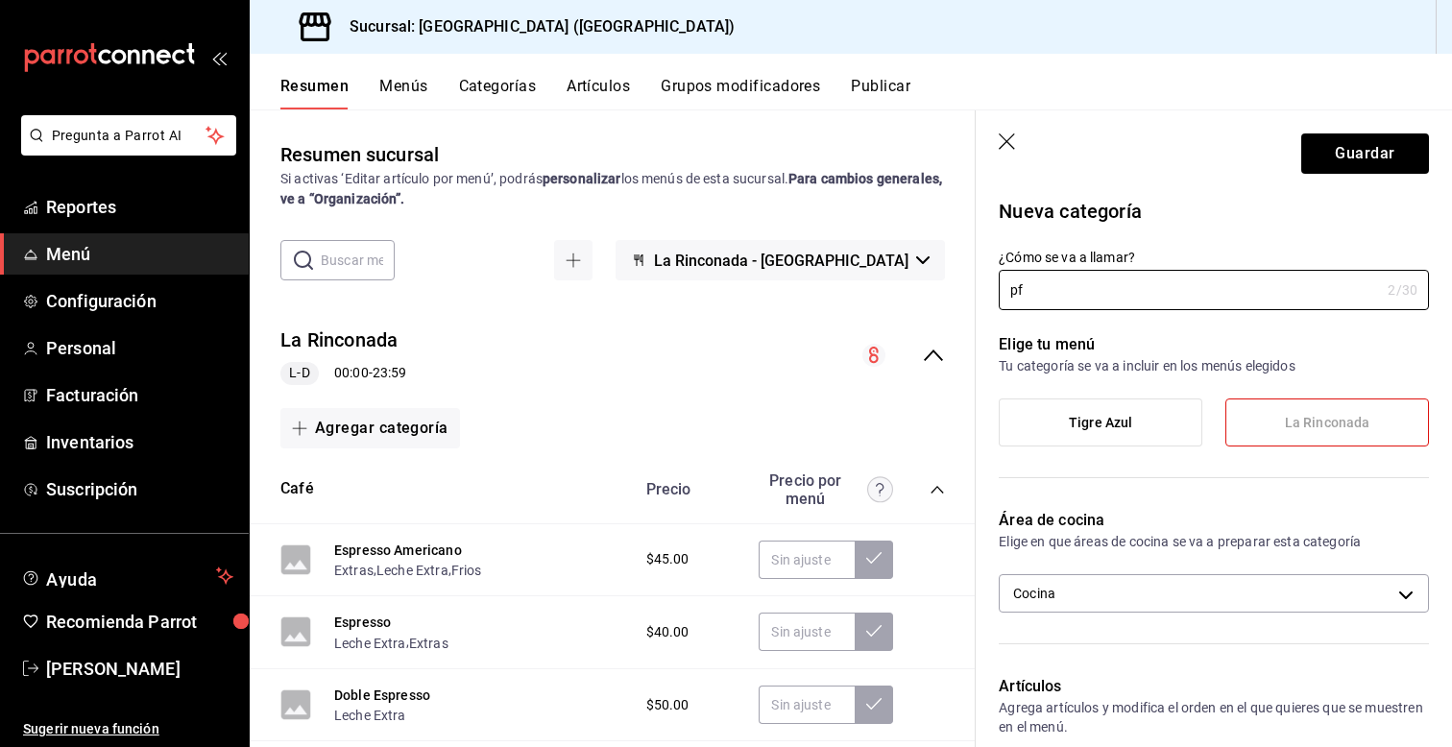
type input "p"
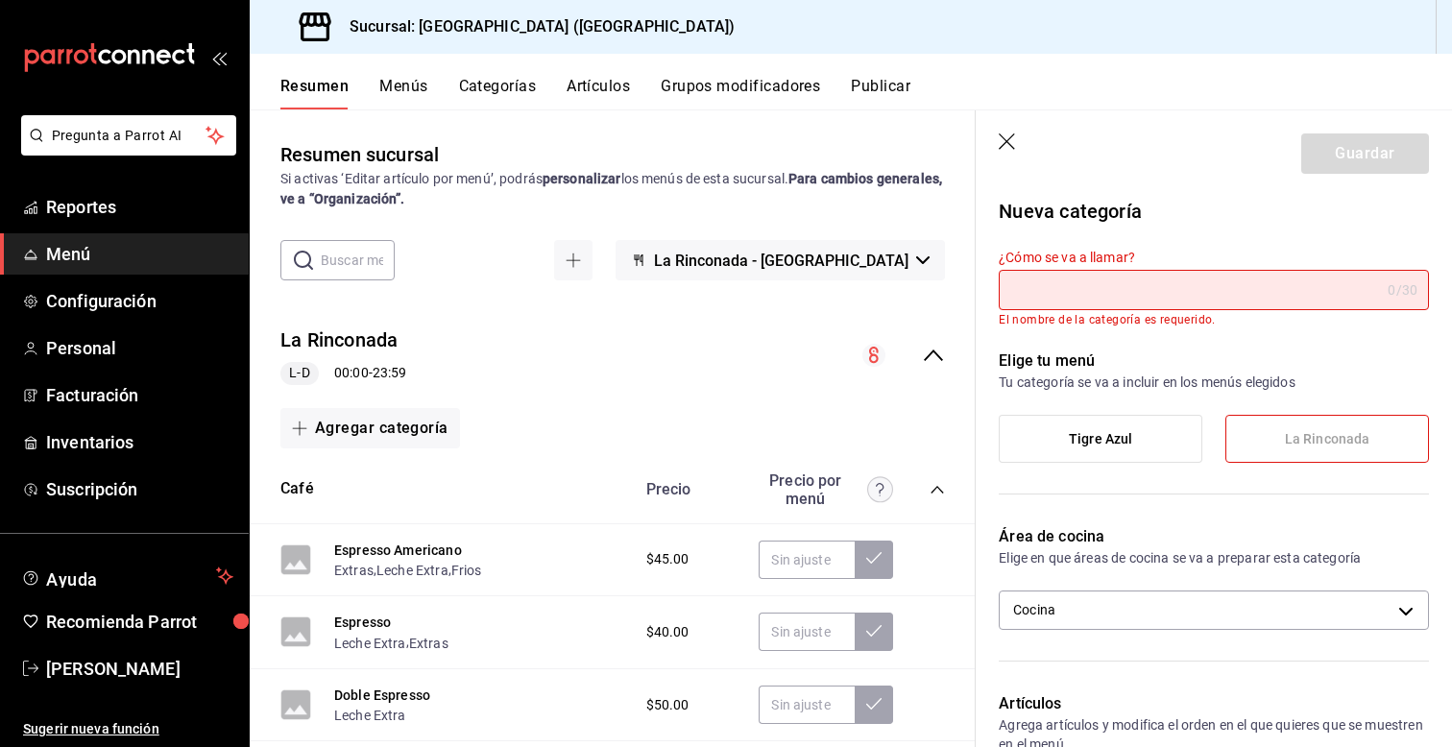
click at [1004, 145] on icon "button" at bounding box center [1007, 142] width 16 height 16
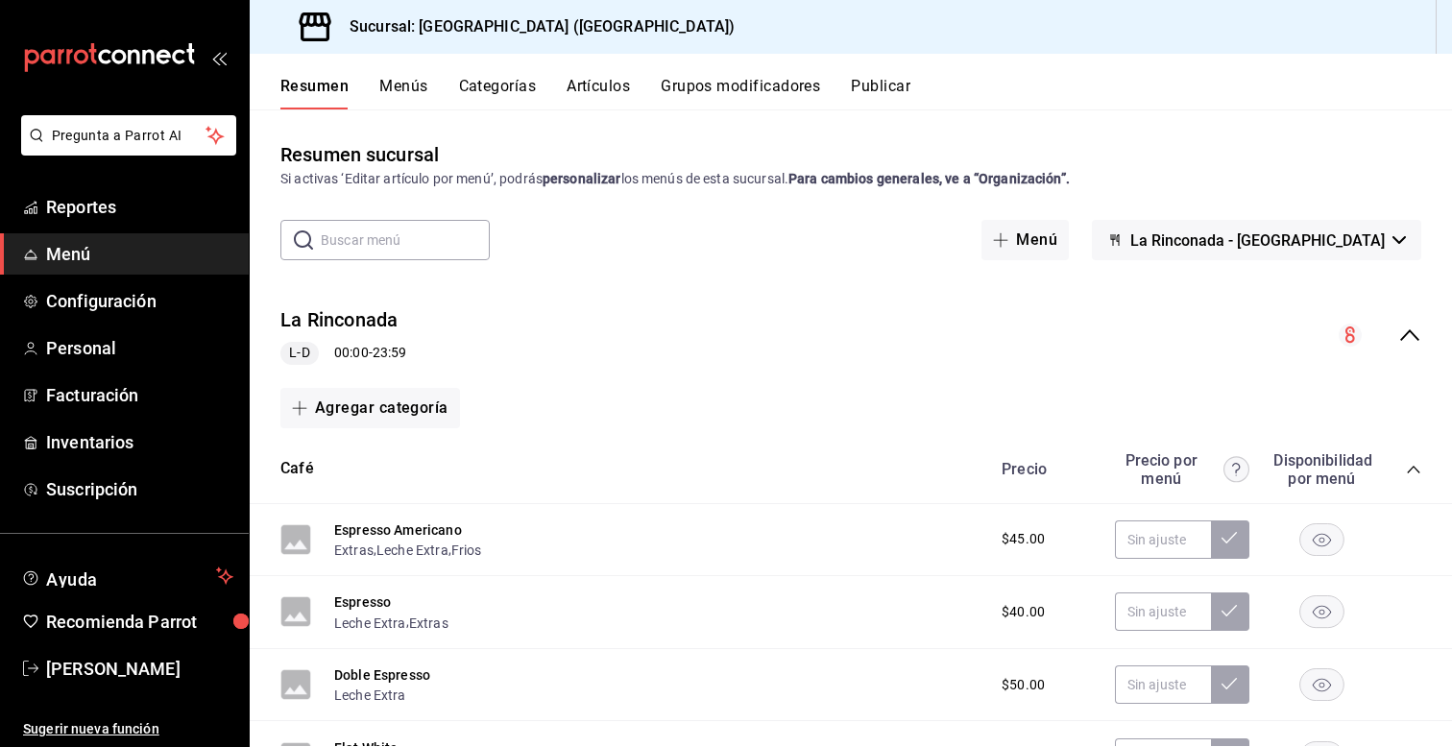
click at [786, 271] on div "Resumen sucursal Si activas ‘Editar artículo por menú’, podrás personalizar los…" at bounding box center [851, 443] width 1202 height 606
